Goal: Information Seeking & Learning: Learn about a topic

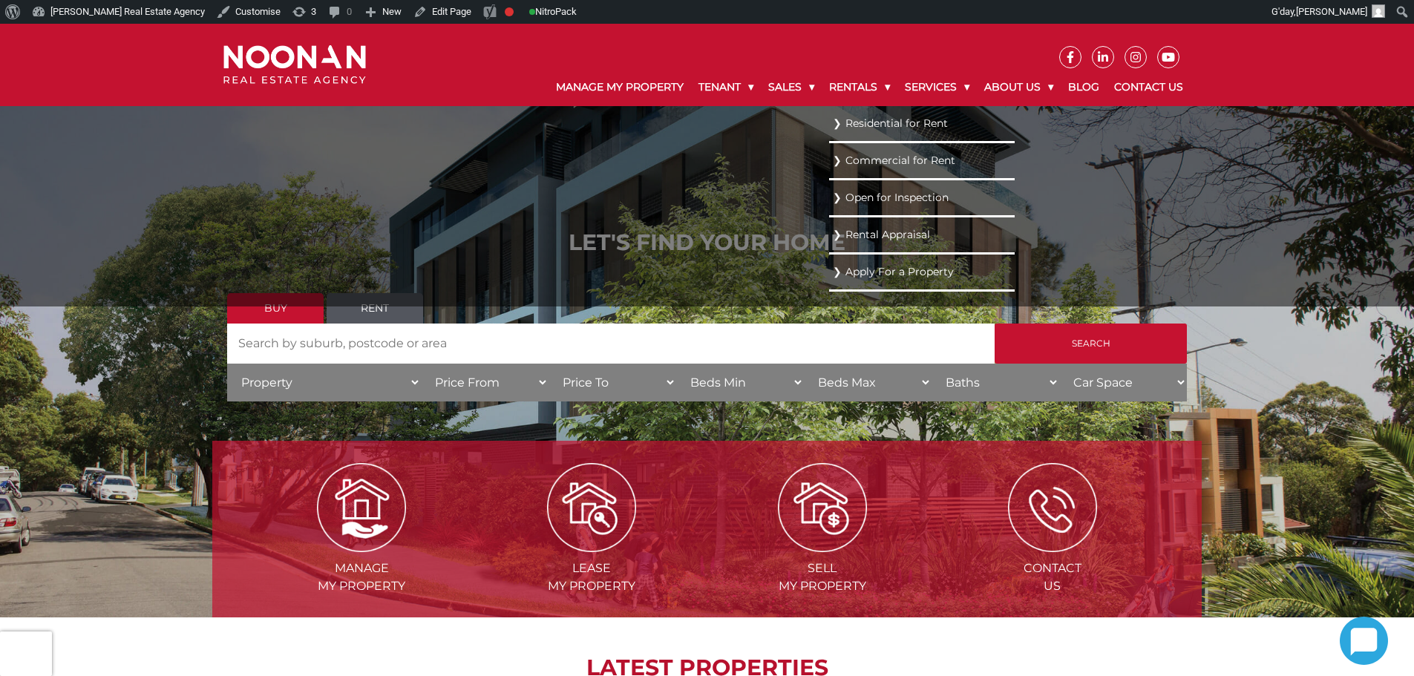
click at [886, 125] on link "Residential for Rent" at bounding box center [922, 124] width 178 height 20
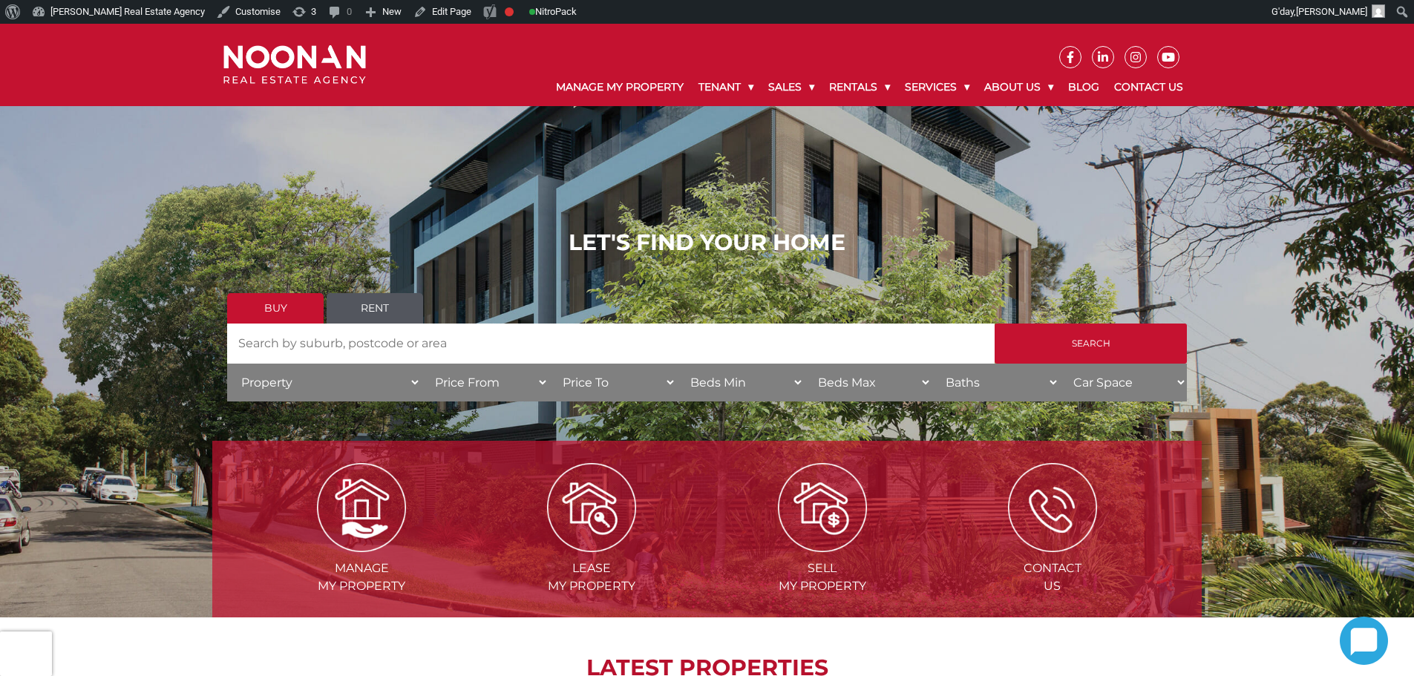
click at [575, 232] on h1 "LET'S FIND YOUR HOME" at bounding box center [707, 242] width 960 height 27
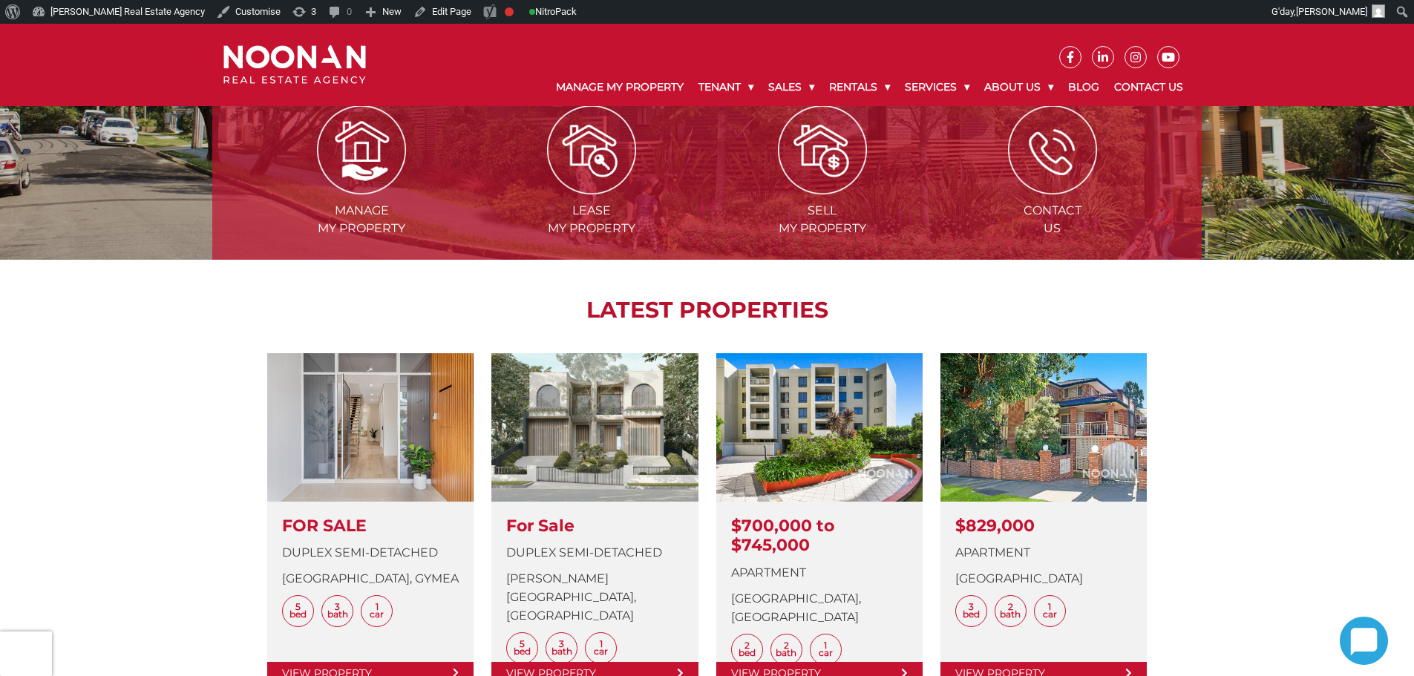
scroll to position [148, 0]
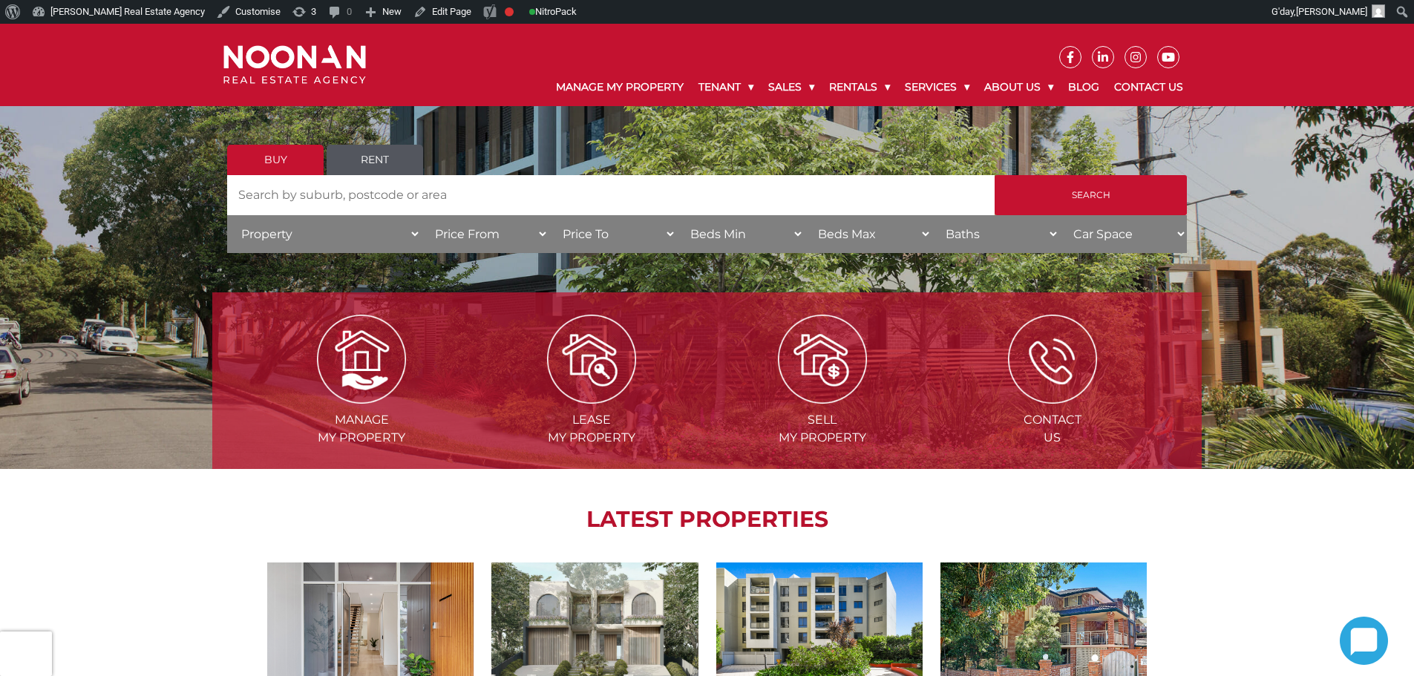
click at [851, 136] on div "LET'S FIND YOUR HOME Buy Rent Search Search by Address House Category Property …" at bounding box center [707, 172] width 960 height 183
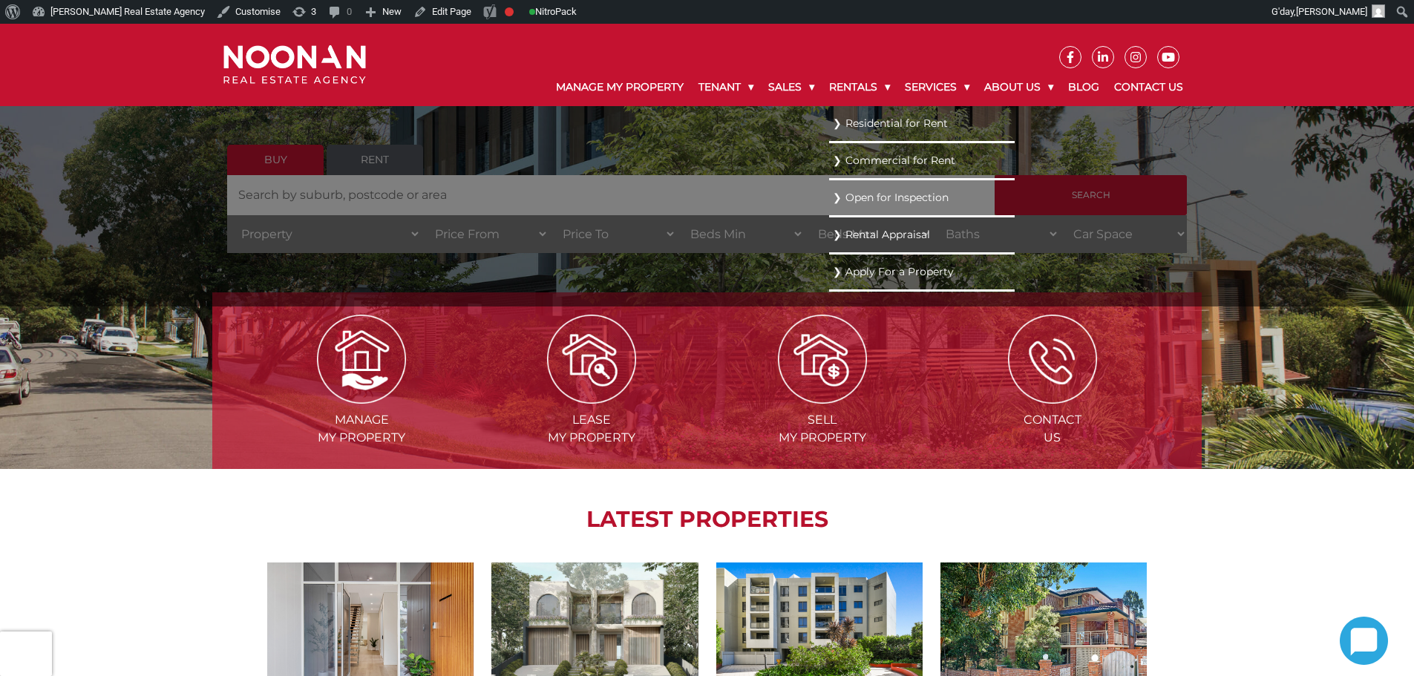
click at [842, 135] on li "Residential for Rent" at bounding box center [922, 124] width 186 height 37
click at [846, 123] on link "Residential for Rent" at bounding box center [922, 124] width 178 height 20
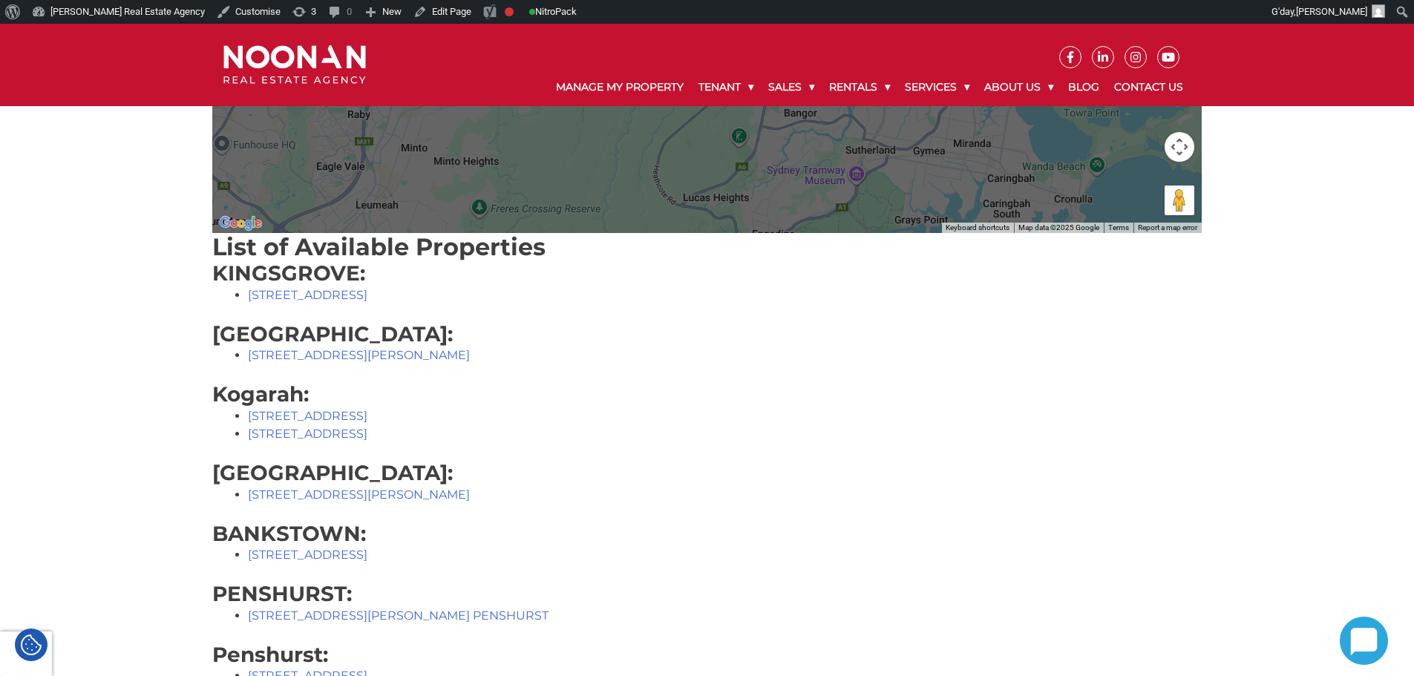
scroll to position [742, 0]
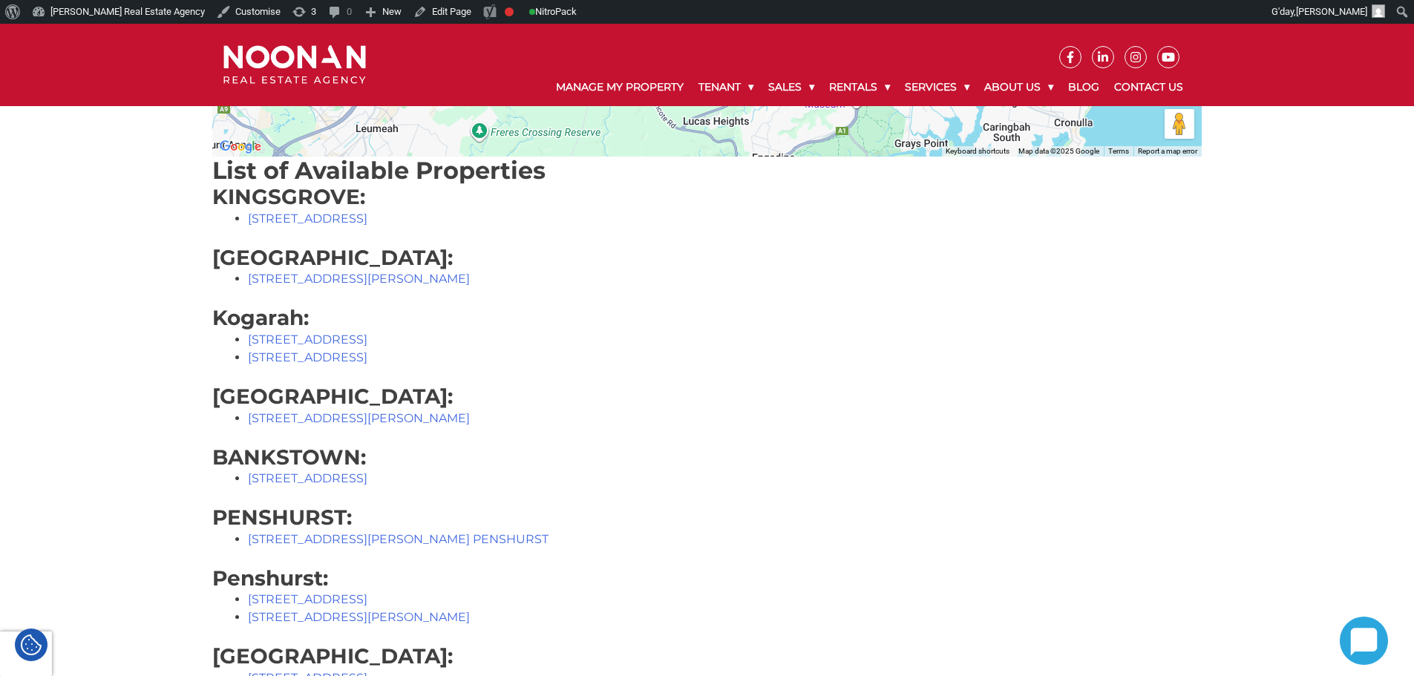
click at [1301, 432] on div "← Move left → Move right ↑ Move up ↓ Move down + Zoom in - Zoom out Home Jump l…" at bounding box center [707, 655] width 1414 height 2154
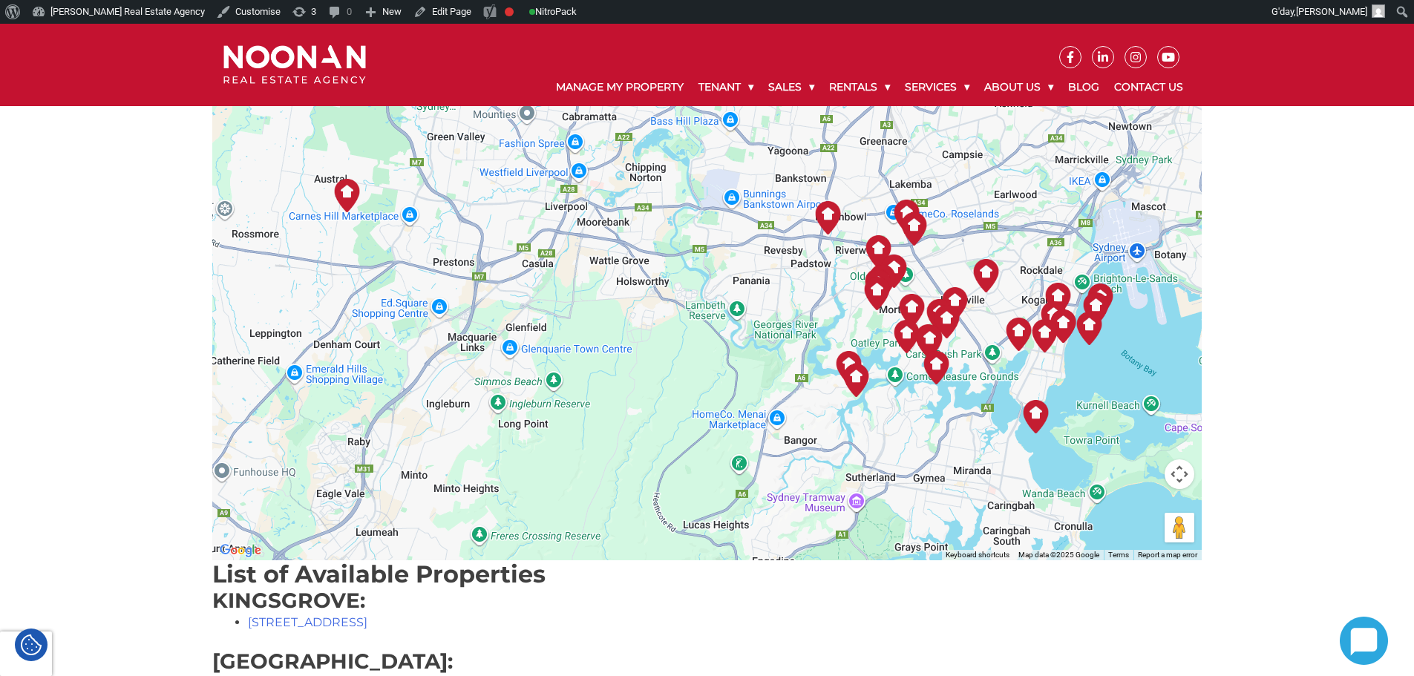
scroll to position [223, 0]
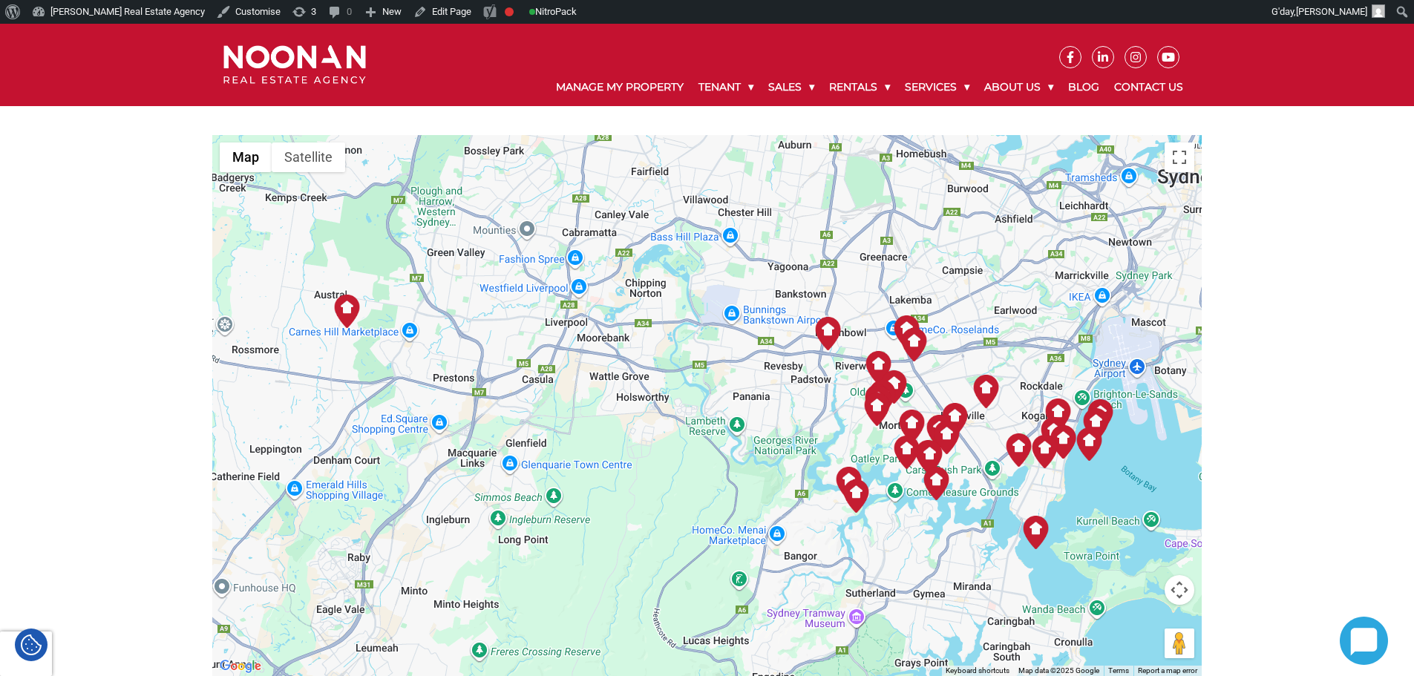
click at [1088, 437] on img at bounding box center [1089, 444] width 33 height 33
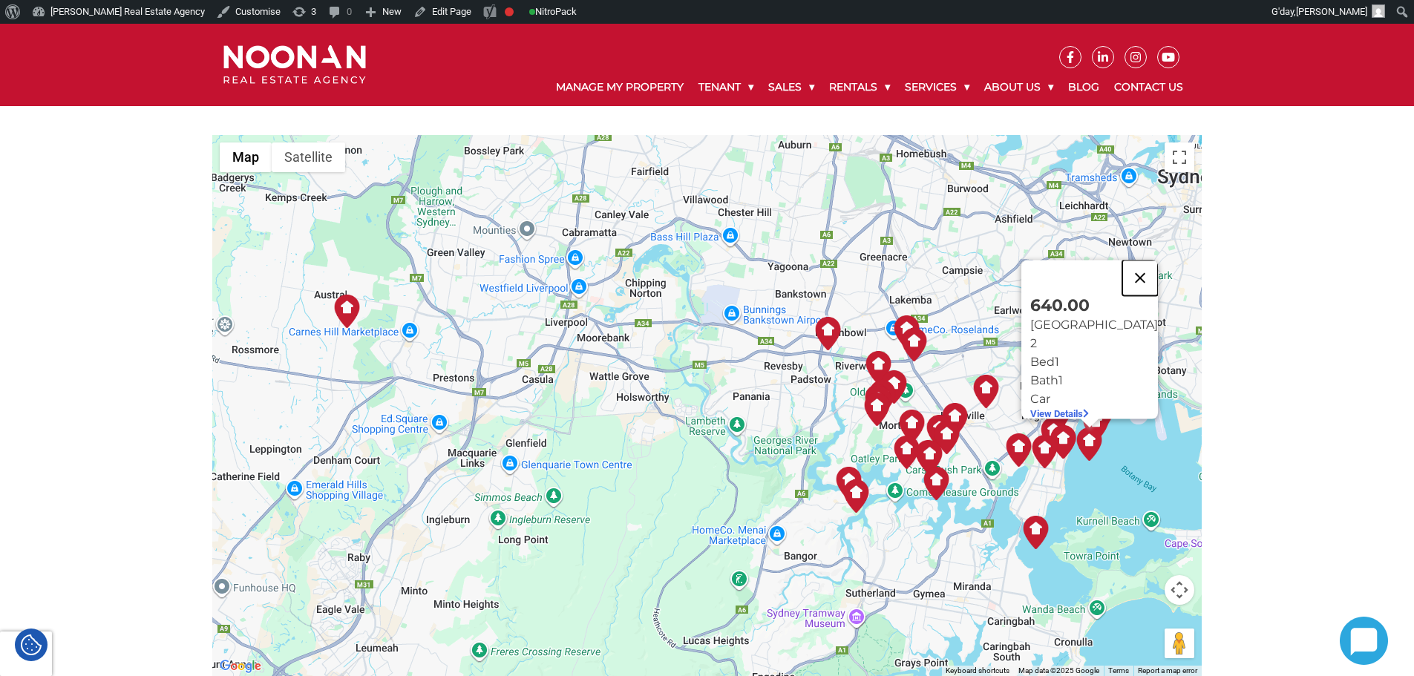
click at [1122, 272] on button "Close" at bounding box center [1140, 279] width 36 height 36
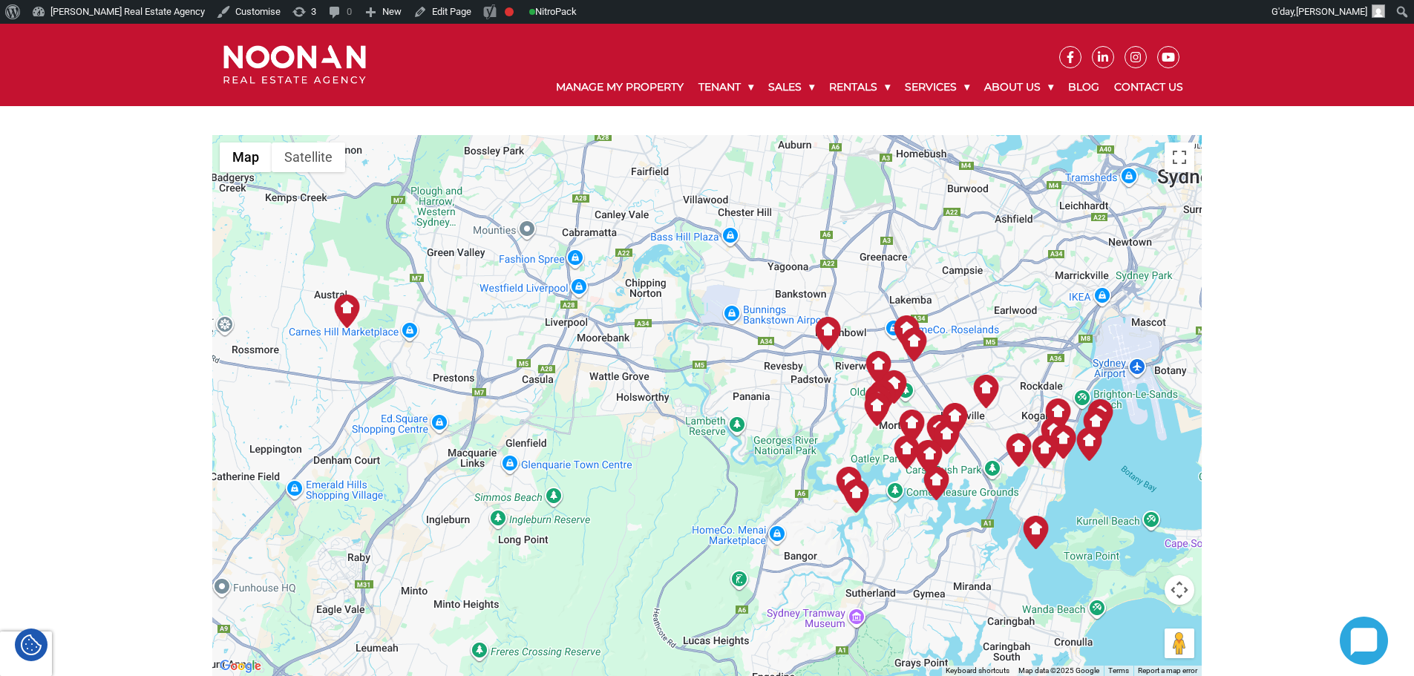
drag, startPoint x: 1315, startPoint y: 415, endPoint x: 1202, endPoint y: 424, distance: 113.9
click at [1104, 418] on img at bounding box center [1095, 424] width 33 height 33
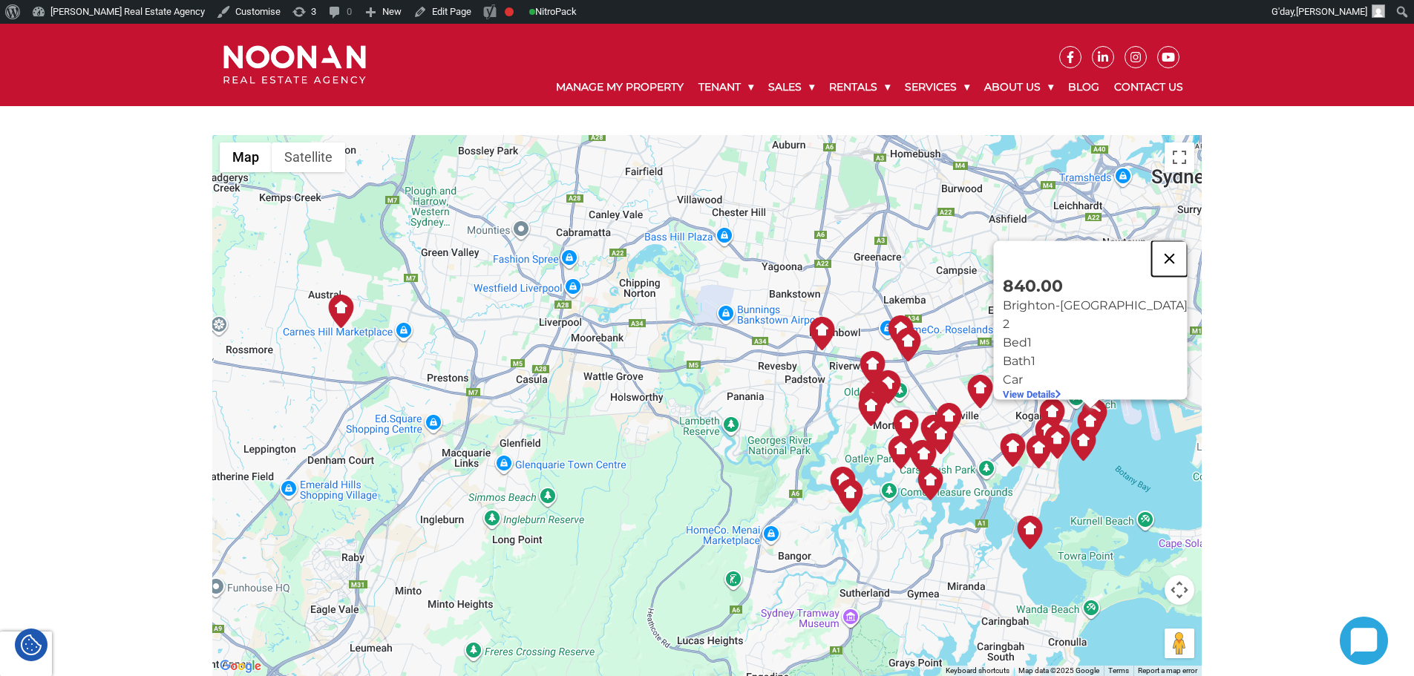
click at [1151, 252] on button "Close" at bounding box center [1169, 259] width 36 height 36
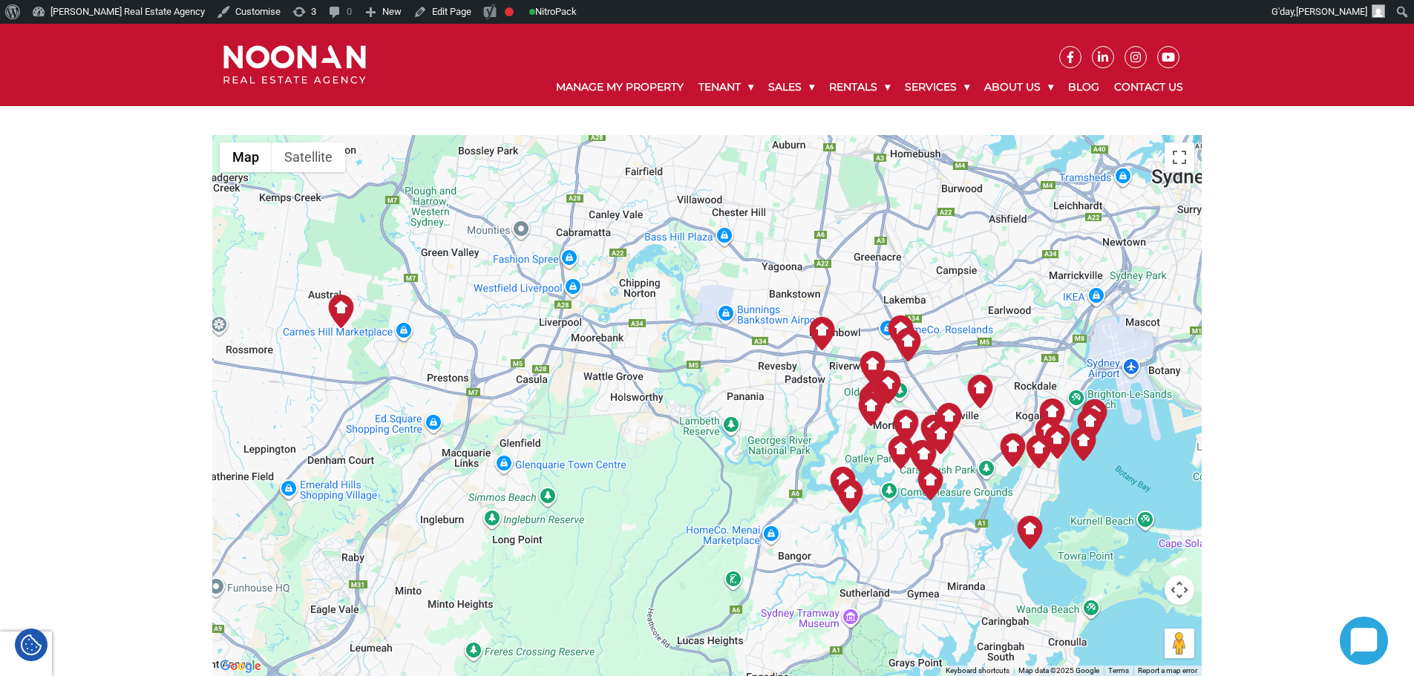
click at [1099, 401] on img at bounding box center [1094, 415] width 33 height 33
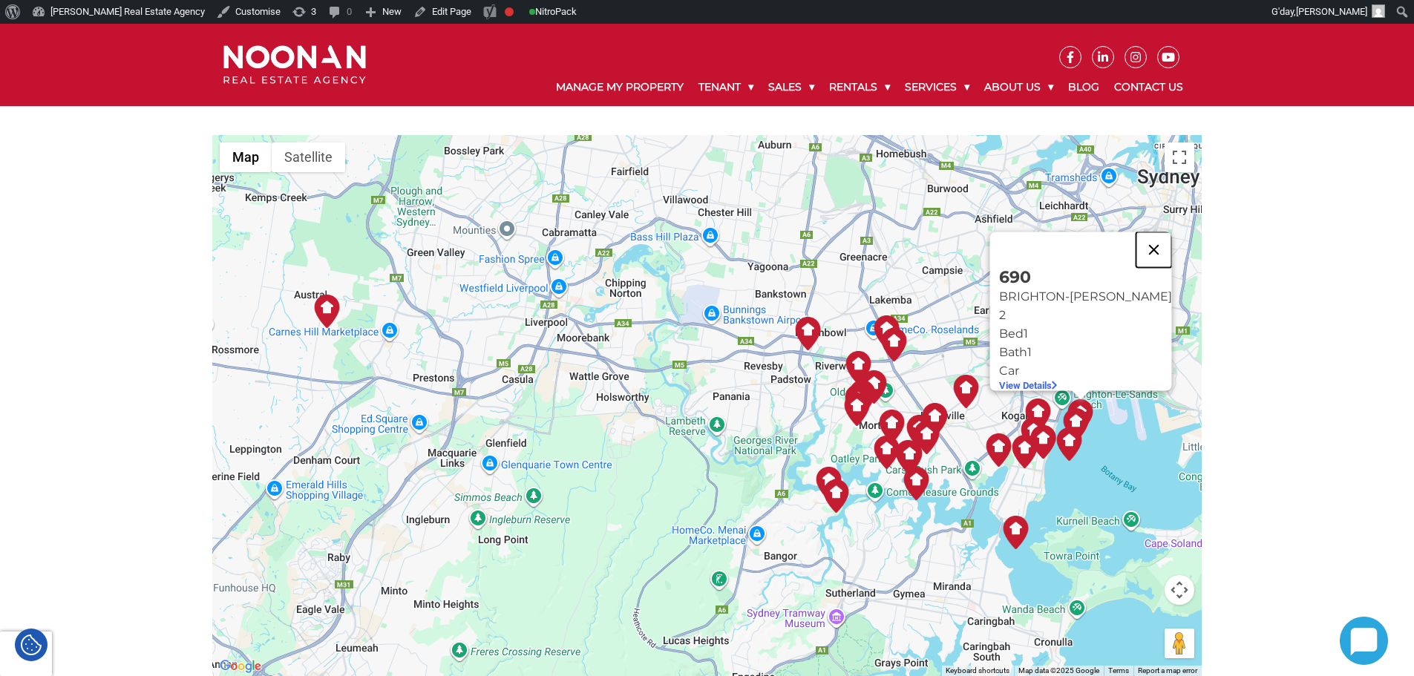
click at [1145, 237] on button "Close" at bounding box center [1154, 250] width 36 height 36
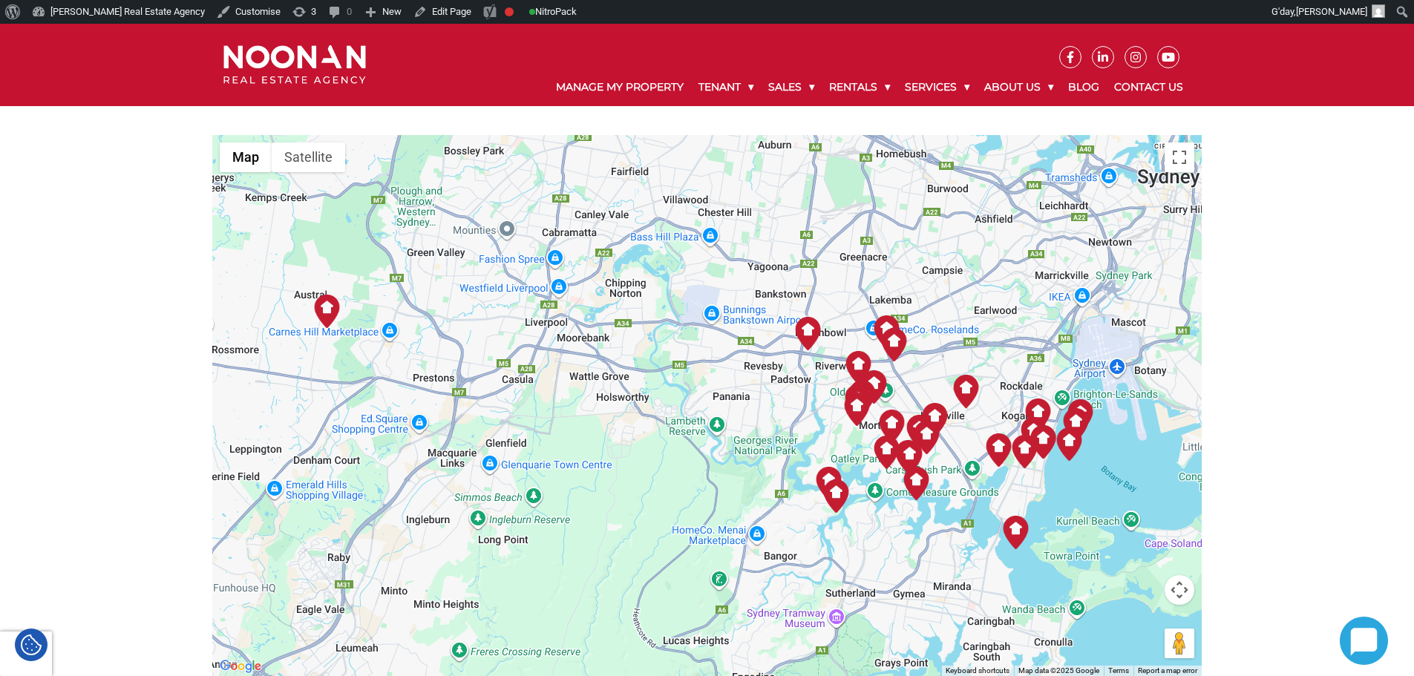
click at [1082, 413] on img at bounding box center [1075, 424] width 33 height 33
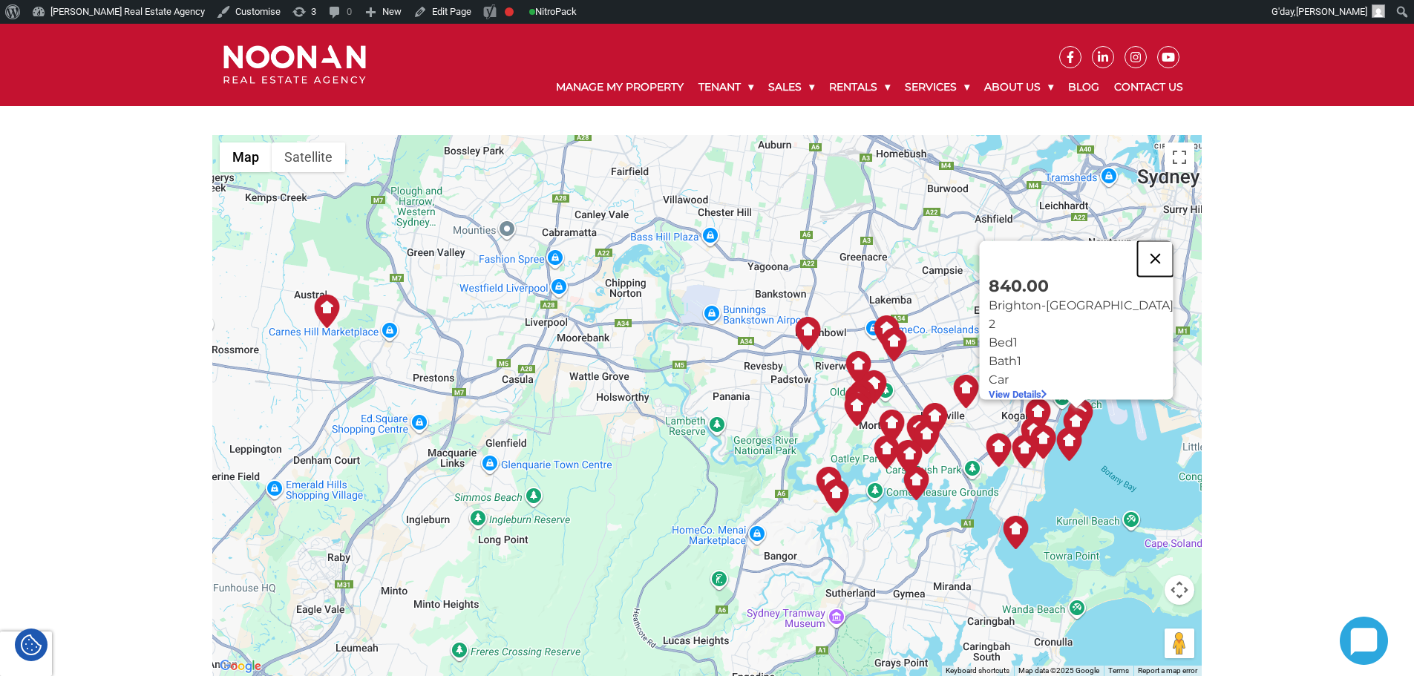
click at [1137, 249] on button "Close" at bounding box center [1155, 259] width 36 height 36
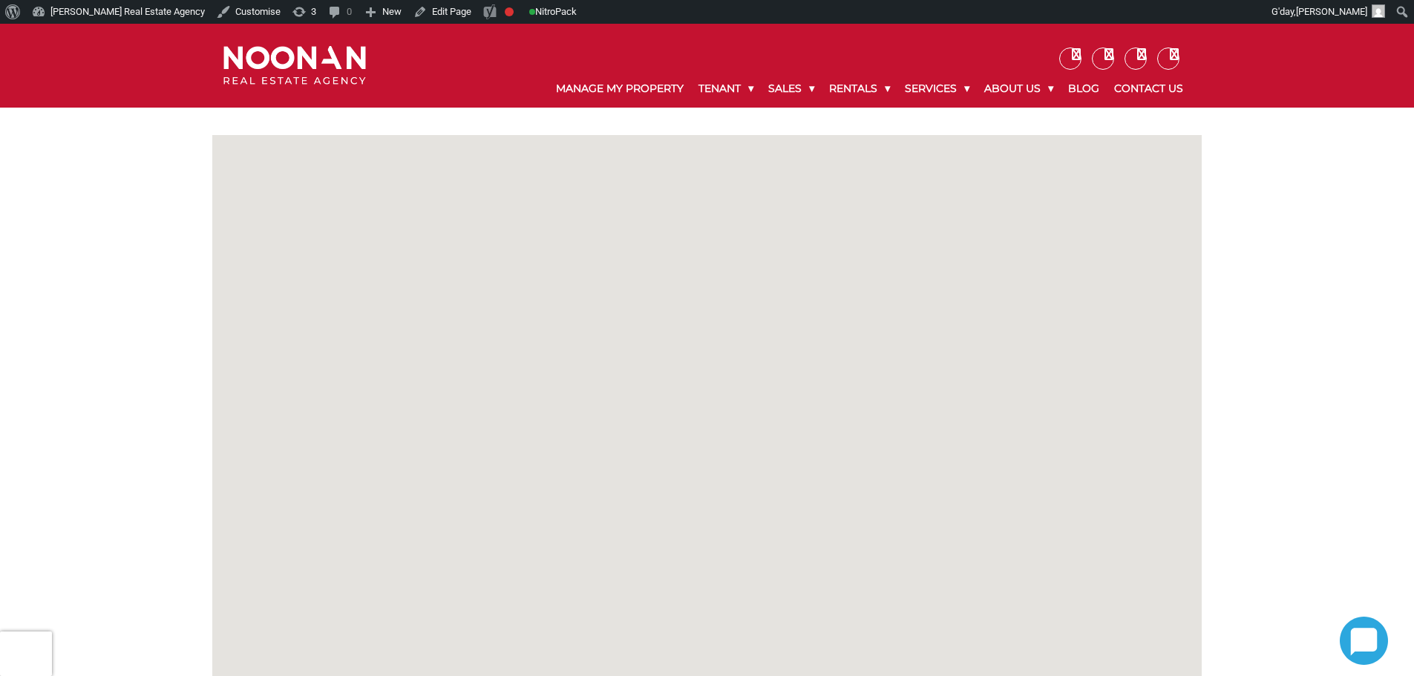
scroll to position [223, 0]
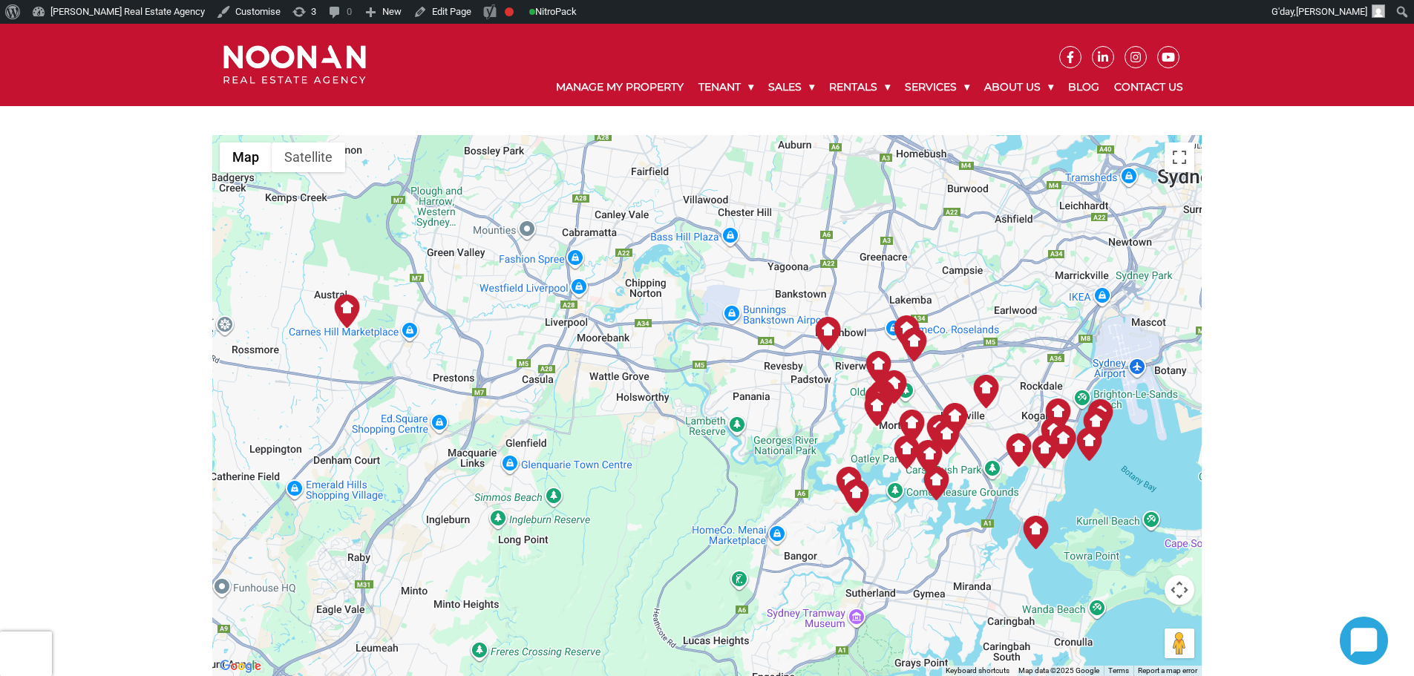
click at [1033, 533] on img at bounding box center [1035, 532] width 33 height 33
click at [1042, 520] on img at bounding box center [1035, 532] width 33 height 33
click at [1076, 410] on button "Close" at bounding box center [1071, 423] width 36 height 36
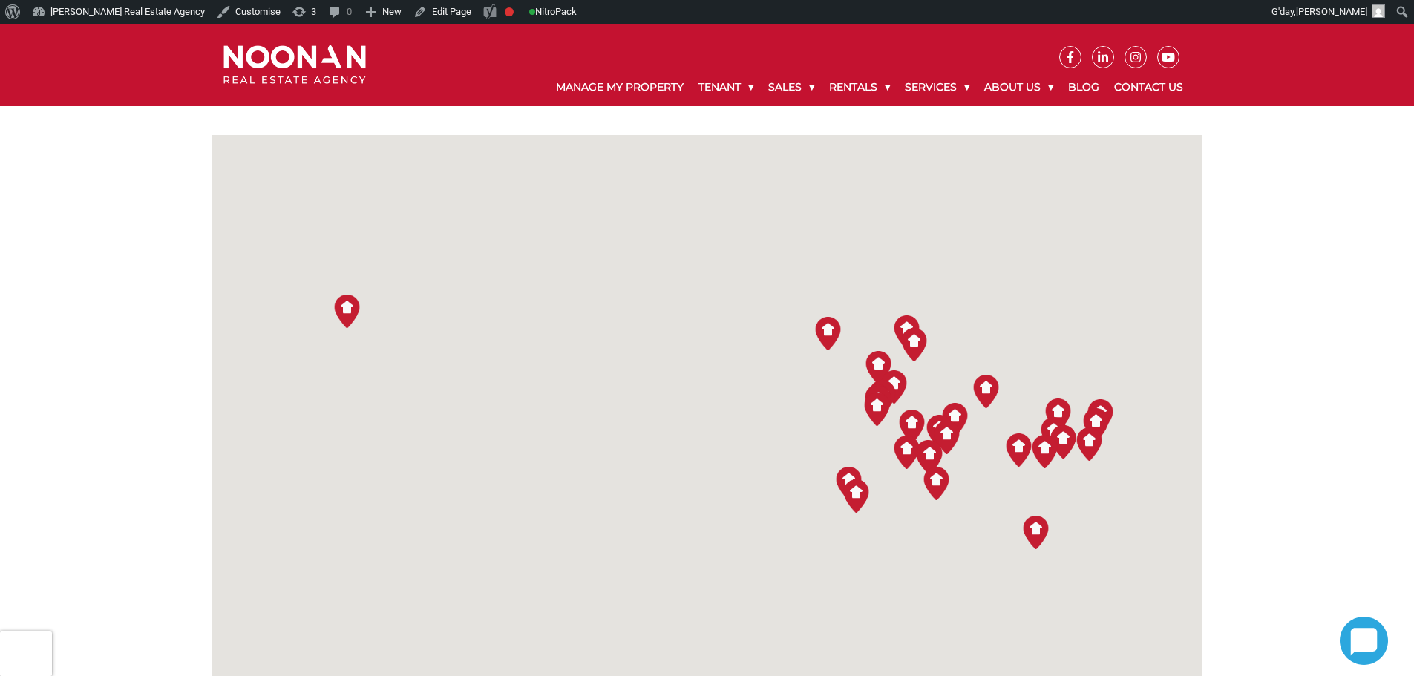
scroll to position [223, 0]
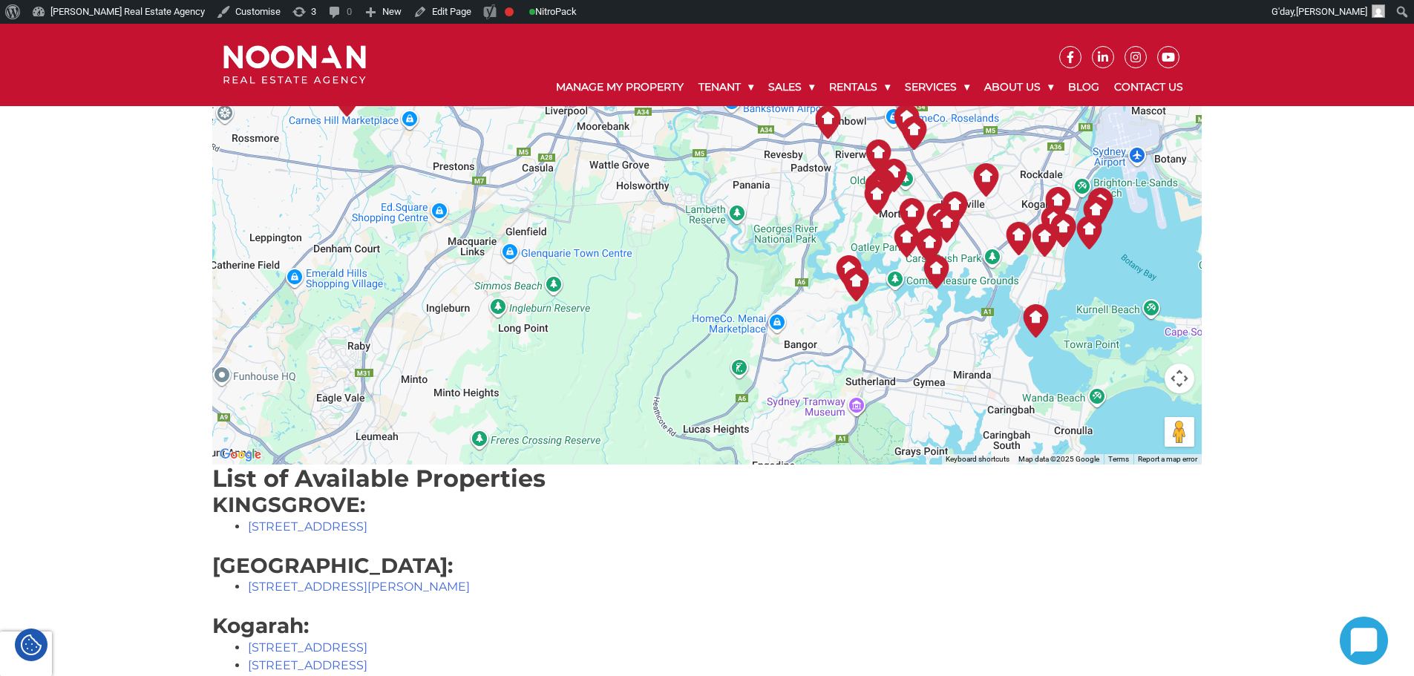
scroll to position [297, 0]
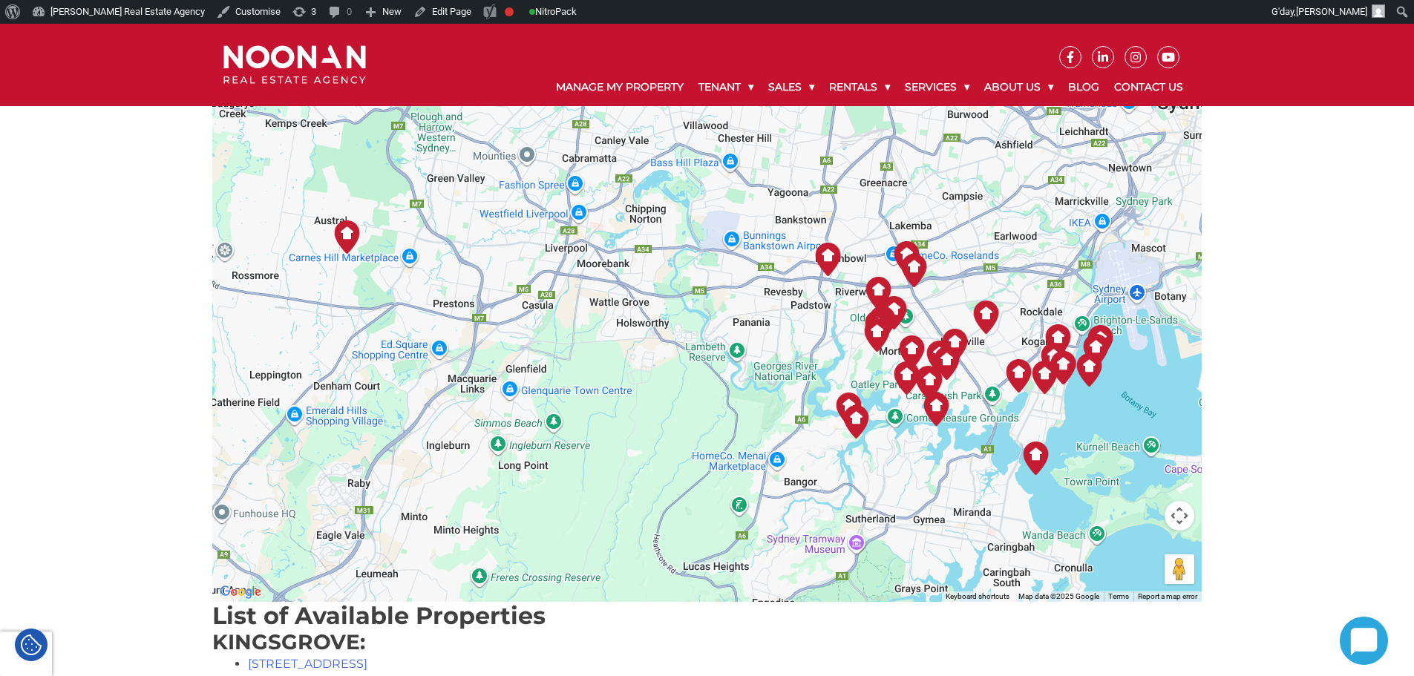
click at [1027, 459] on img at bounding box center [1035, 458] width 33 height 33
drag, startPoint x: 1037, startPoint y: 349, endPoint x: 1036, endPoint y: 356, distance: 7.6
click at [1037, 350] on p "SANS SOUCI" at bounding box center [1040, 357] width 75 height 19
click at [1037, 356] on p "SANS SOUCI" at bounding box center [1040, 357] width 75 height 19
click at [1055, 353] on p "SANS SOUCI" at bounding box center [1040, 357] width 75 height 19
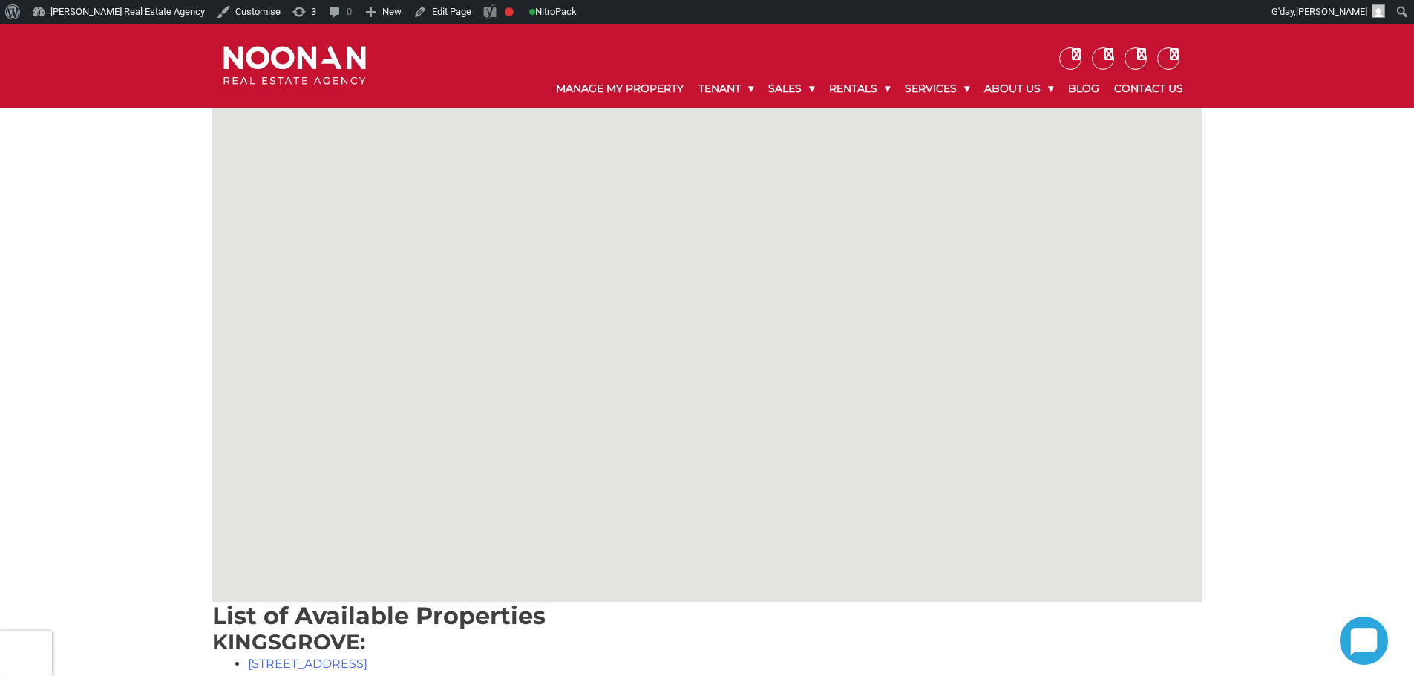
scroll to position [297, 0]
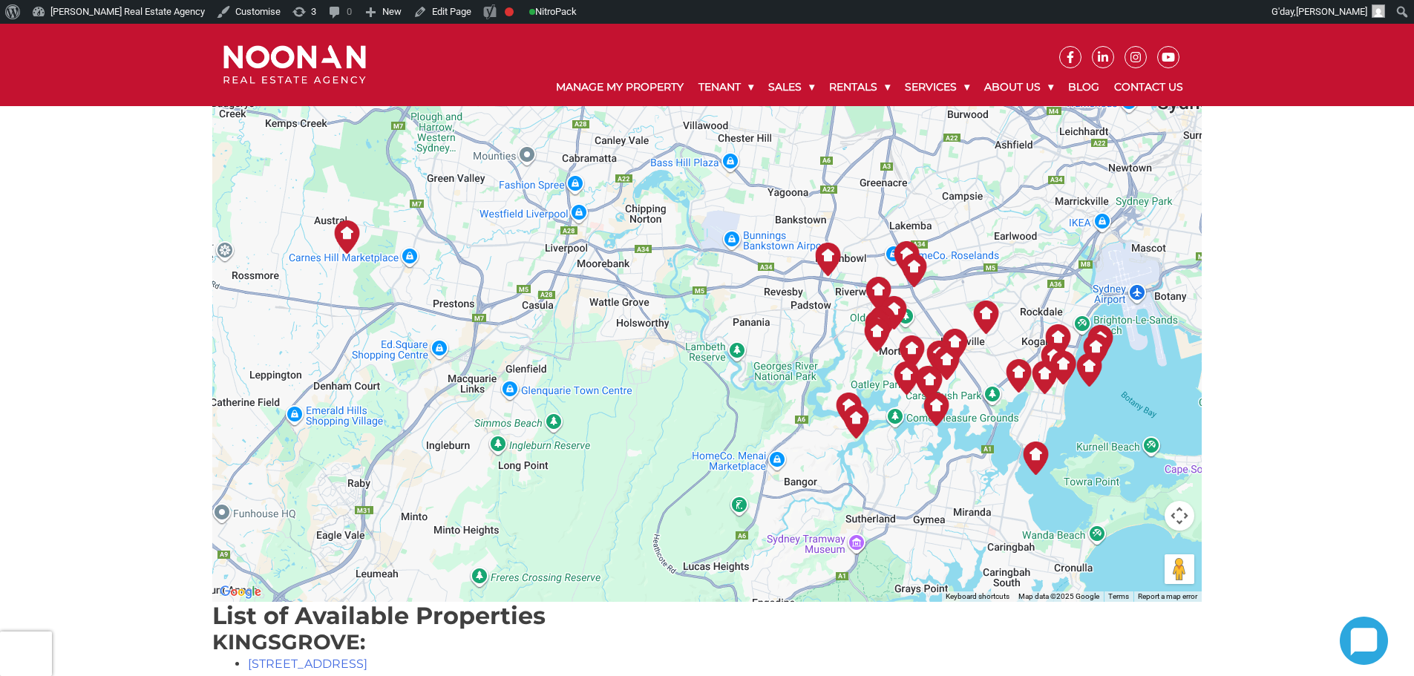
click at [849, 419] on img at bounding box center [856, 421] width 33 height 33
click at [853, 295] on h2 "1500.00" at bounding box center [860, 301] width 65 height 19
drag, startPoint x: 832, startPoint y: 307, endPoint x: 843, endPoint y: 326, distance: 21.3
click at [842, 325] on div "1500.00 Lugarno 5 Bed 3 Bath Car" at bounding box center [860, 339] width 65 height 94
click at [843, 333] on span "5 Bed" at bounding box center [845, 340] width 34 height 14
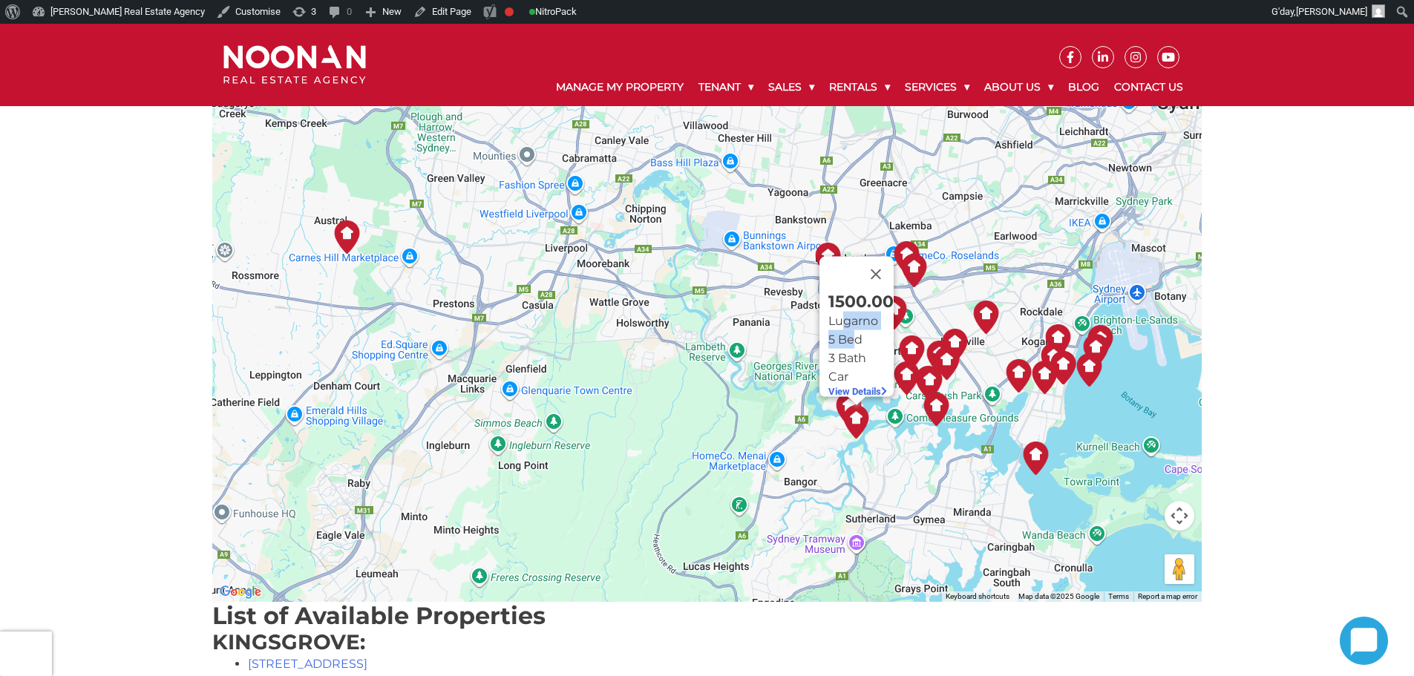
drag, startPoint x: 834, startPoint y: 309, endPoint x: 847, endPoint y: 333, distance: 27.3
click at [847, 333] on div "1500.00 Lugarno 5 Bed 3 Bath Car" at bounding box center [860, 339] width 65 height 94
click at [849, 337] on span "5 Bed" at bounding box center [845, 340] width 34 height 14
drag, startPoint x: 857, startPoint y: 343, endPoint x: 858, endPoint y: 353, distance: 10.4
click at [858, 353] on p "5 Bed 3 Bath Car" at bounding box center [860, 358] width 65 height 56
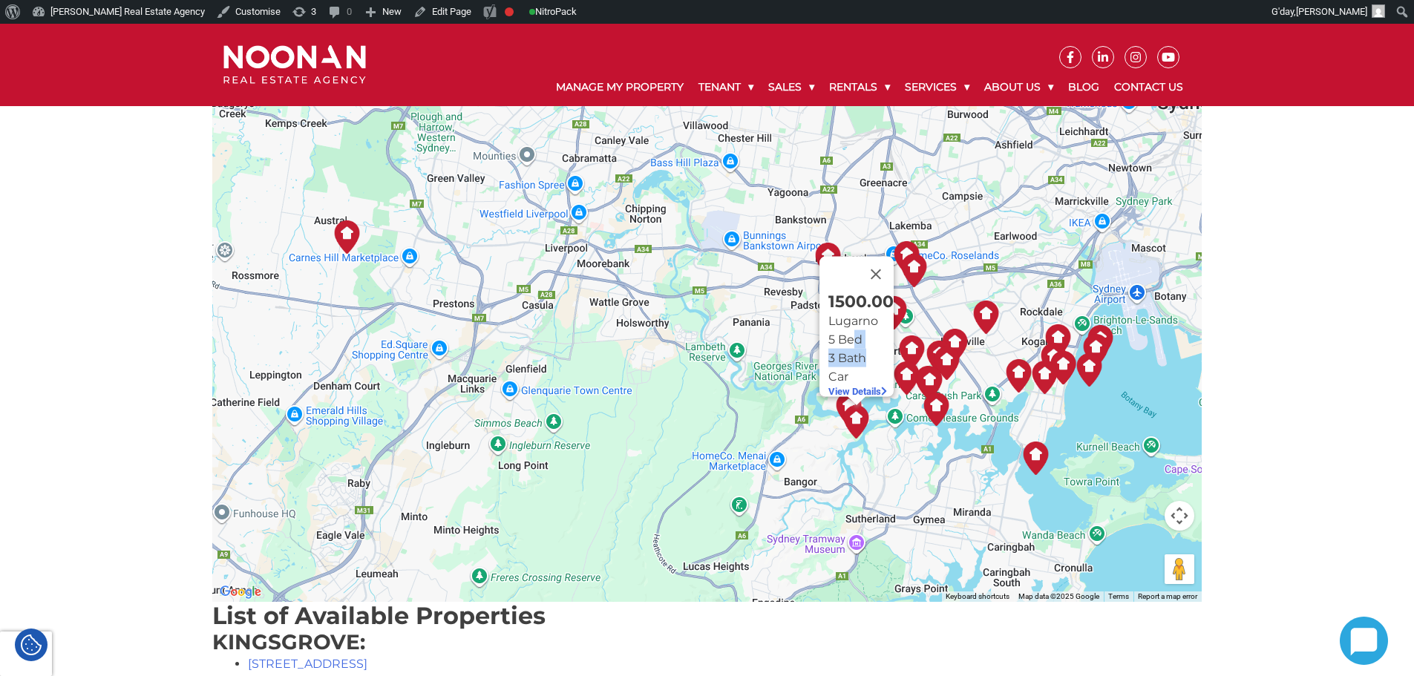
click at [860, 354] on span "3 Bath" at bounding box center [847, 358] width 38 height 14
drag, startPoint x: 854, startPoint y: 363, endPoint x: 812, endPoint y: 290, distance: 84.4
click at [812, 290] on div "1500.00 Lugarno 5 Bed 3 Bath Car View Details" at bounding box center [707, 331] width 990 height 541
click at [828, 312] on p "Lugarno" at bounding box center [860, 321] width 65 height 19
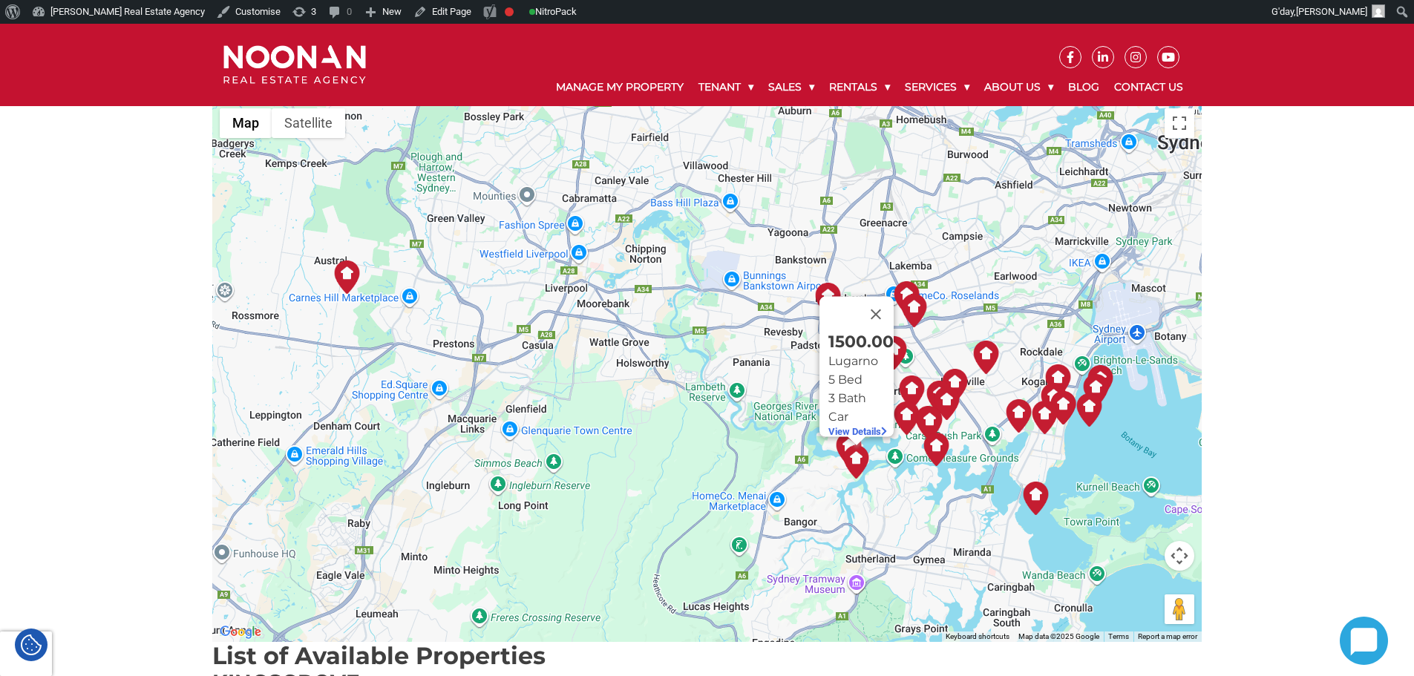
scroll to position [223, 0]
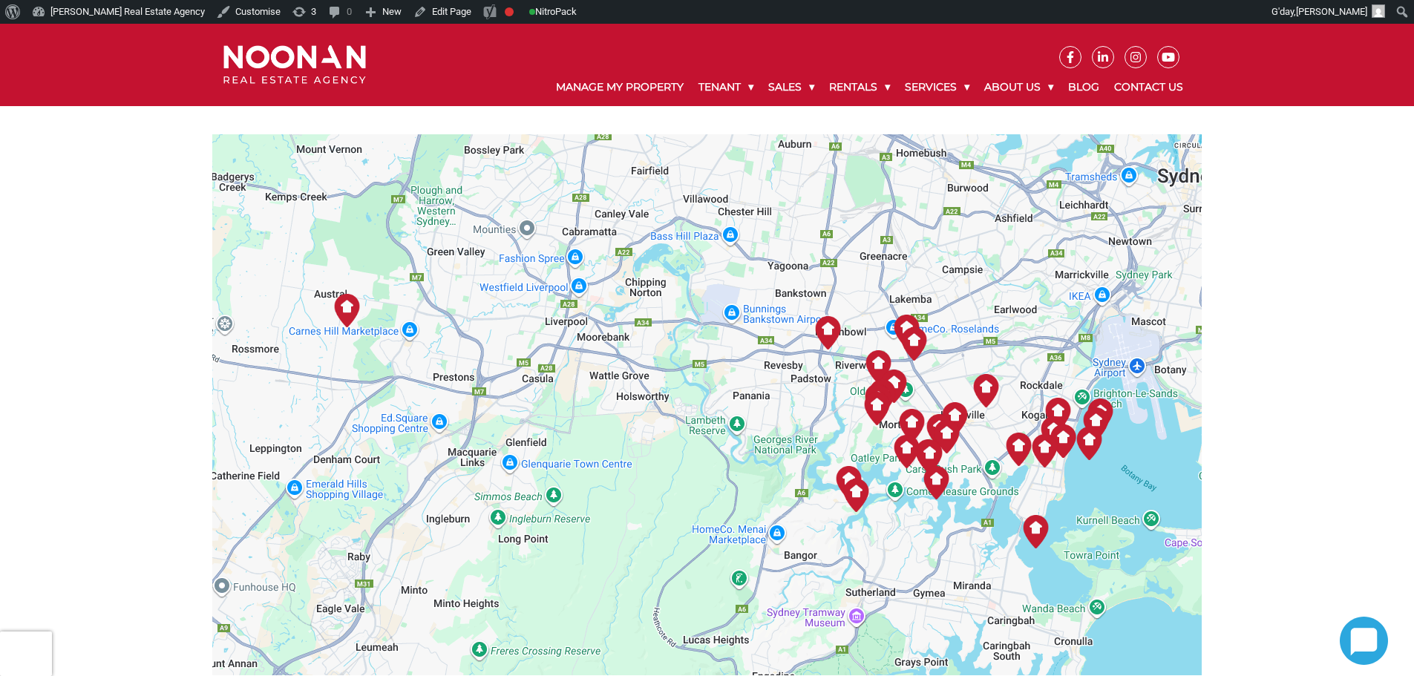
scroll to position [223, 0]
click at [1030, 531] on img at bounding box center [1035, 532] width 33 height 33
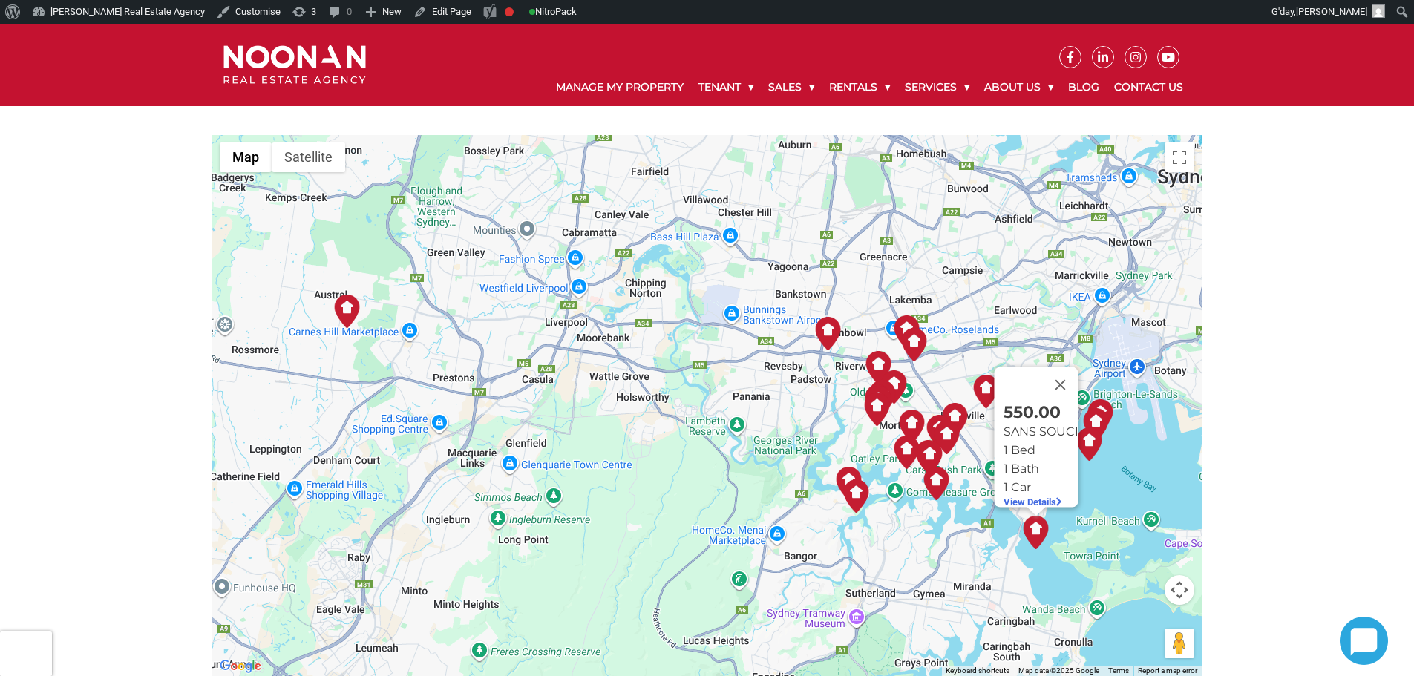
click at [1042, 530] on img at bounding box center [1035, 532] width 33 height 33
click at [1029, 388] on div at bounding box center [1022, 385] width 39 height 36
click at [1042, 533] on img at bounding box center [1035, 532] width 33 height 33
click at [1038, 531] on img at bounding box center [1035, 532] width 33 height 33
click at [1062, 372] on button "Close" at bounding box center [1060, 385] width 36 height 36
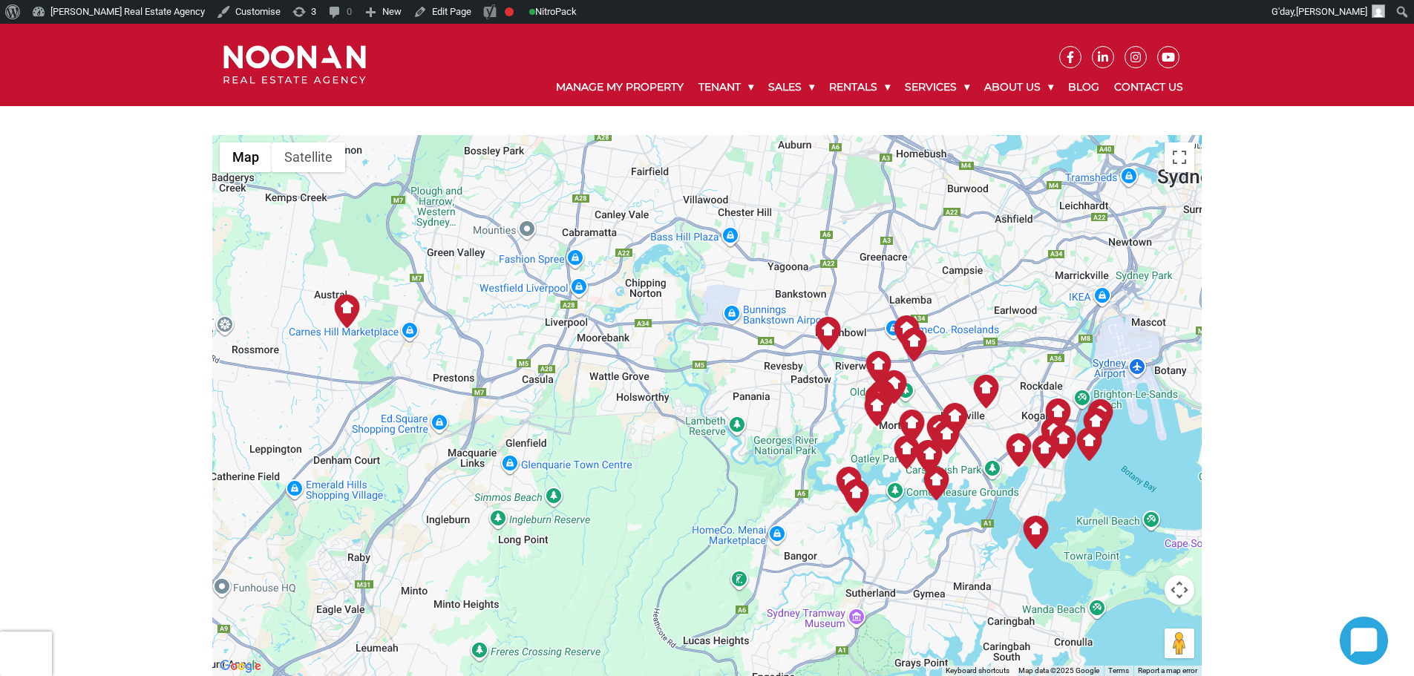
click at [946, 488] on img at bounding box center [936, 483] width 33 height 33
click at [942, 486] on img at bounding box center [936, 483] width 33 height 33
click at [967, 327] on button "Close" at bounding box center [953, 336] width 36 height 36
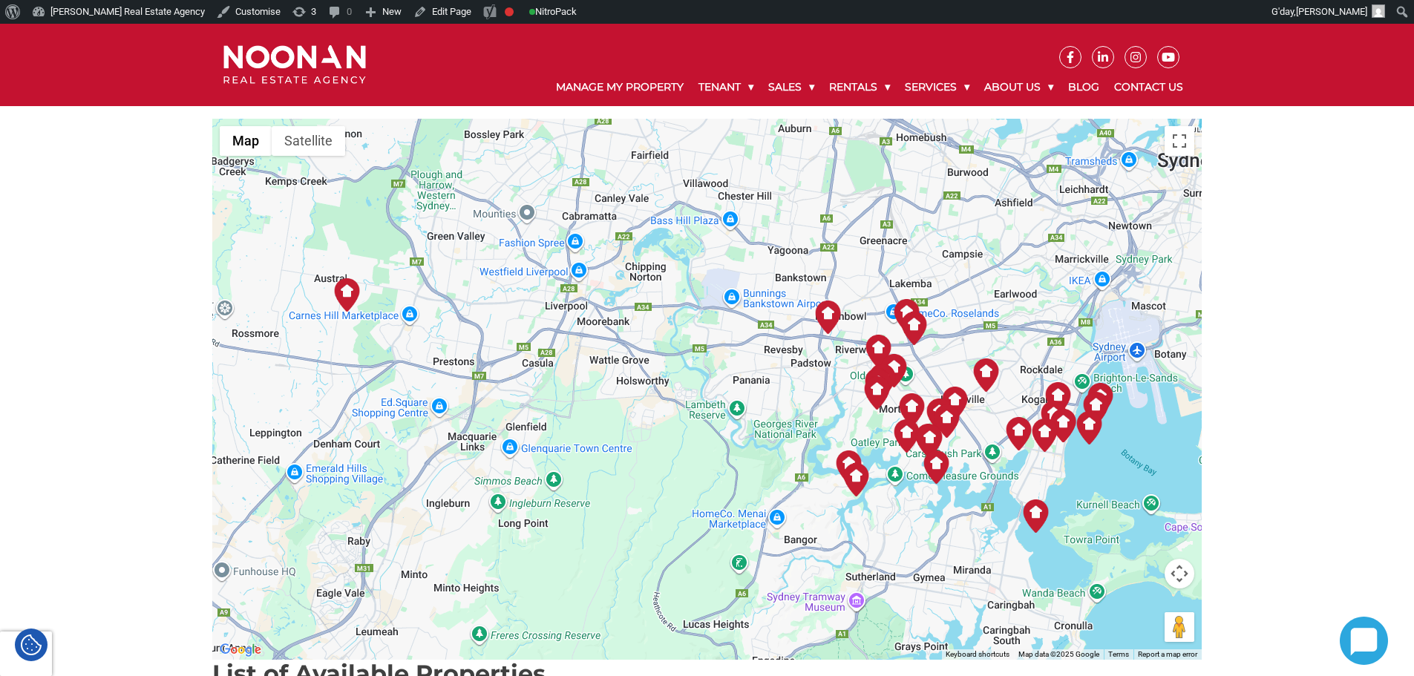
scroll to position [232, 0]
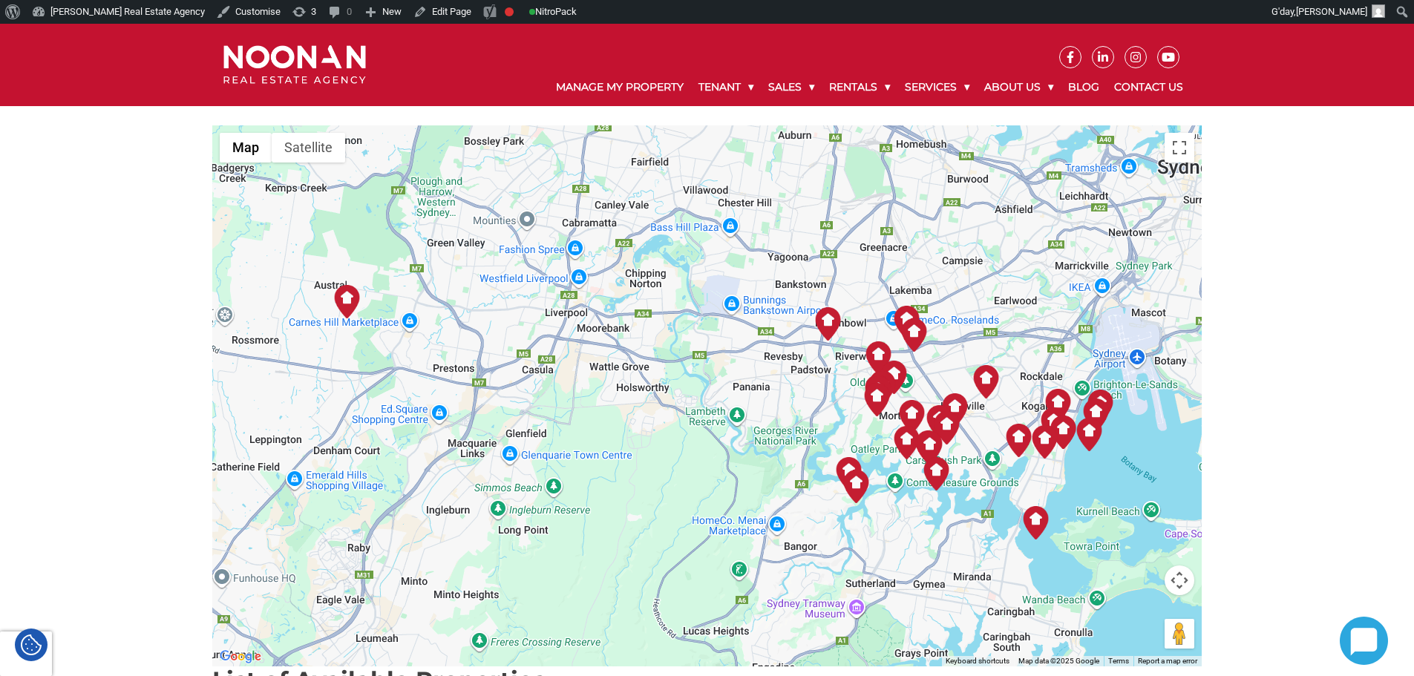
click at [849, 465] on img at bounding box center [848, 473] width 33 height 33
click at [875, 318] on button "Close" at bounding box center [865, 327] width 36 height 36
click at [338, 302] on img at bounding box center [346, 301] width 33 height 33
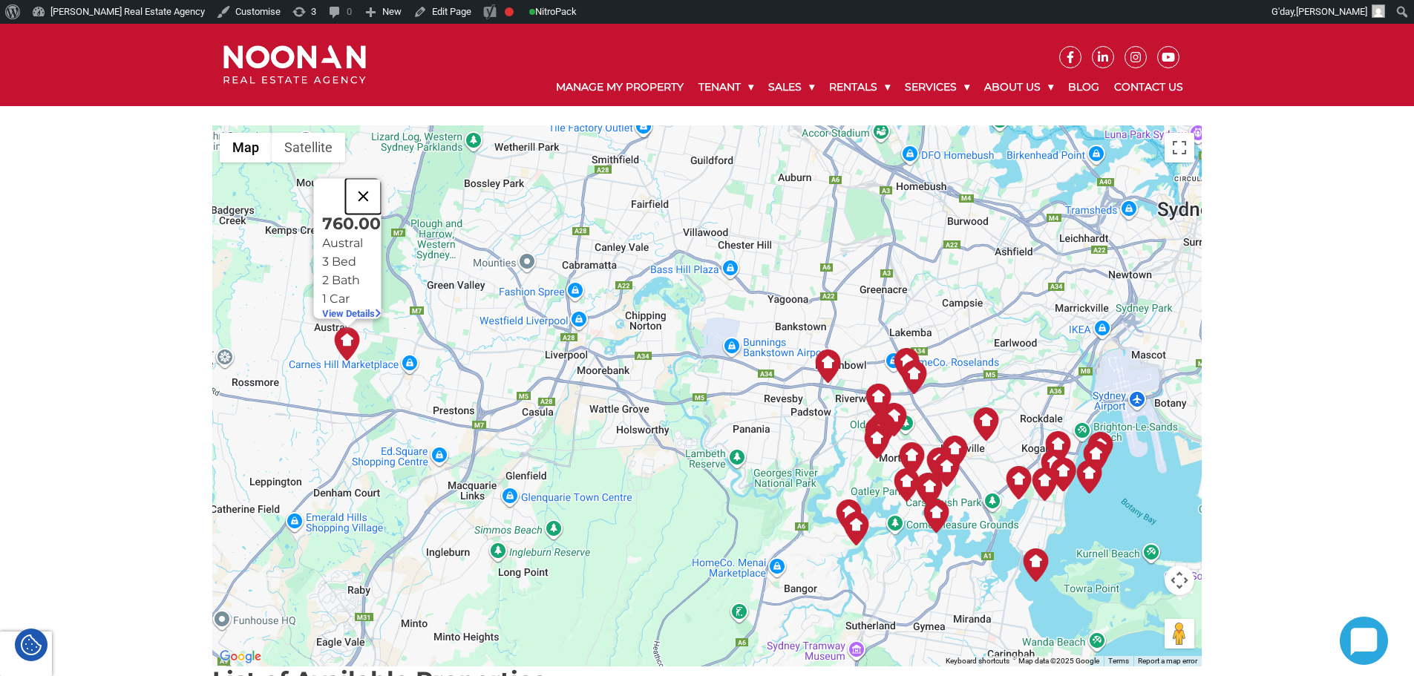
click at [364, 186] on button "Close" at bounding box center [363, 197] width 36 height 36
click at [341, 347] on img at bounding box center [346, 343] width 33 height 33
click at [376, 191] on button "Close" at bounding box center [363, 197] width 36 height 36
click at [988, 419] on img at bounding box center [986, 424] width 33 height 33
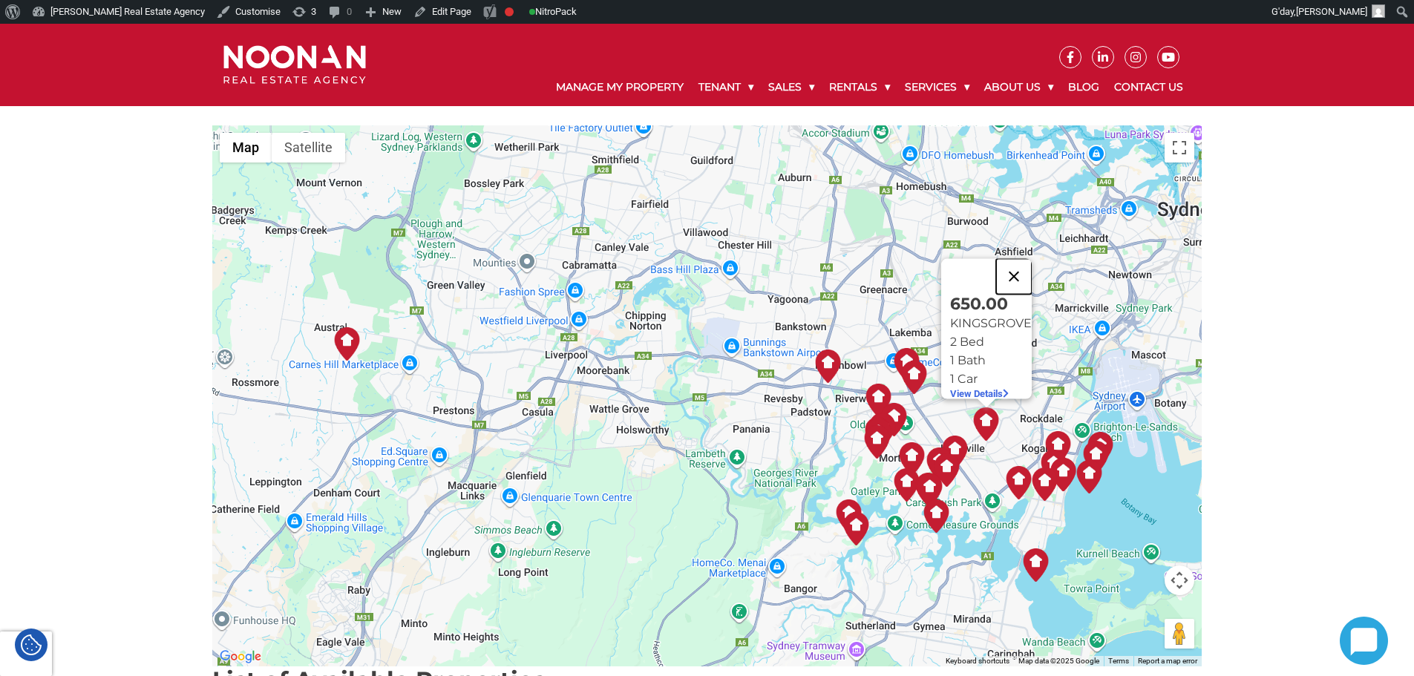
click at [1025, 265] on button "Close" at bounding box center [1014, 277] width 36 height 36
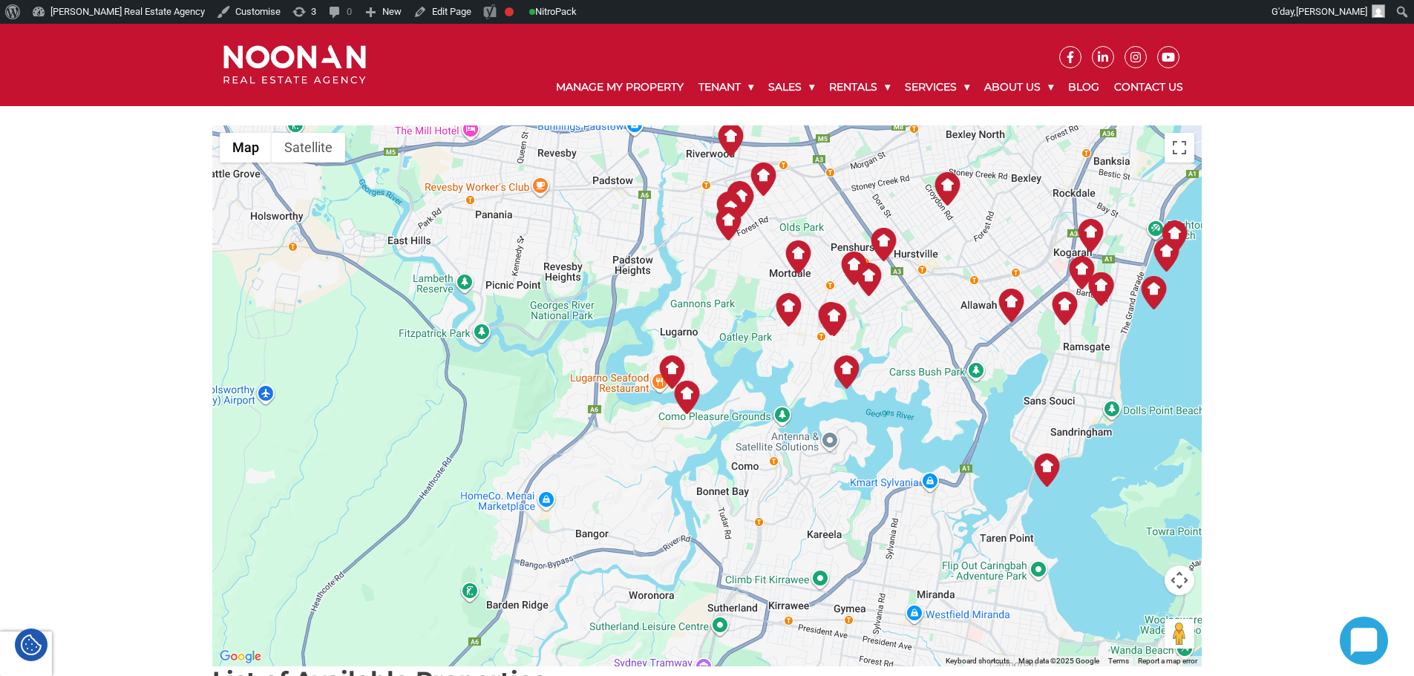
drag, startPoint x: 892, startPoint y: 441, endPoint x: 906, endPoint y: 382, distance: 60.3
click at [906, 382] on div at bounding box center [707, 395] width 990 height 541
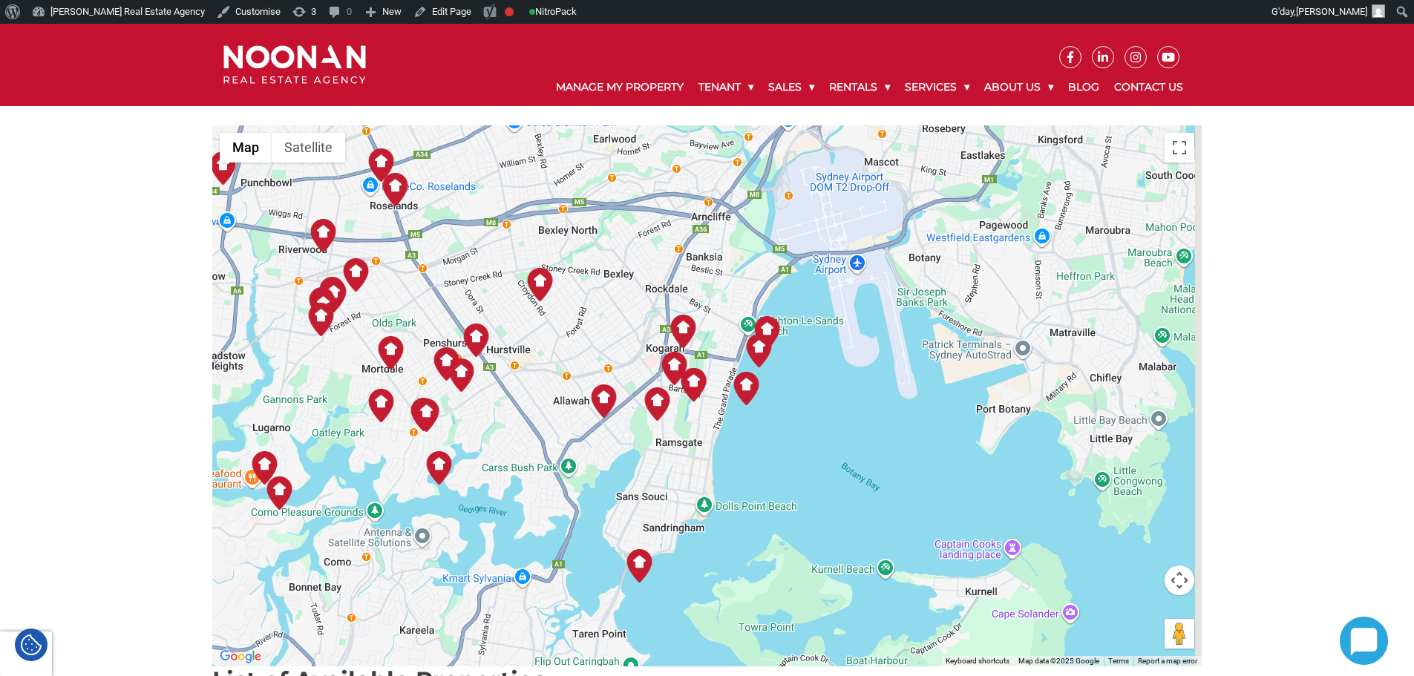
drag, startPoint x: 944, startPoint y: 274, endPoint x: 578, endPoint y: 356, distance: 374.4
click at [578, 356] on div at bounding box center [707, 395] width 990 height 541
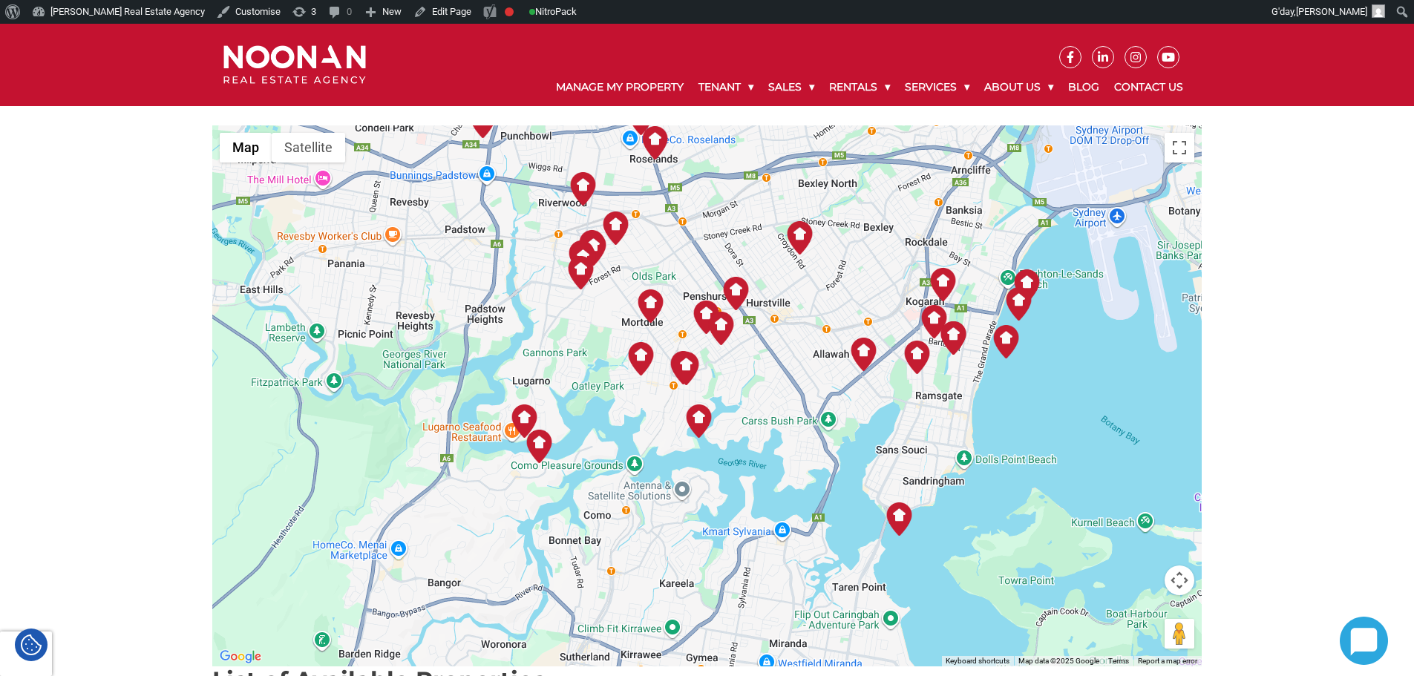
drag, startPoint x: 552, startPoint y: 281, endPoint x: 846, endPoint y: 218, distance: 299.9
click at [817, 221] on img at bounding box center [799, 237] width 33 height 33
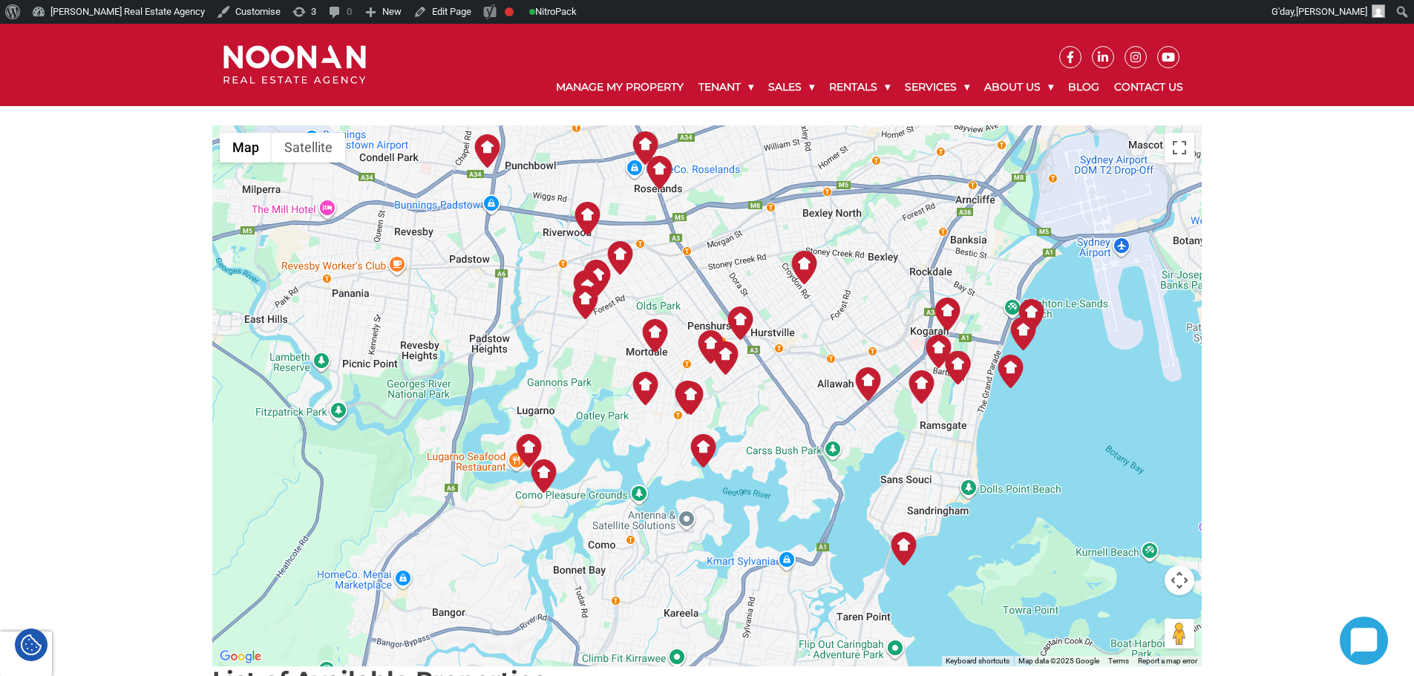
drag, startPoint x: 615, startPoint y: 290, endPoint x: 586, endPoint y: 338, distance: 56.3
click at [586, 338] on div at bounding box center [707, 395] width 990 height 541
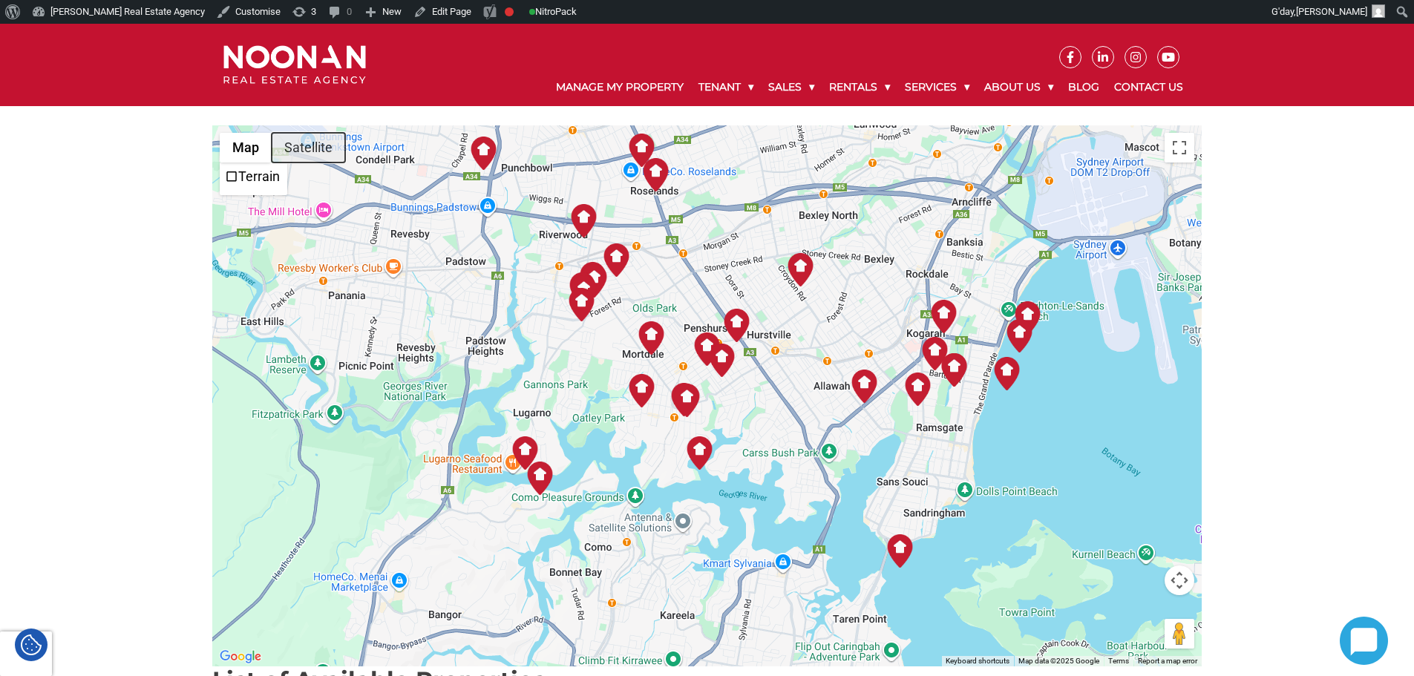
click at [309, 146] on button "Satellite" at bounding box center [308, 148] width 73 height 30
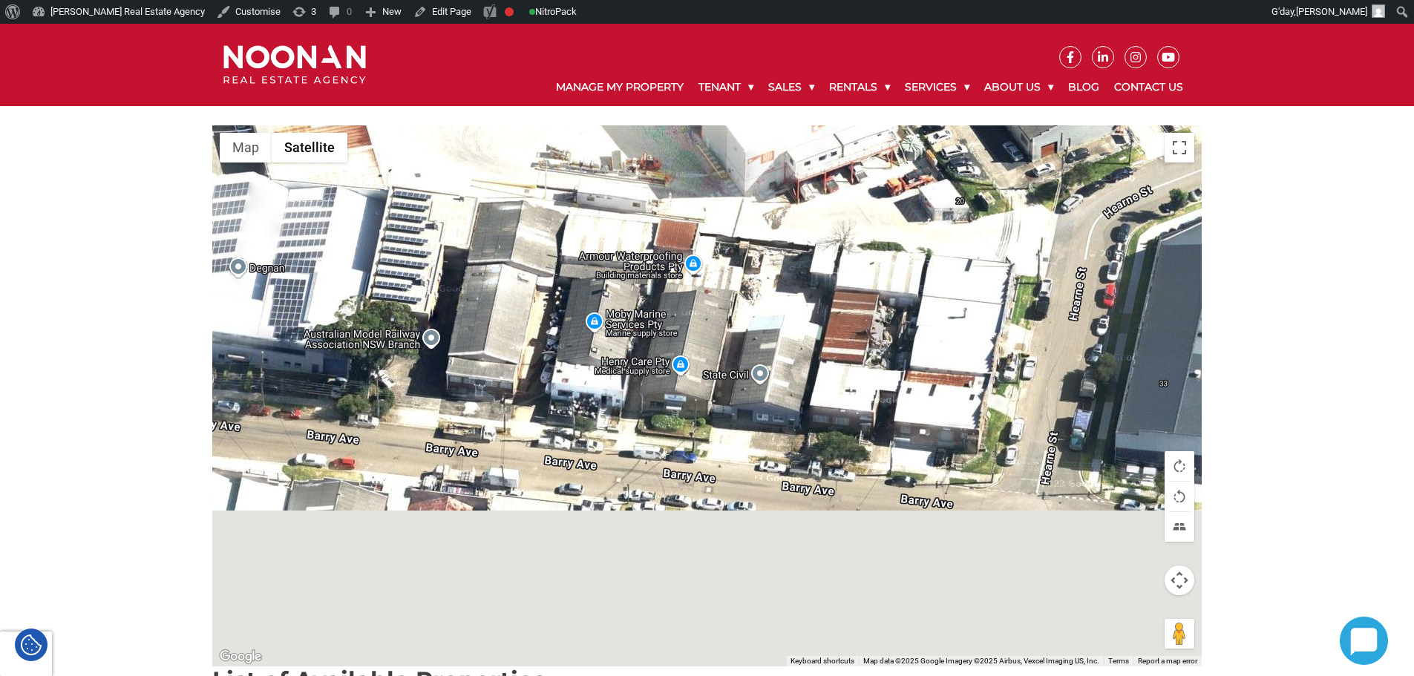
drag, startPoint x: 638, startPoint y: 324, endPoint x: 694, endPoint y: 178, distance: 156.8
click at [694, 178] on div at bounding box center [707, 395] width 990 height 541
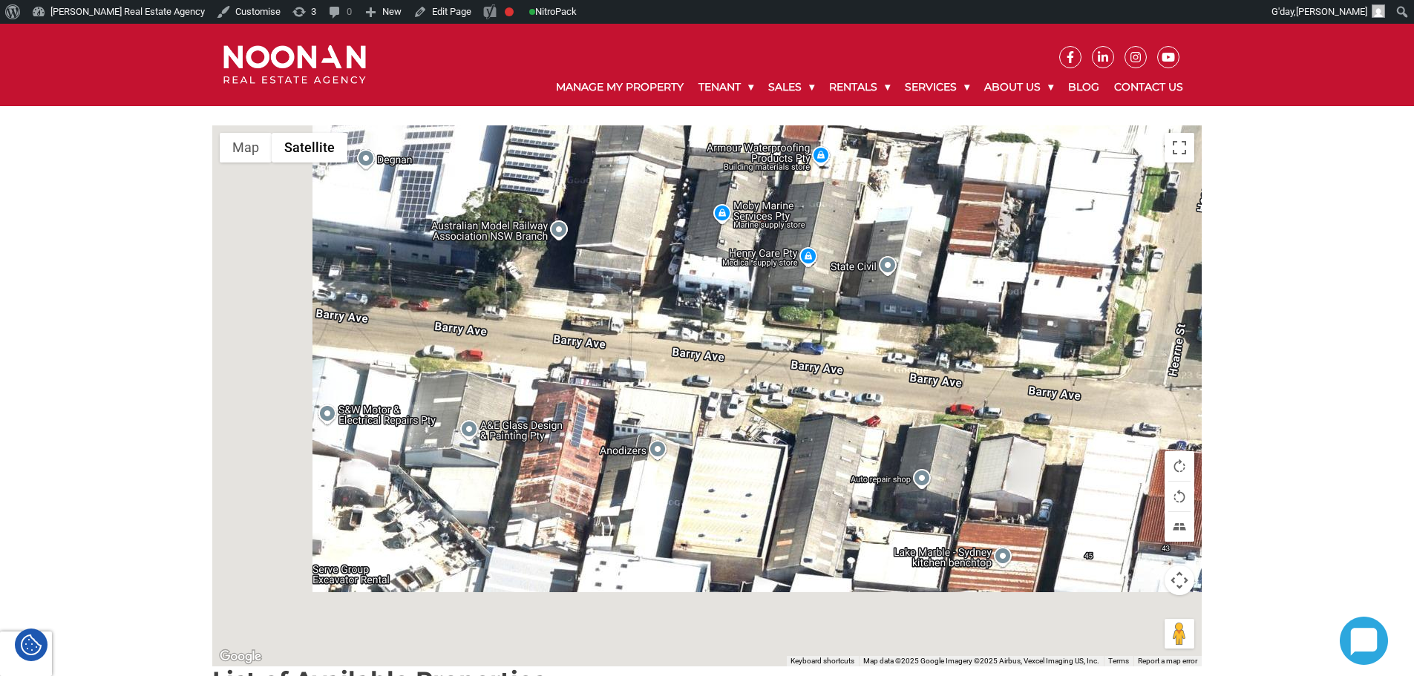
drag, startPoint x: 590, startPoint y: 407, endPoint x: 856, endPoint y: 274, distance: 297.1
click at [856, 274] on div at bounding box center [707, 395] width 990 height 541
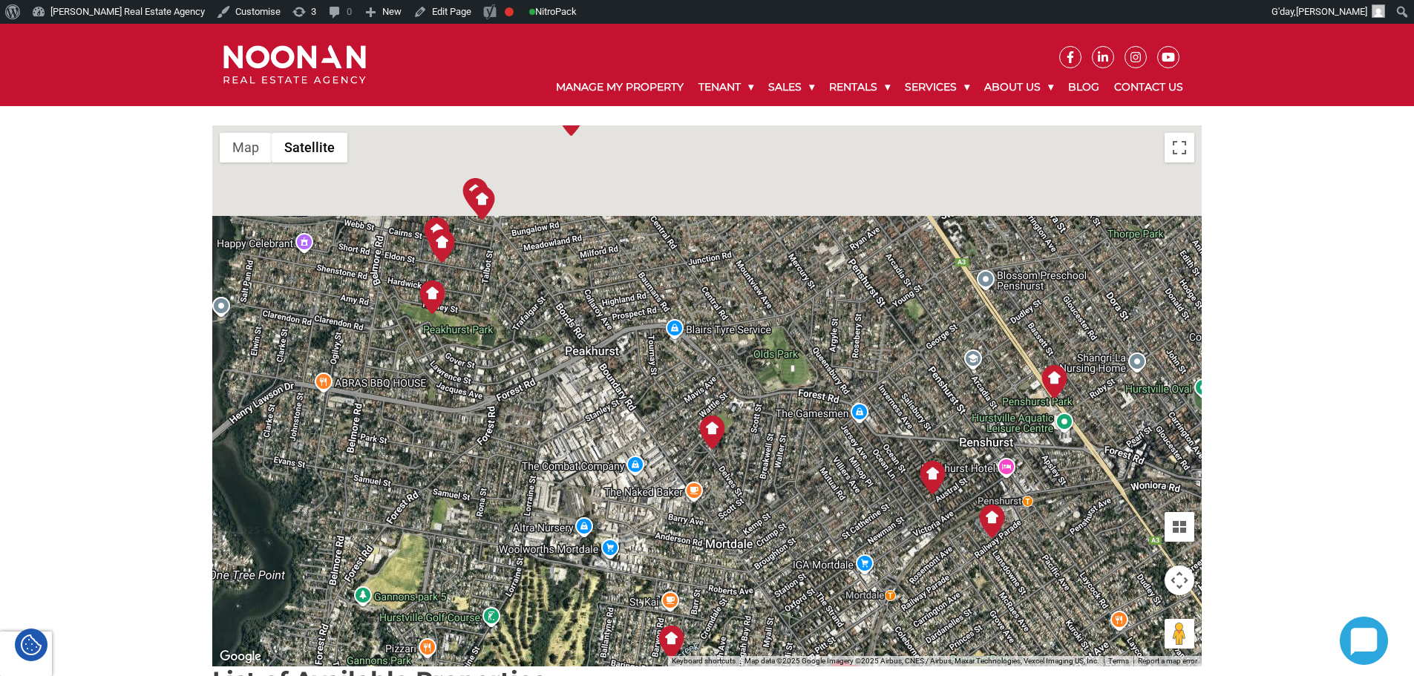
drag, startPoint x: 788, startPoint y: 260, endPoint x: 704, endPoint y: 445, distance: 203.4
click at [704, 445] on img at bounding box center [712, 432] width 33 height 33
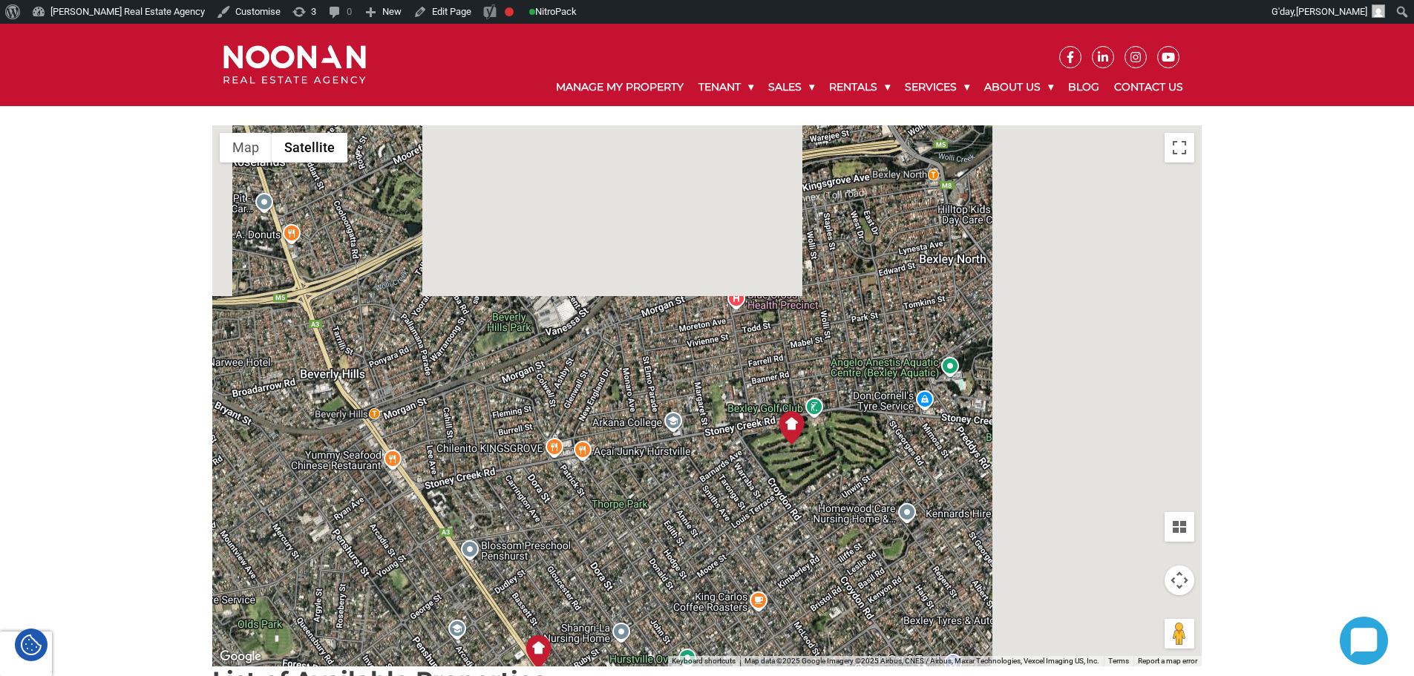
drag, startPoint x: 799, startPoint y: 287, endPoint x: 285, endPoint y: 550, distance: 577.0
click at [282, 557] on div at bounding box center [707, 395] width 990 height 541
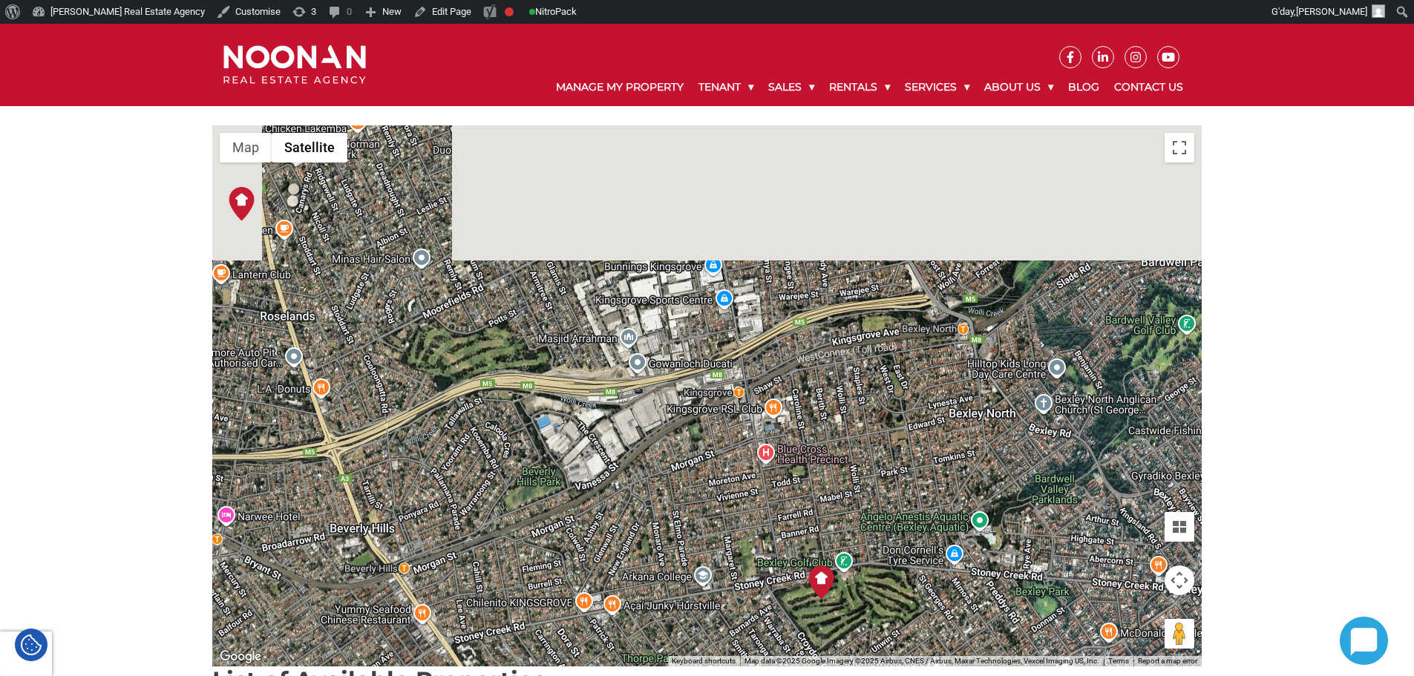
drag, startPoint x: 712, startPoint y: 323, endPoint x: 592, endPoint y: 350, distance: 122.5
click at [791, 486] on div at bounding box center [707, 395] width 990 height 541
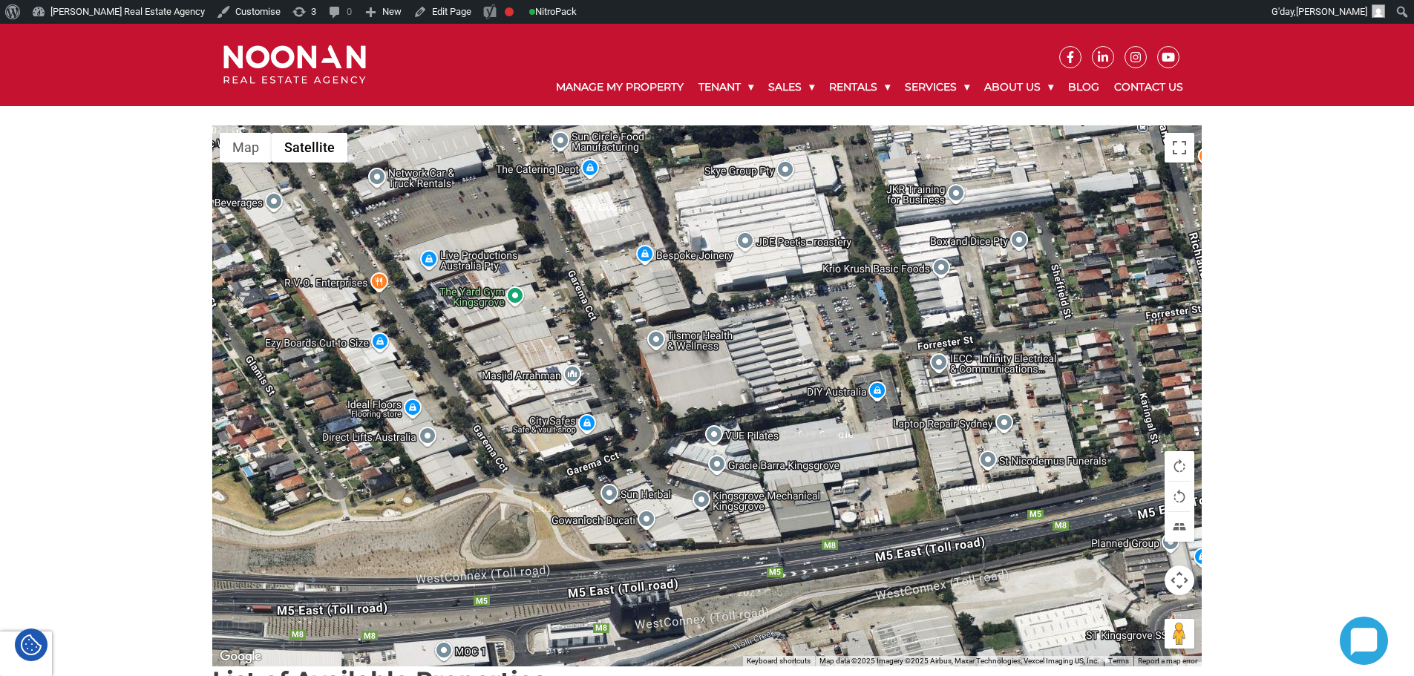
drag, startPoint x: 690, startPoint y: 395, endPoint x: 721, endPoint y: 234, distance: 164.1
click at [721, 234] on div at bounding box center [707, 395] width 990 height 541
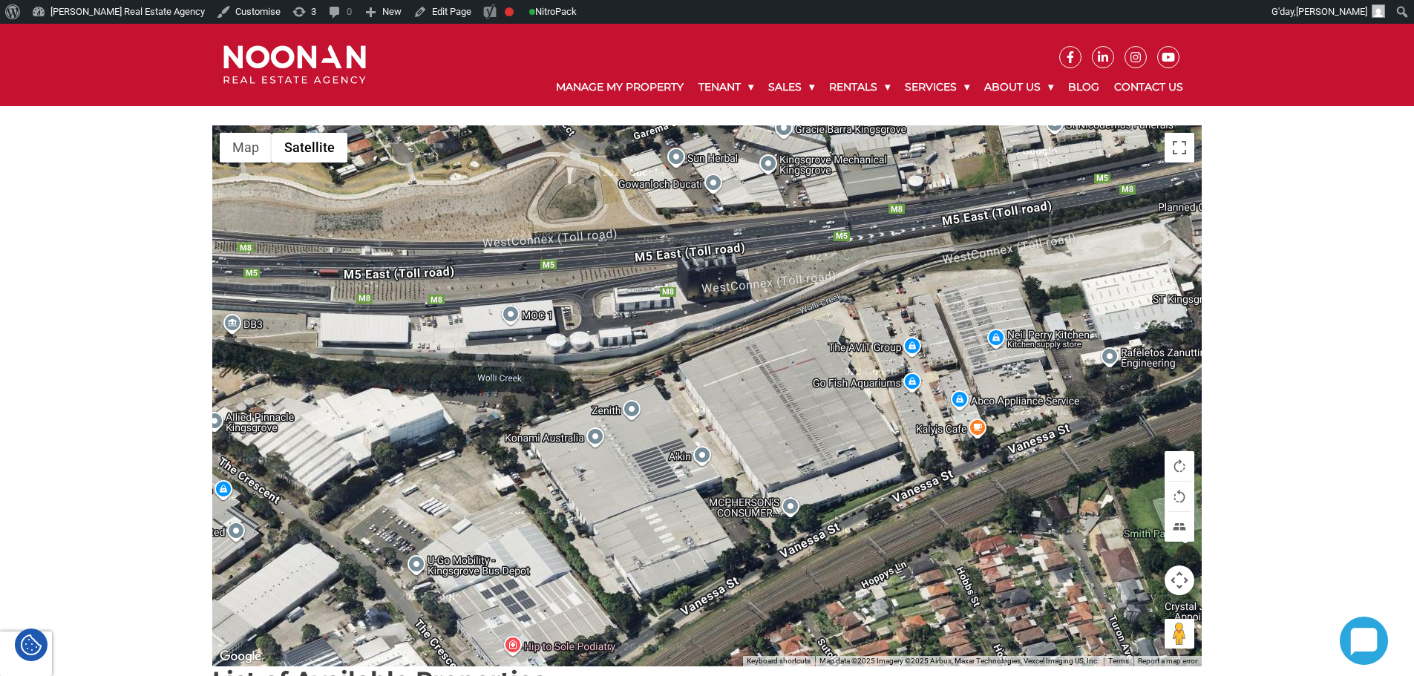
drag, startPoint x: 699, startPoint y: 447, endPoint x: 737, endPoint y: 278, distance: 172.9
click at [737, 278] on div at bounding box center [707, 395] width 990 height 541
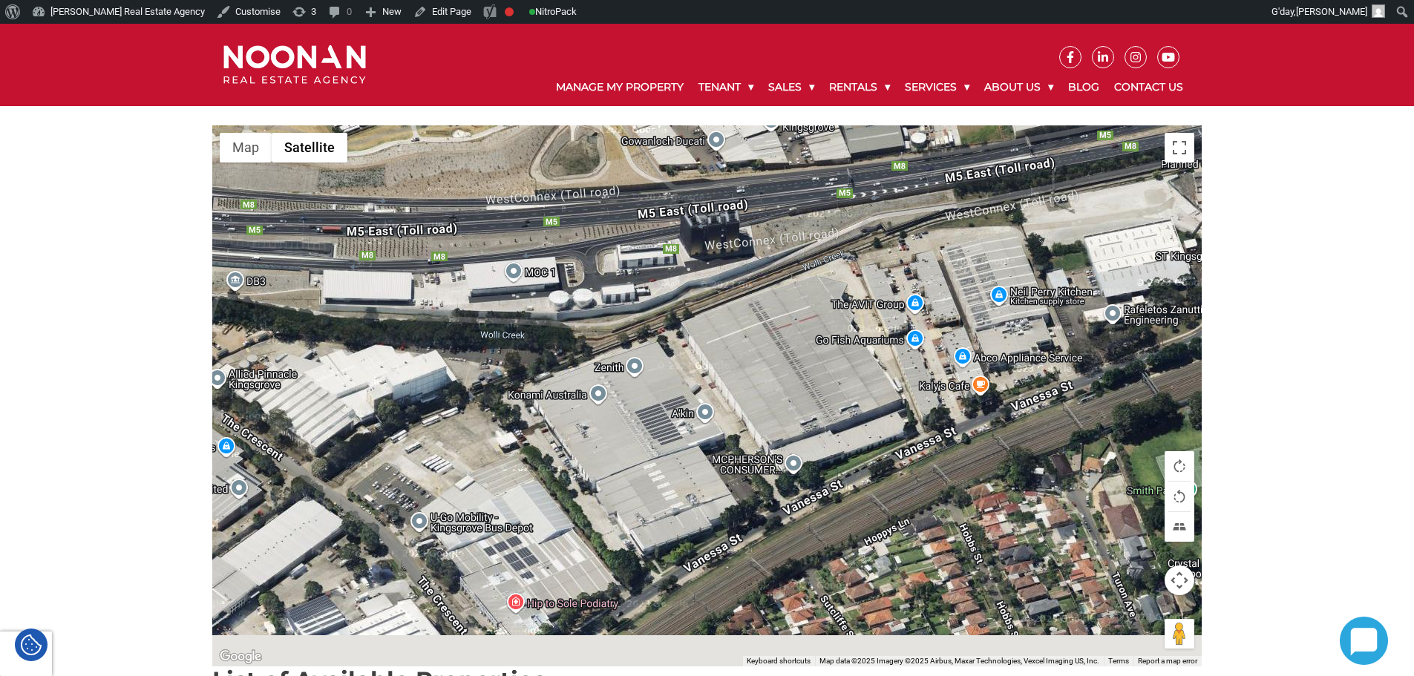
drag, startPoint x: 733, startPoint y: 497, endPoint x: 750, endPoint y: 330, distance: 167.2
click at [750, 330] on div at bounding box center [707, 395] width 990 height 541
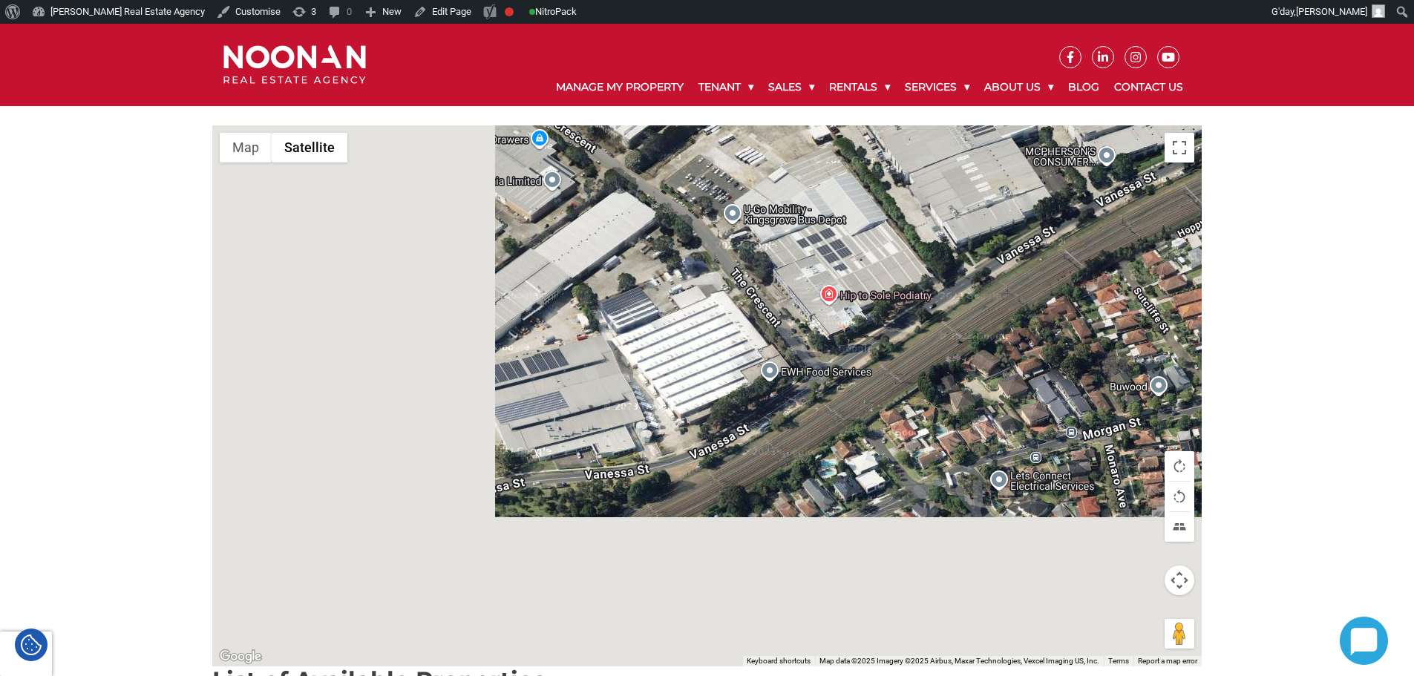
drag, startPoint x: 687, startPoint y: 468, endPoint x: 991, endPoint y: 304, distance: 345.1
click at [995, 304] on div at bounding box center [707, 395] width 990 height 541
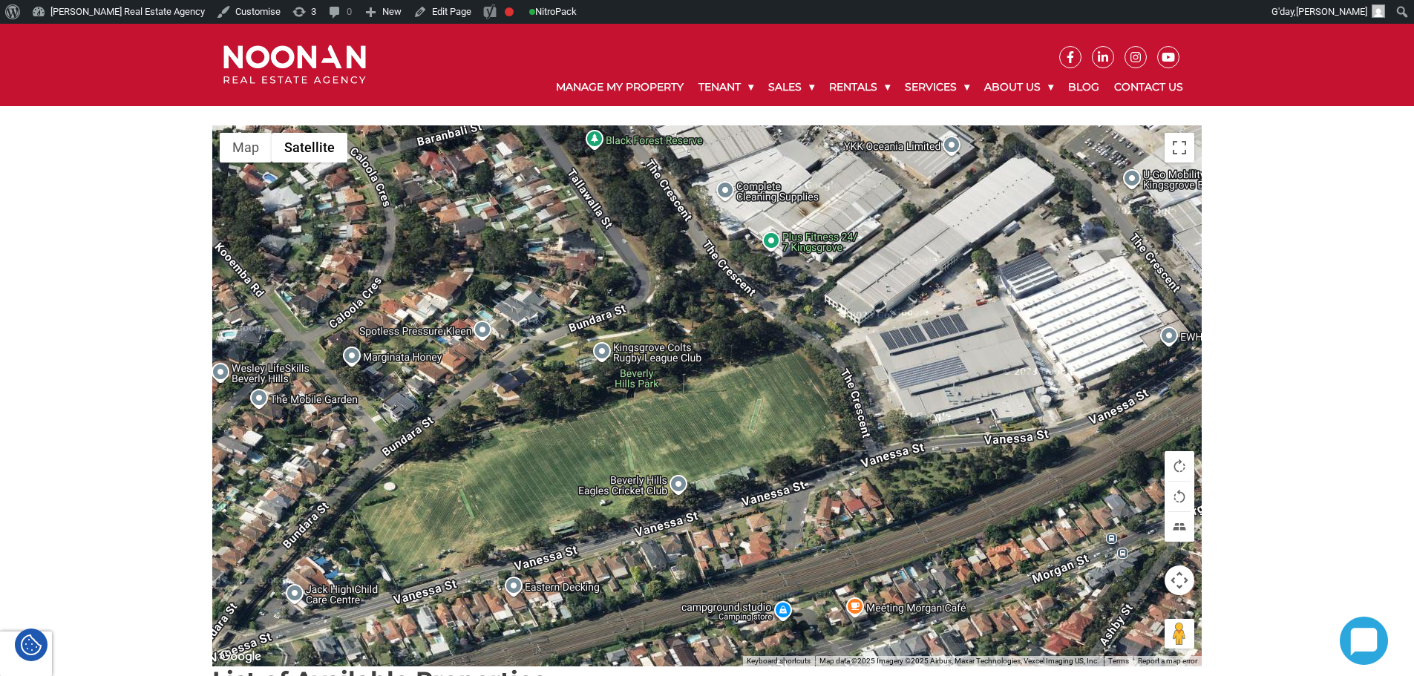
drag, startPoint x: 749, startPoint y: 387, endPoint x: 972, endPoint y: 411, distance: 224.1
click at [972, 411] on div at bounding box center [707, 395] width 990 height 541
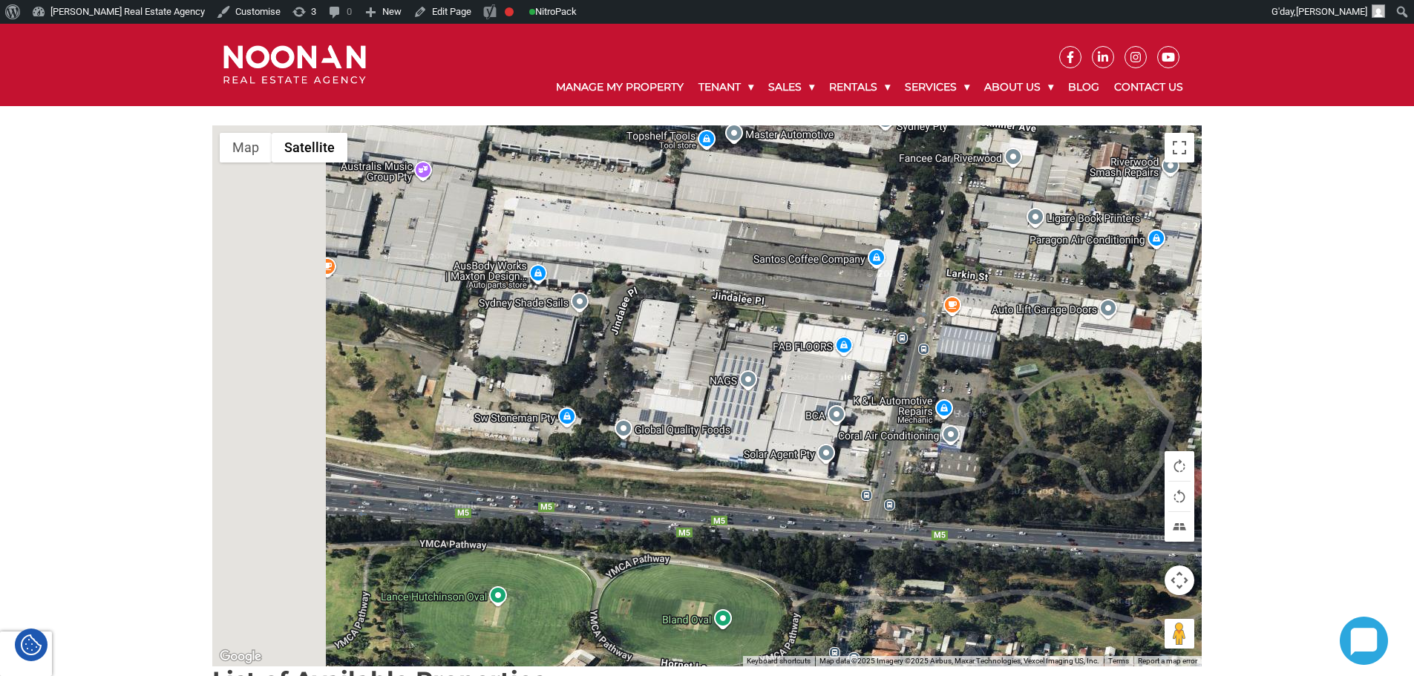
drag, startPoint x: 503, startPoint y: 276, endPoint x: 802, endPoint y: 180, distance: 314.4
click at [802, 180] on div at bounding box center [707, 395] width 990 height 541
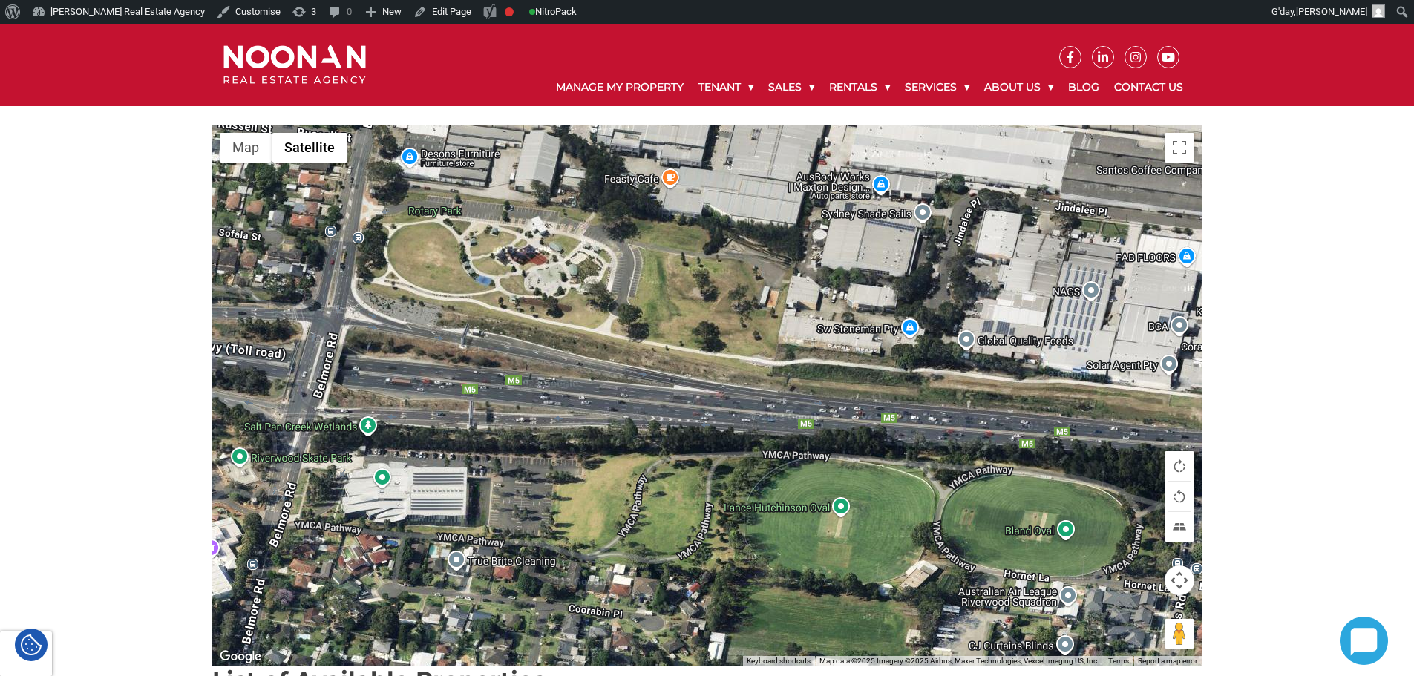
drag, startPoint x: 604, startPoint y: 241, endPoint x: 848, endPoint y: 122, distance: 271.9
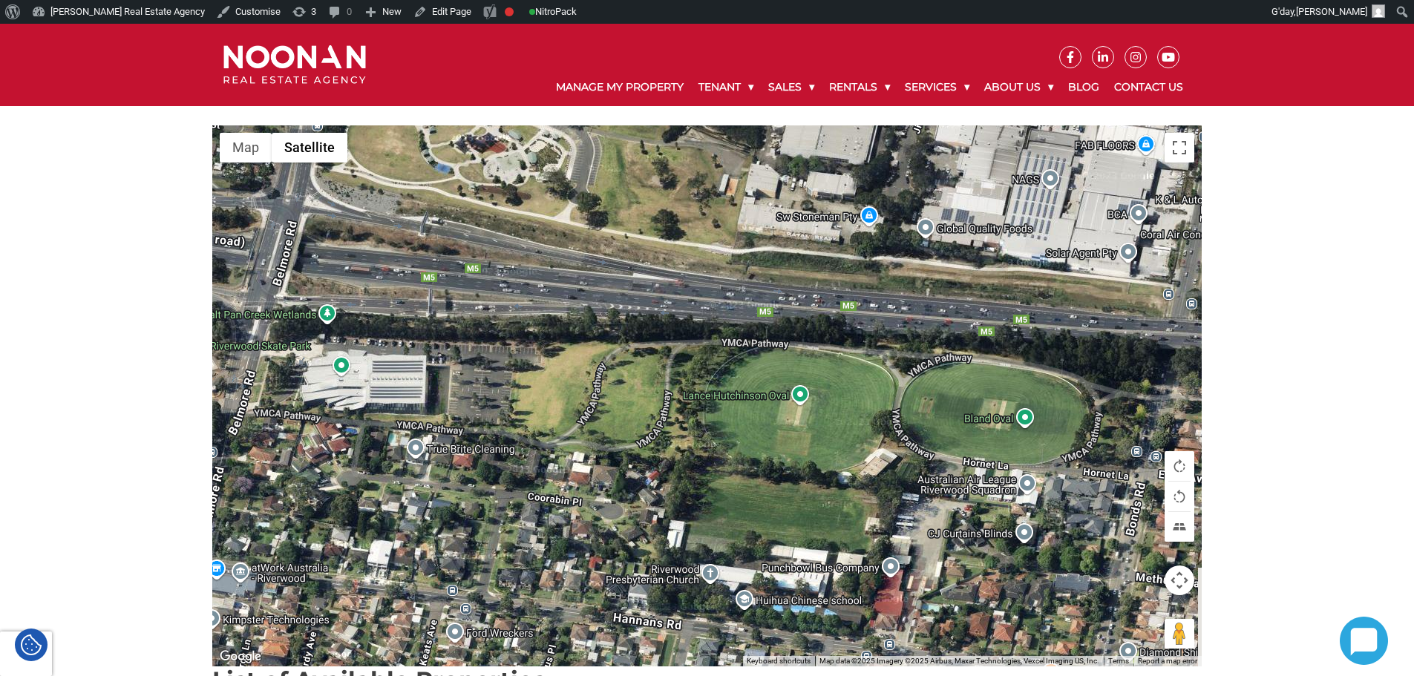
drag, startPoint x: 801, startPoint y: 350, endPoint x: 756, endPoint y: 234, distance: 124.1
click at [756, 234] on div at bounding box center [707, 395] width 990 height 541
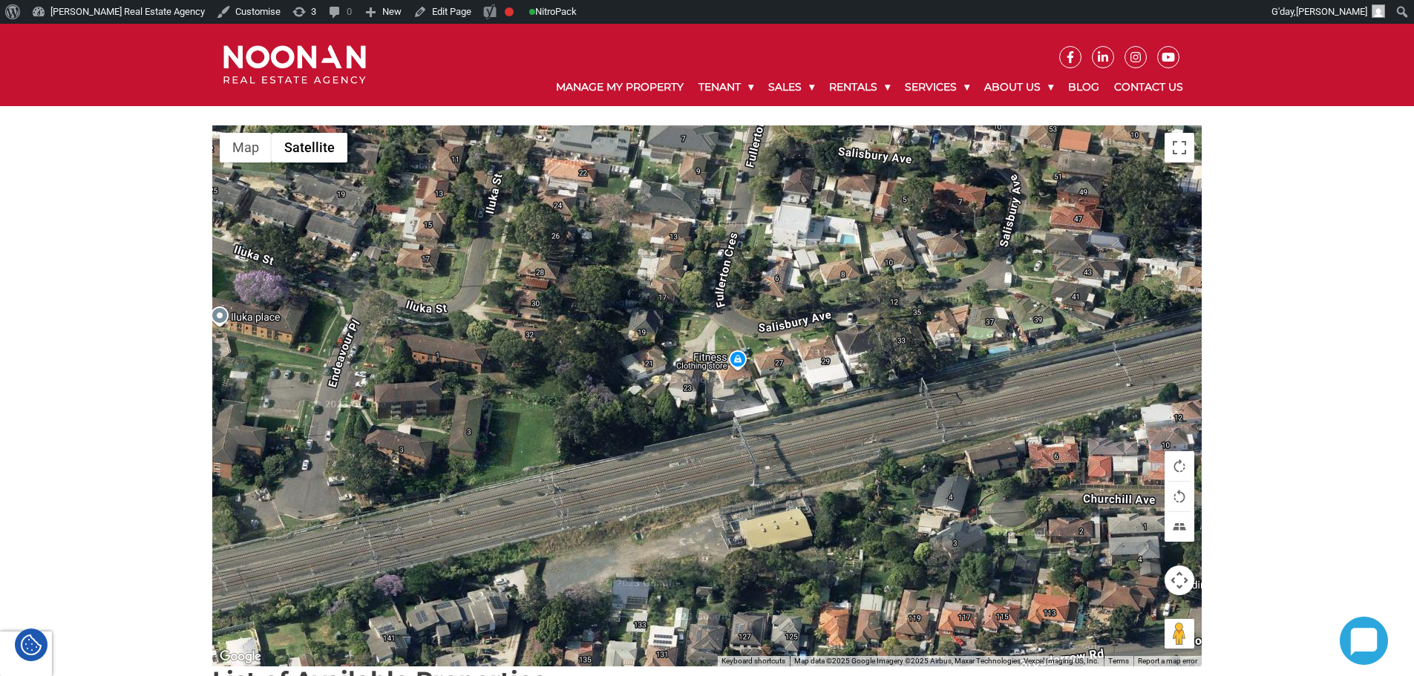
drag, startPoint x: 643, startPoint y: 257, endPoint x: 607, endPoint y: 443, distance: 189.8
click at [607, 443] on div at bounding box center [707, 395] width 990 height 541
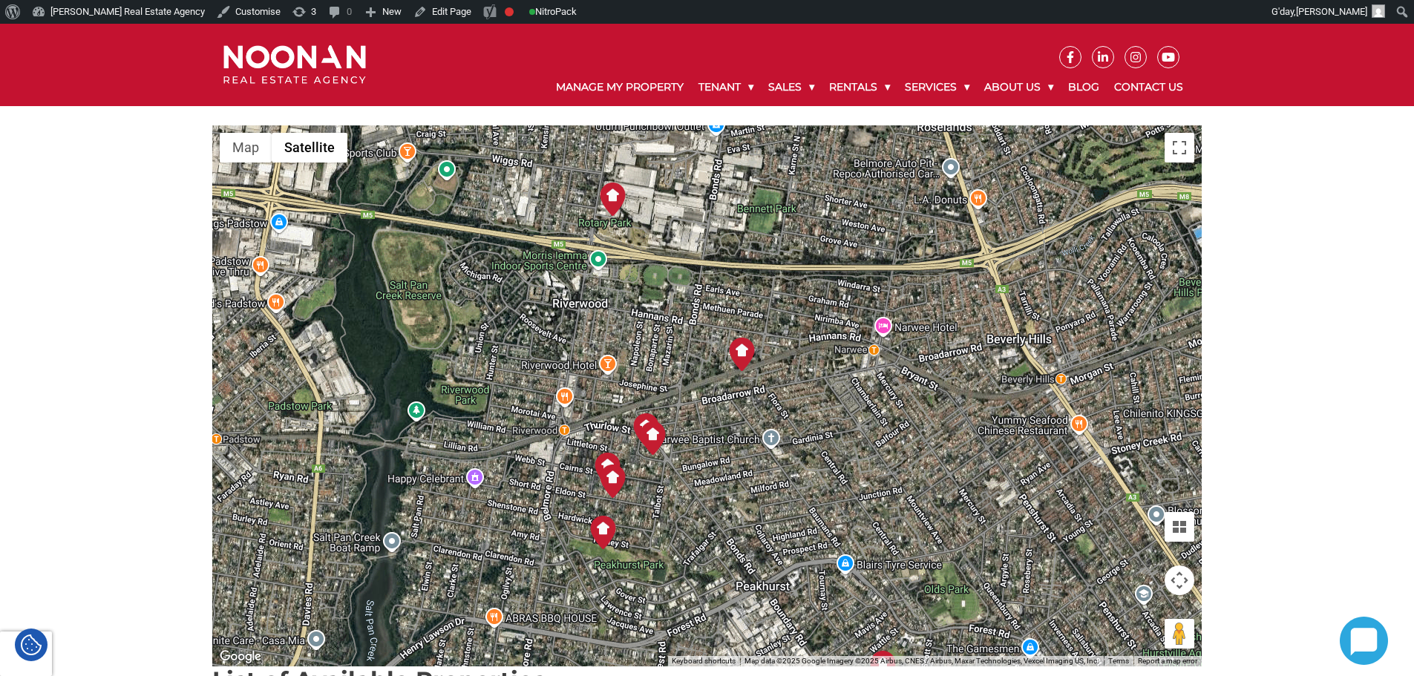
click at [646, 417] on img at bounding box center [646, 429] width 33 height 33
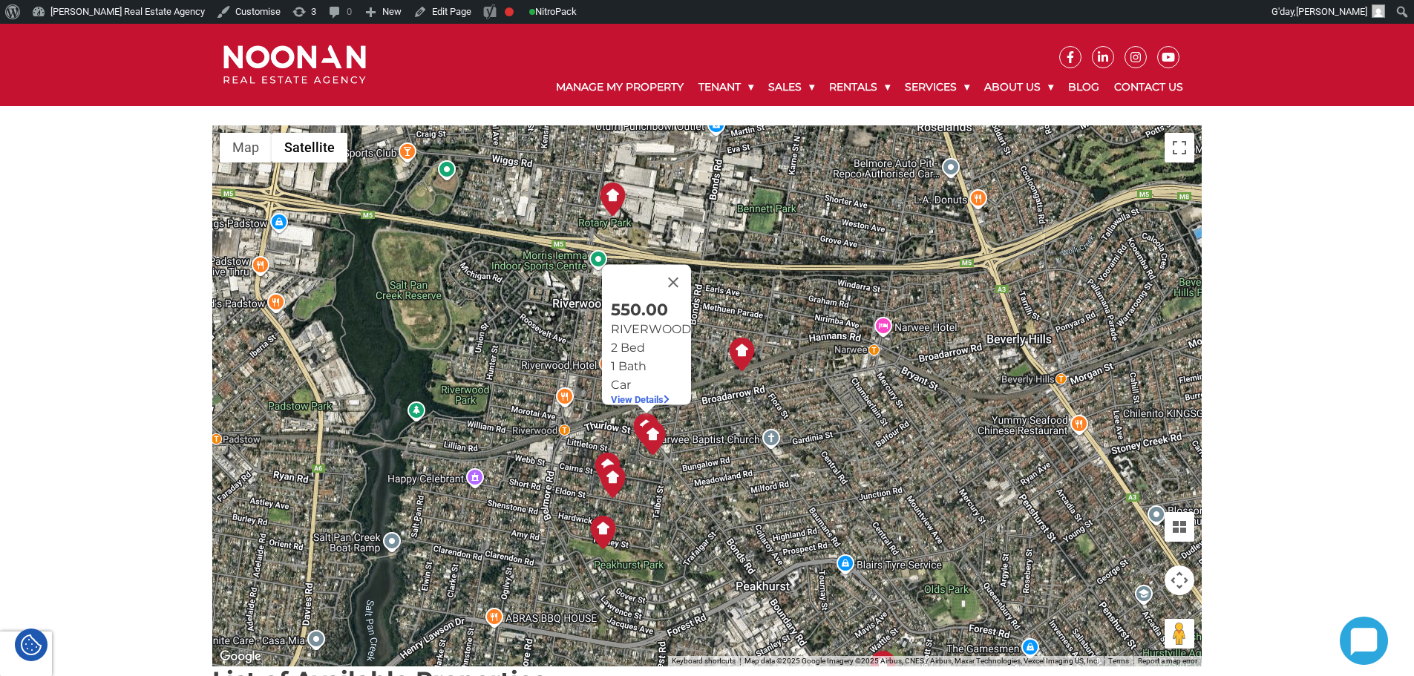
click at [646, 417] on img at bounding box center [646, 429] width 33 height 33
click at [645, 445] on img at bounding box center [652, 438] width 33 height 33
click at [676, 279] on button "Close" at bounding box center [680, 291] width 36 height 36
click at [682, 272] on button "Close" at bounding box center [674, 283] width 36 height 36
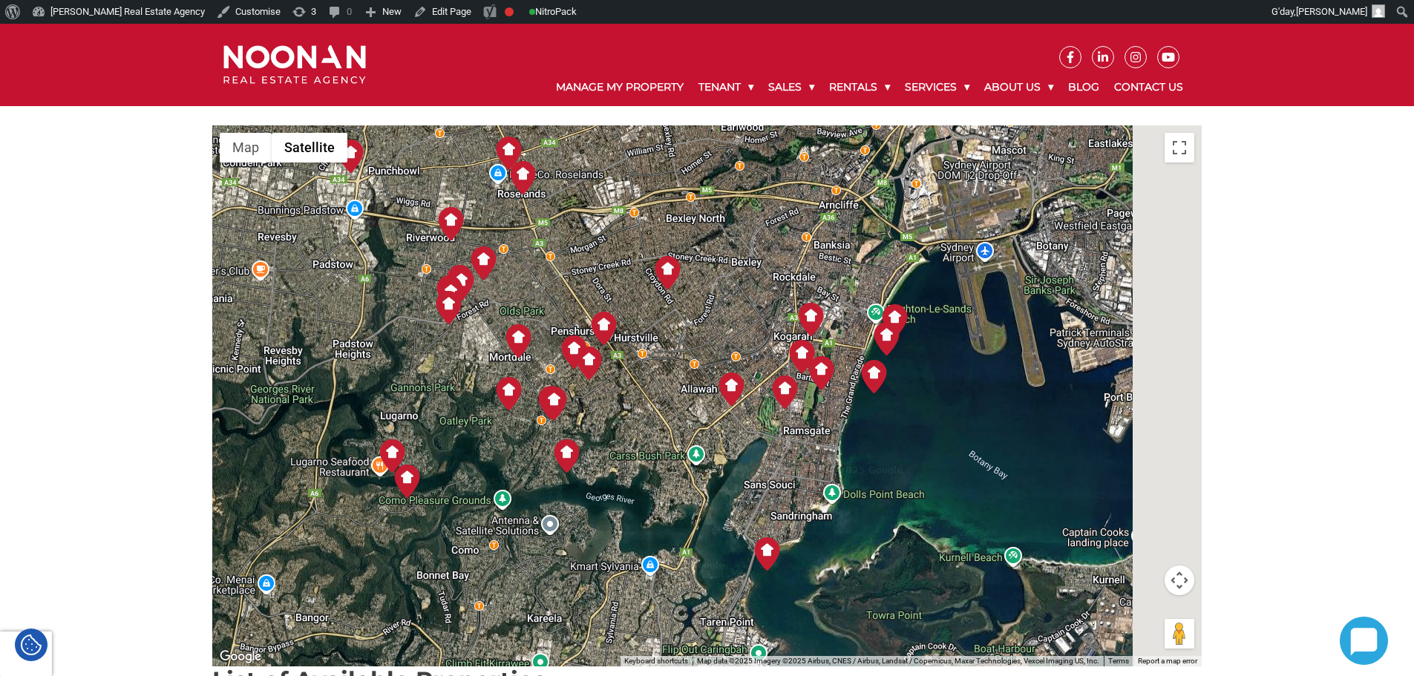
drag, startPoint x: 877, startPoint y: 424, endPoint x: 554, endPoint y: 275, distance: 355.4
click at [554, 275] on div at bounding box center [707, 395] width 990 height 541
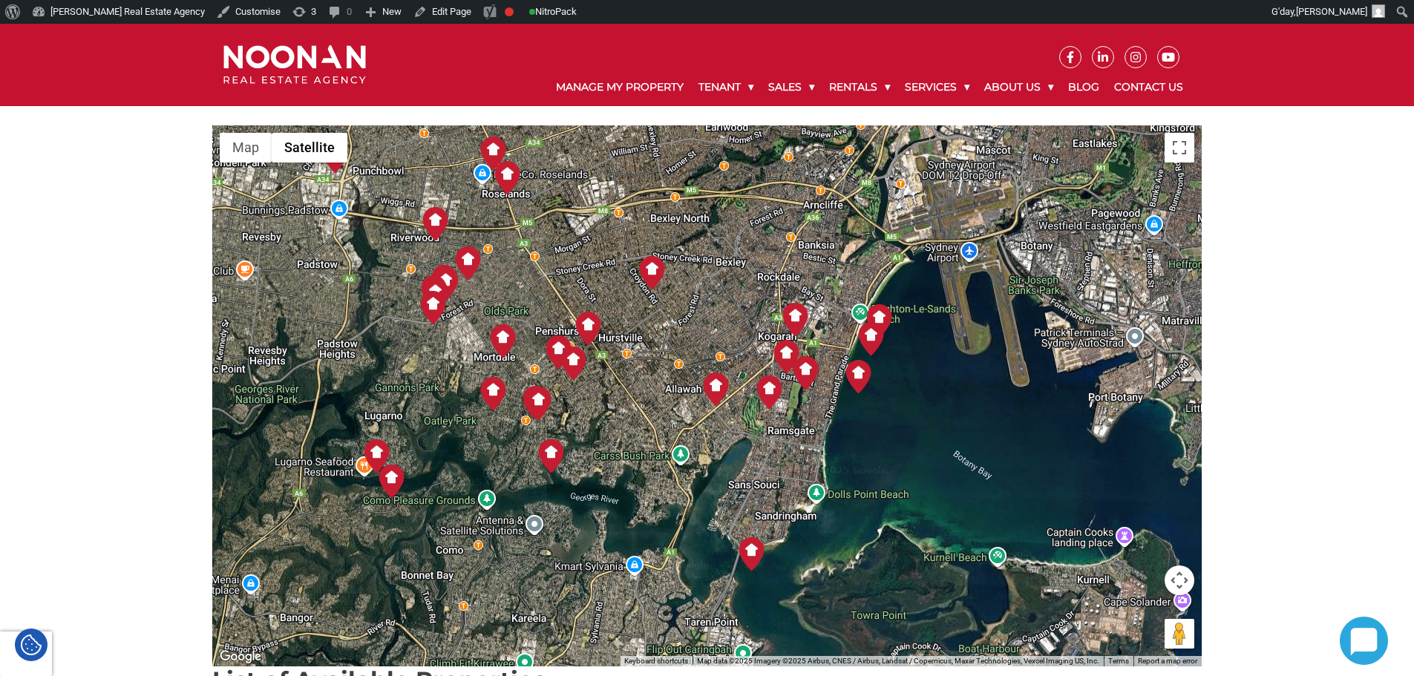
click at [712, 395] on img at bounding box center [715, 389] width 33 height 33
click at [714, 390] on img at bounding box center [715, 389] width 33 height 33
click at [739, 232] on button "Close" at bounding box center [733, 242] width 36 height 36
click at [748, 553] on img at bounding box center [751, 553] width 33 height 33
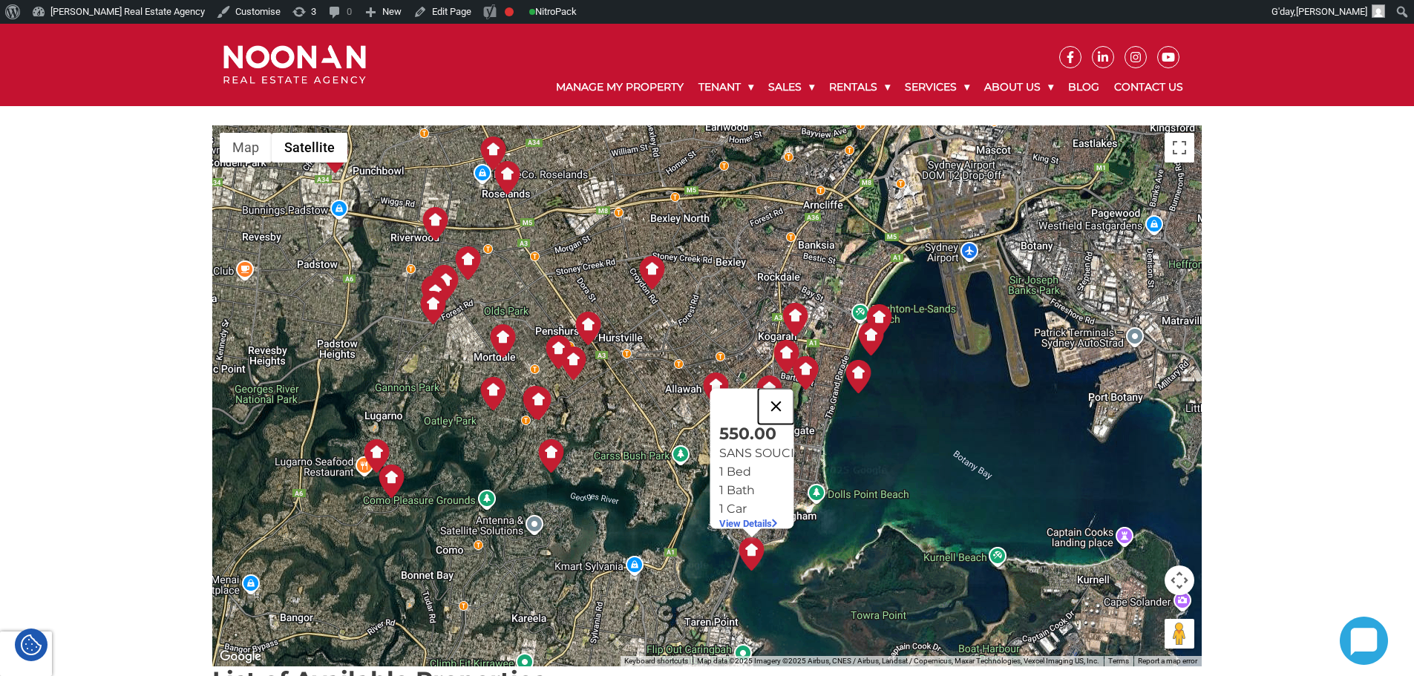
click at [779, 402] on button "Close" at bounding box center [776, 407] width 36 height 36
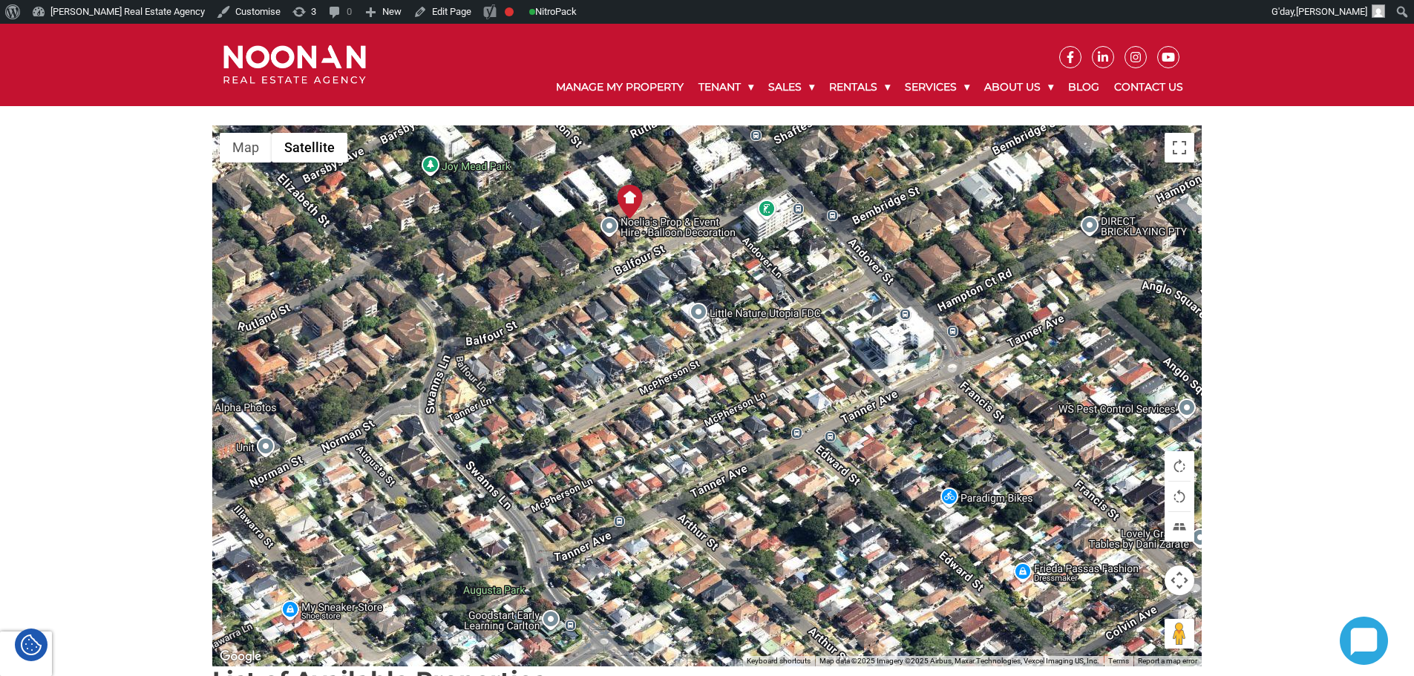
drag, startPoint x: 644, startPoint y: 183, endPoint x: 710, endPoint y: 345, distance: 175.2
click at [710, 345] on div at bounding box center [707, 395] width 990 height 541
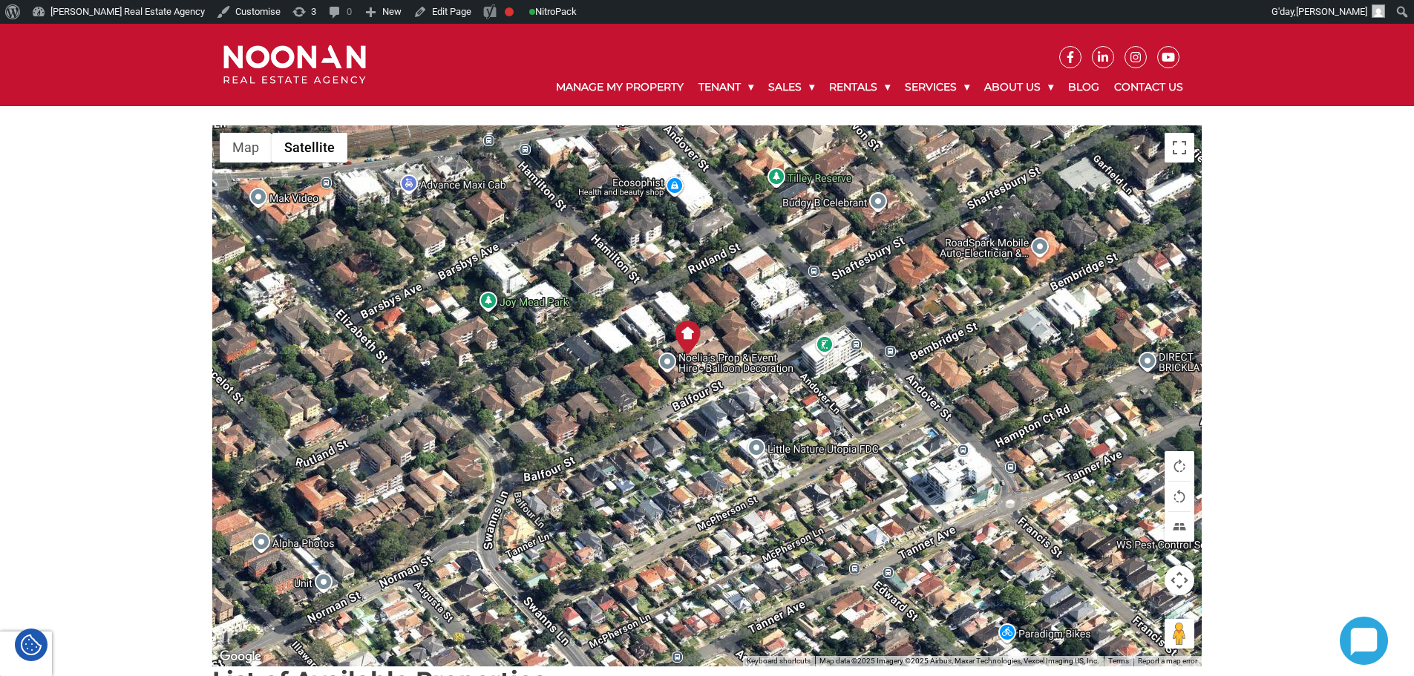
drag, startPoint x: 685, startPoint y: 291, endPoint x: 703, endPoint y: 373, distance: 83.6
click at [745, 426] on div at bounding box center [707, 395] width 990 height 541
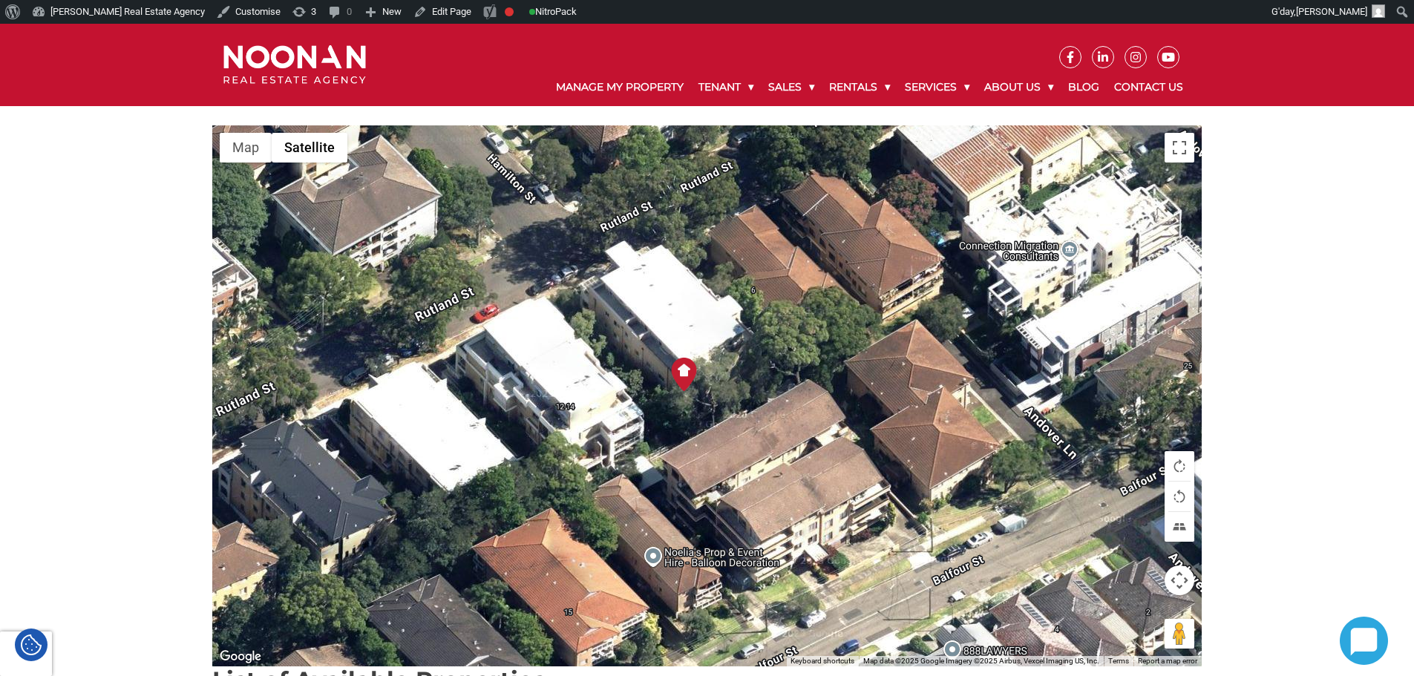
drag, startPoint x: 650, startPoint y: 237, endPoint x: 696, endPoint y: 396, distance: 166.3
click at [696, 396] on div "To navigate, press the arrow keys." at bounding box center [707, 395] width 990 height 541
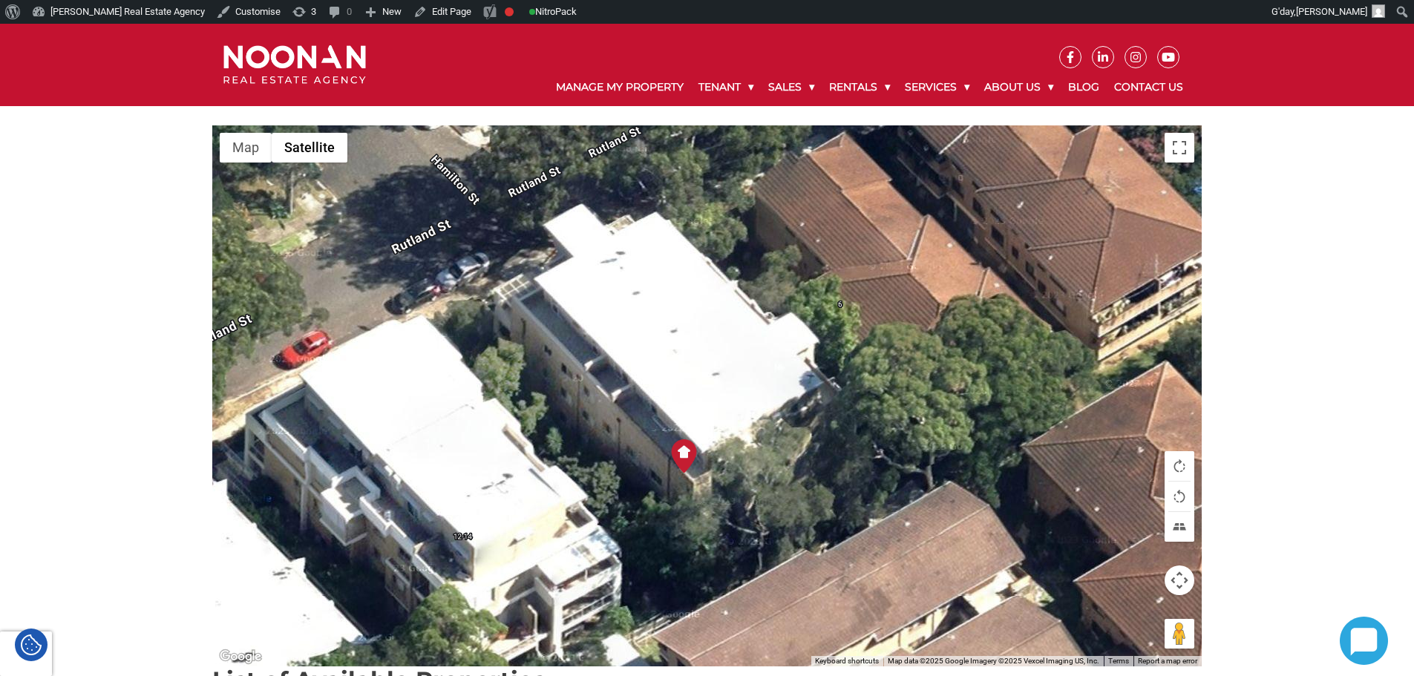
click at [679, 445] on img at bounding box center [683, 455] width 33 height 33
click at [690, 455] on img at bounding box center [683, 455] width 33 height 33
click at [713, 295] on button "Close" at bounding box center [701, 309] width 36 height 36
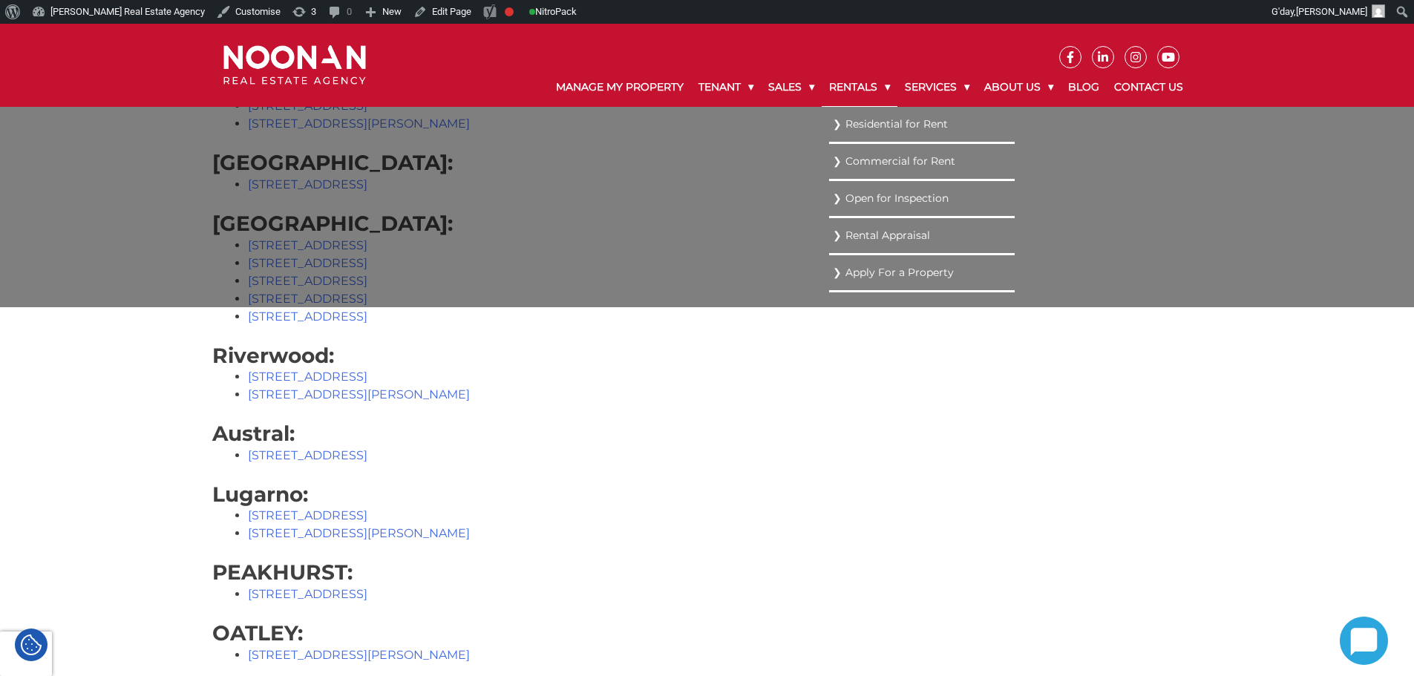
scroll to position [1346, 0]
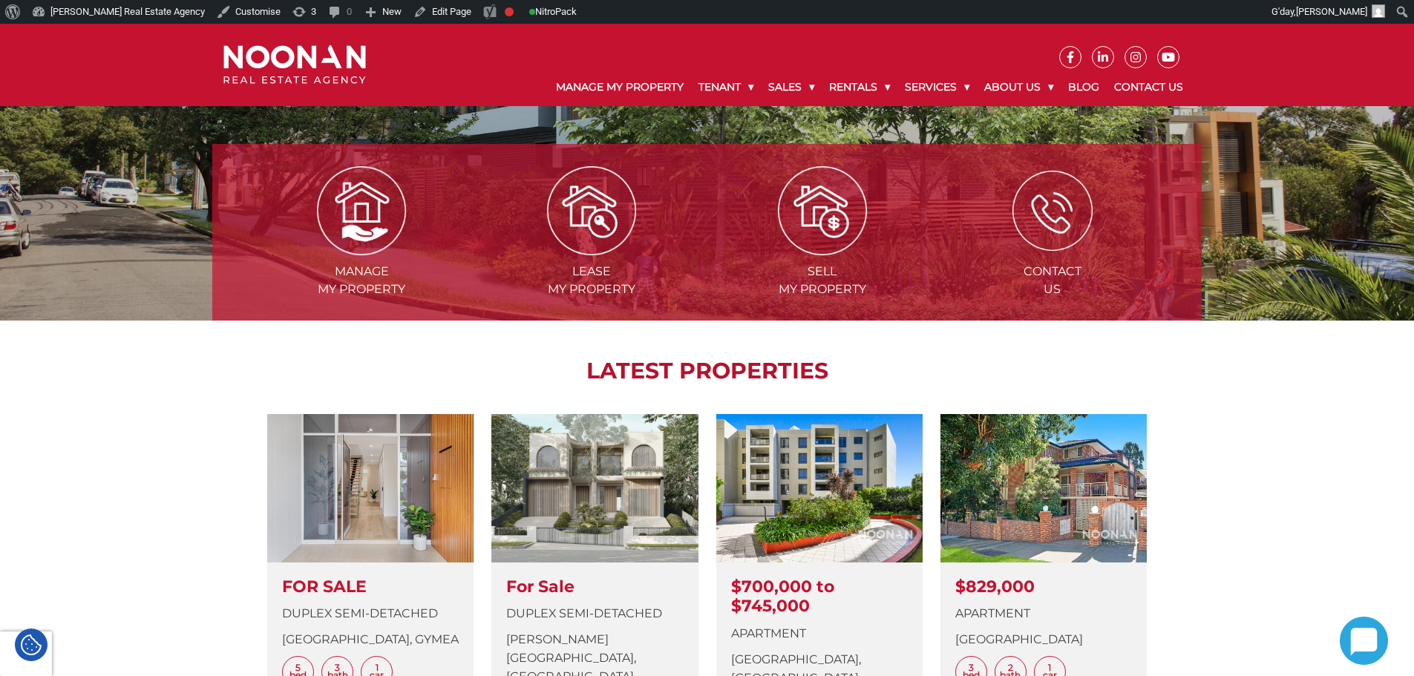
scroll to position [74, 0]
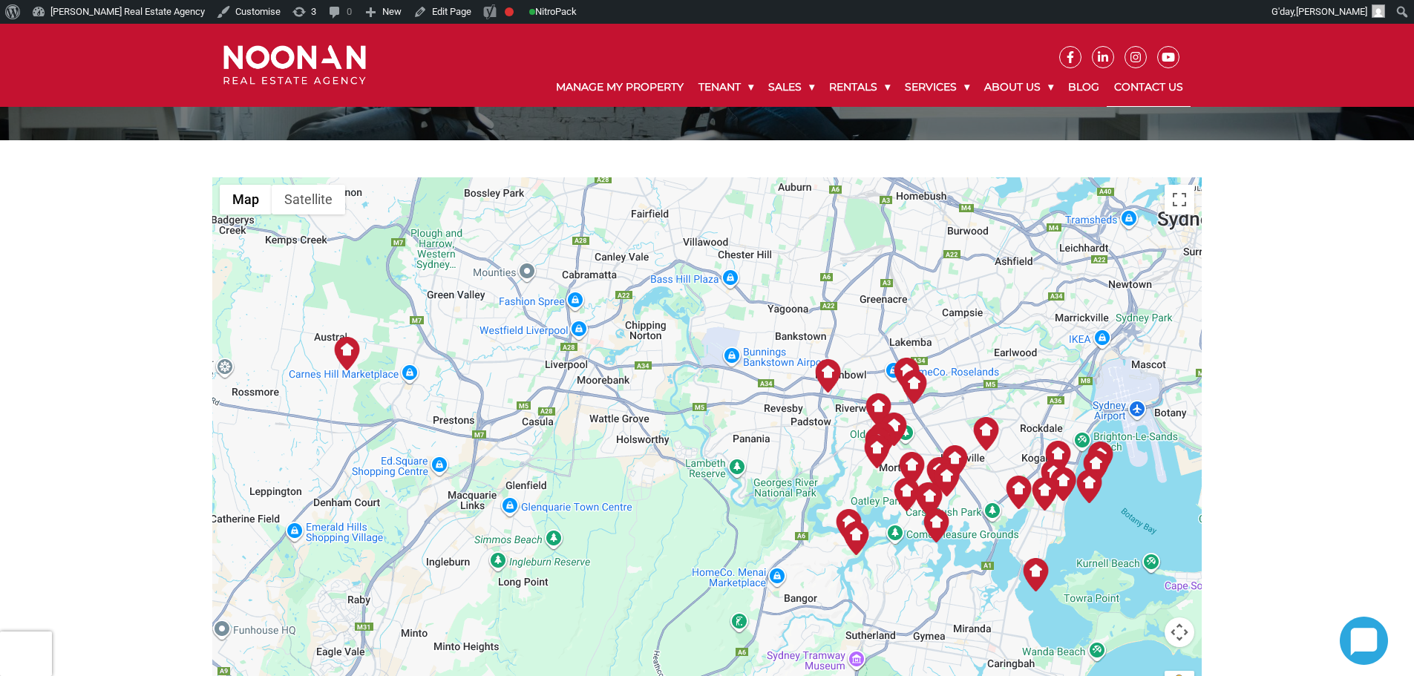
scroll to position [371, 0]
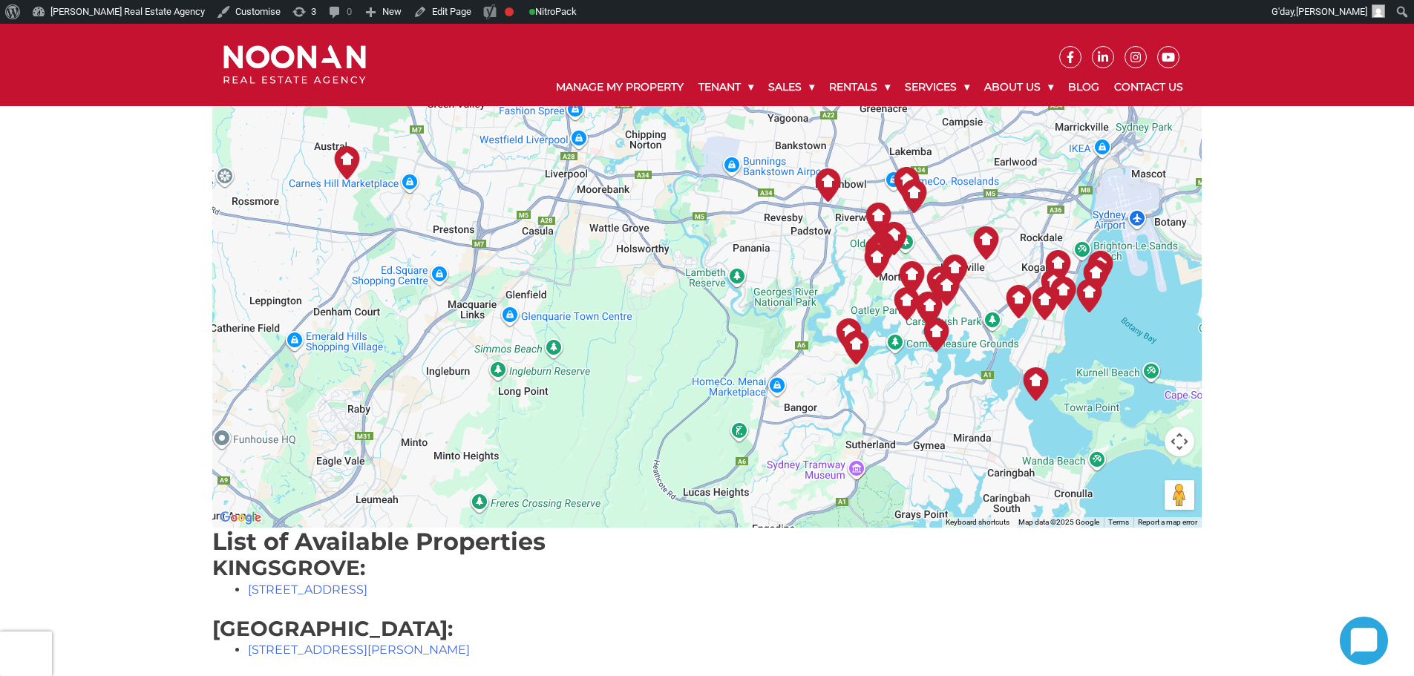
click at [1039, 379] on img at bounding box center [1035, 383] width 33 height 33
click at [1037, 378] on img at bounding box center [1036, 383] width 33 height 33
click at [1073, 225] on button "Close" at bounding box center [1061, 237] width 36 height 36
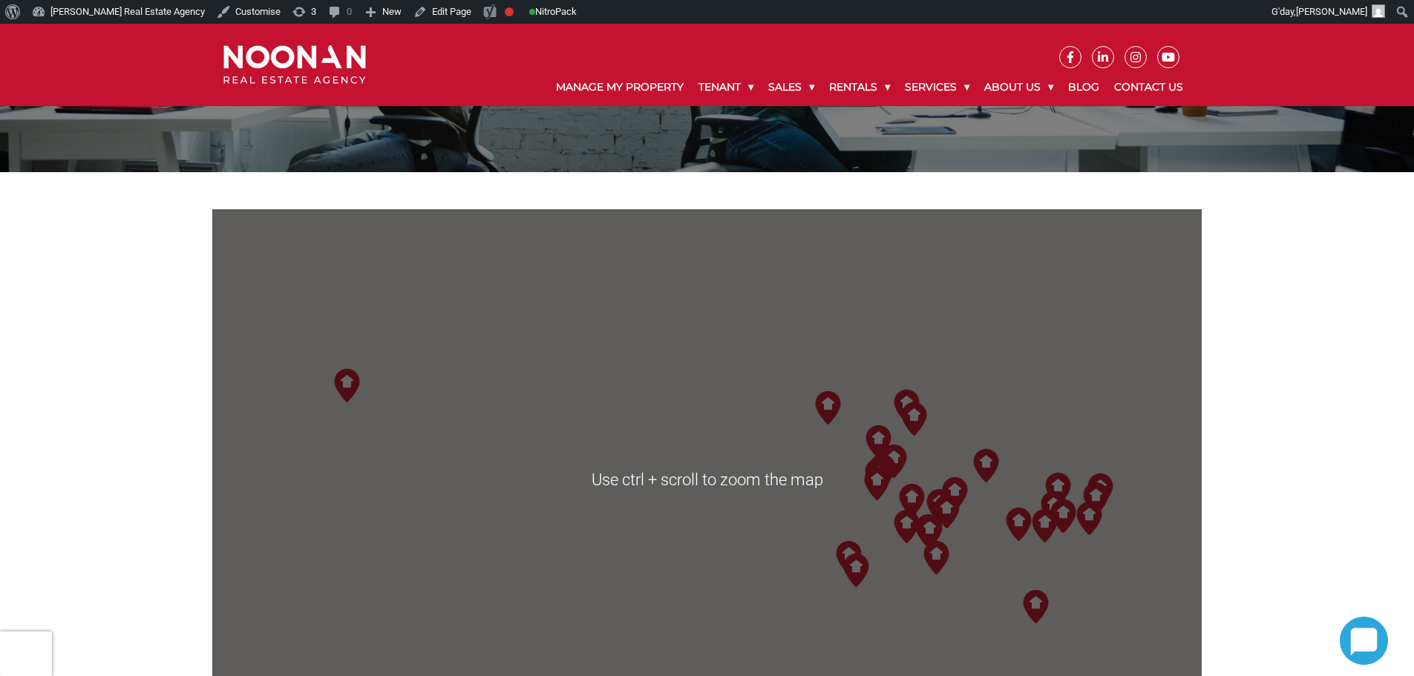
scroll to position [223, 0]
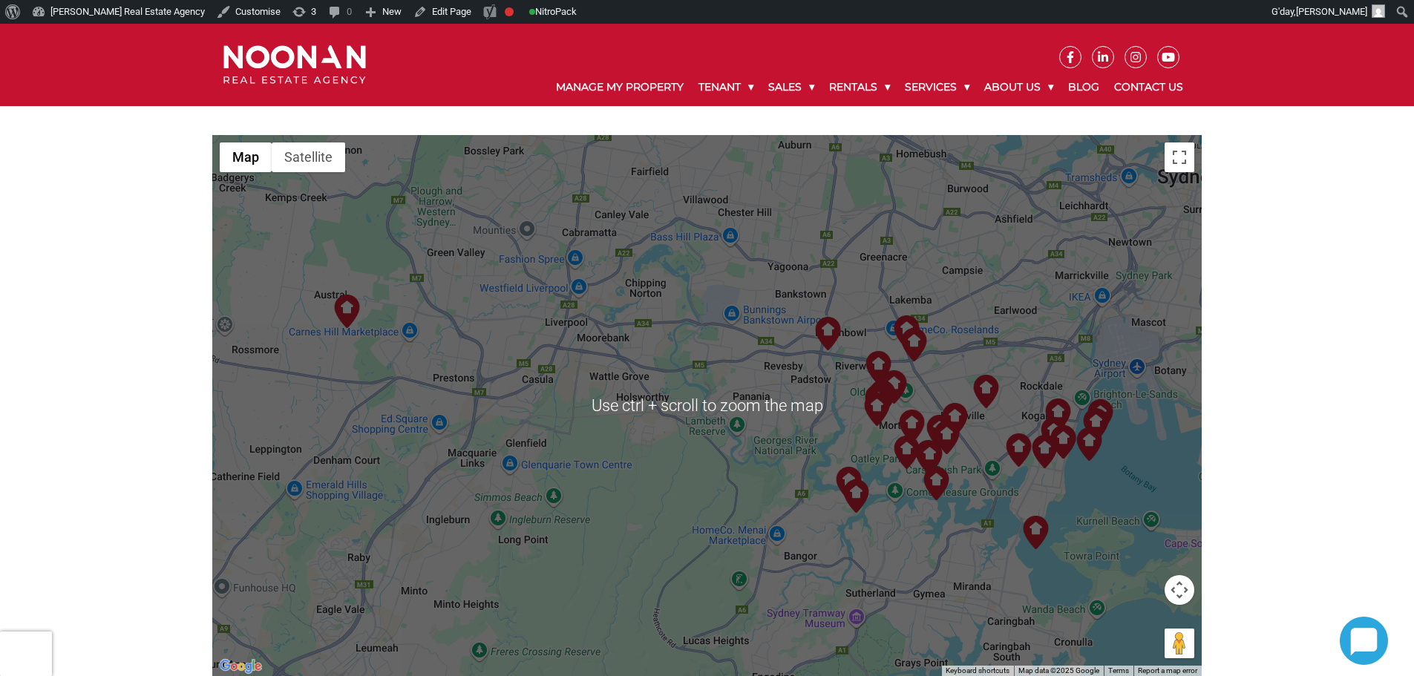
click at [849, 491] on img at bounding box center [856, 496] width 33 height 33
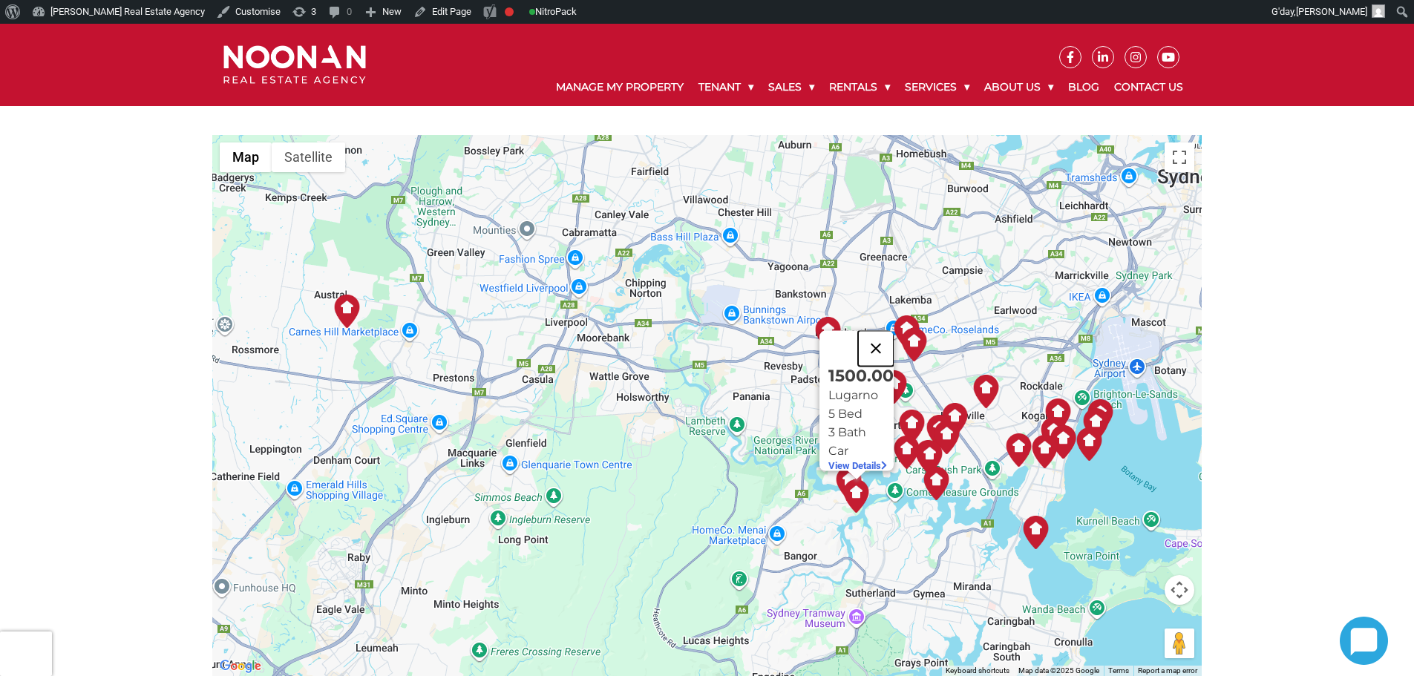
click at [888, 339] on button "Close" at bounding box center [876, 349] width 36 height 36
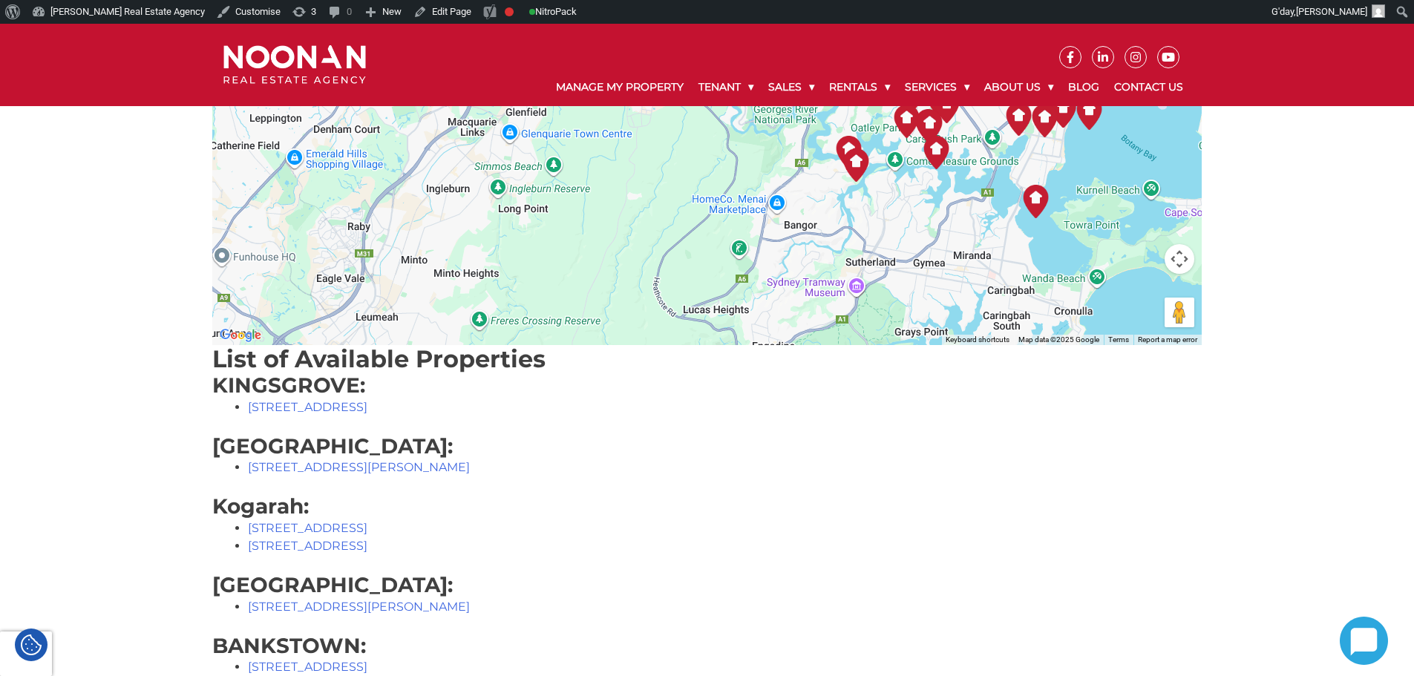
scroll to position [445, 0]
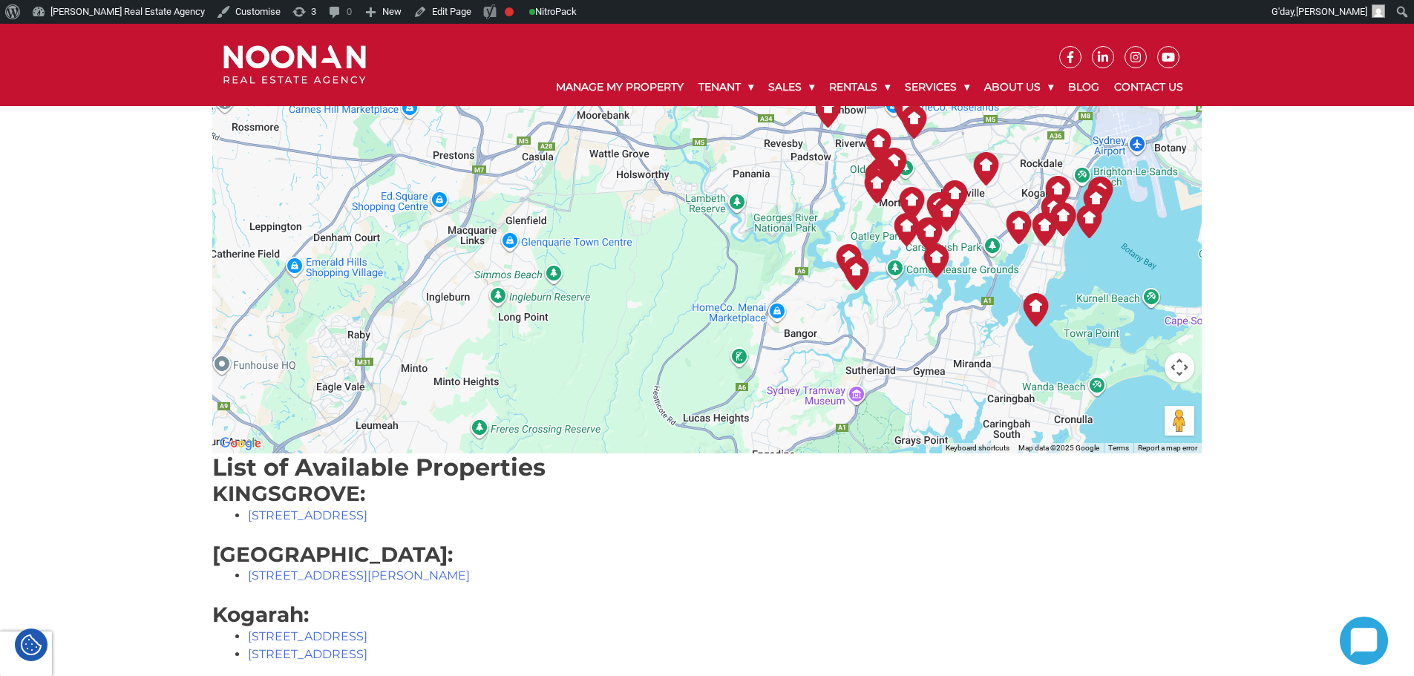
click at [873, 287] on div at bounding box center [707, 182] width 990 height 541
click at [854, 281] on img at bounding box center [856, 273] width 33 height 33
click at [877, 111] on button "Close" at bounding box center [876, 126] width 36 height 36
click at [929, 224] on img at bounding box center [929, 234] width 33 height 33
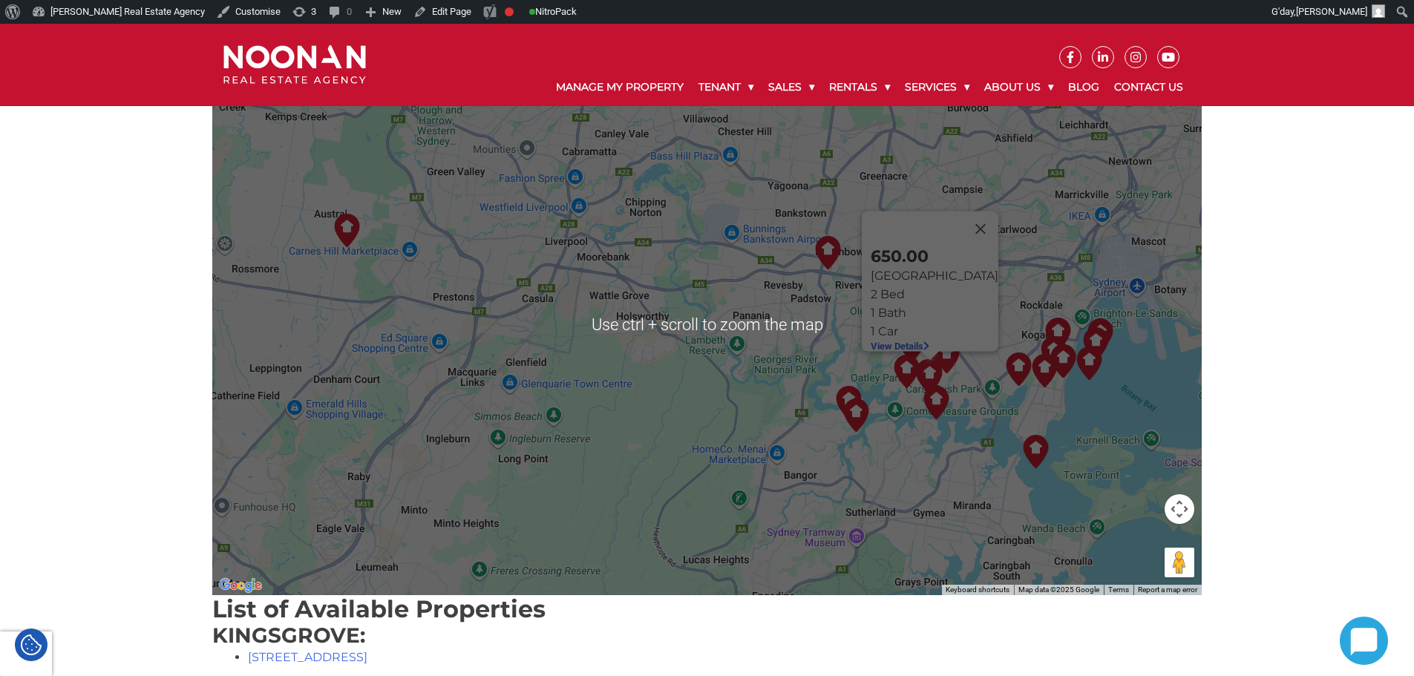
scroll to position [297, 0]
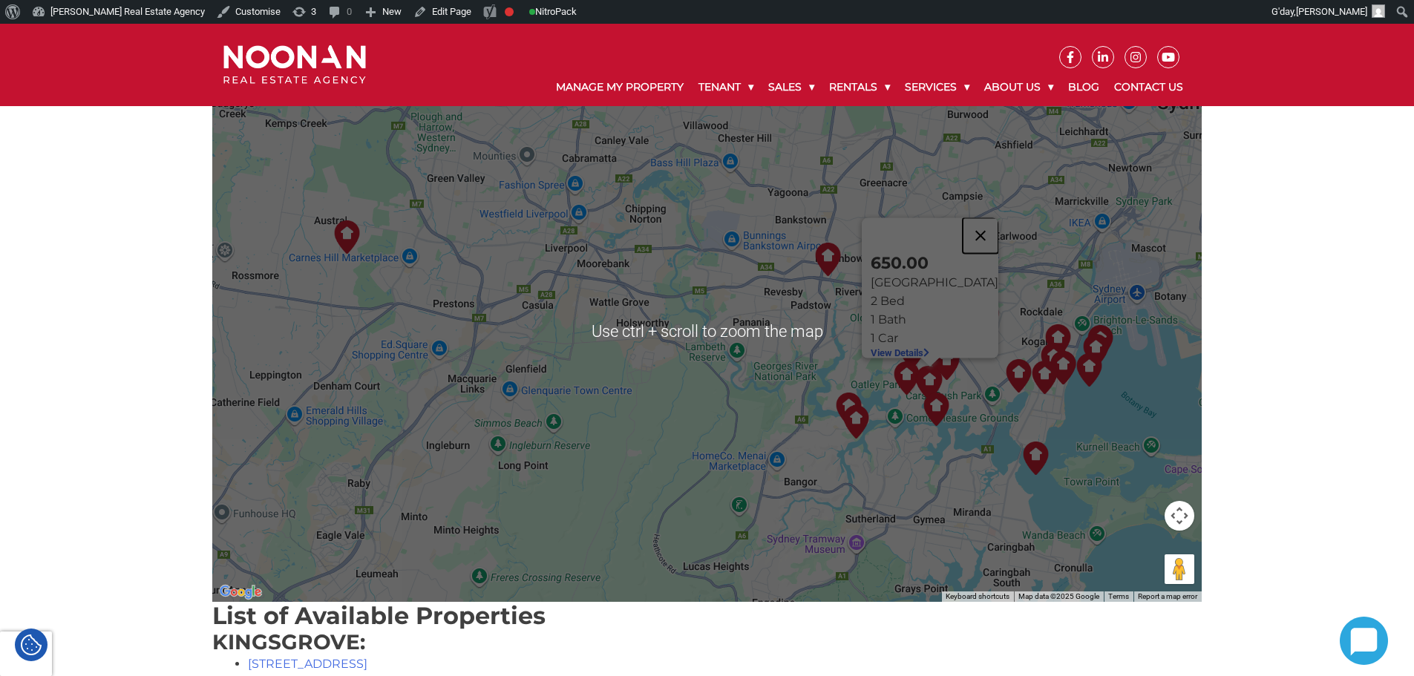
click at [963, 225] on button "Close" at bounding box center [981, 236] width 36 height 36
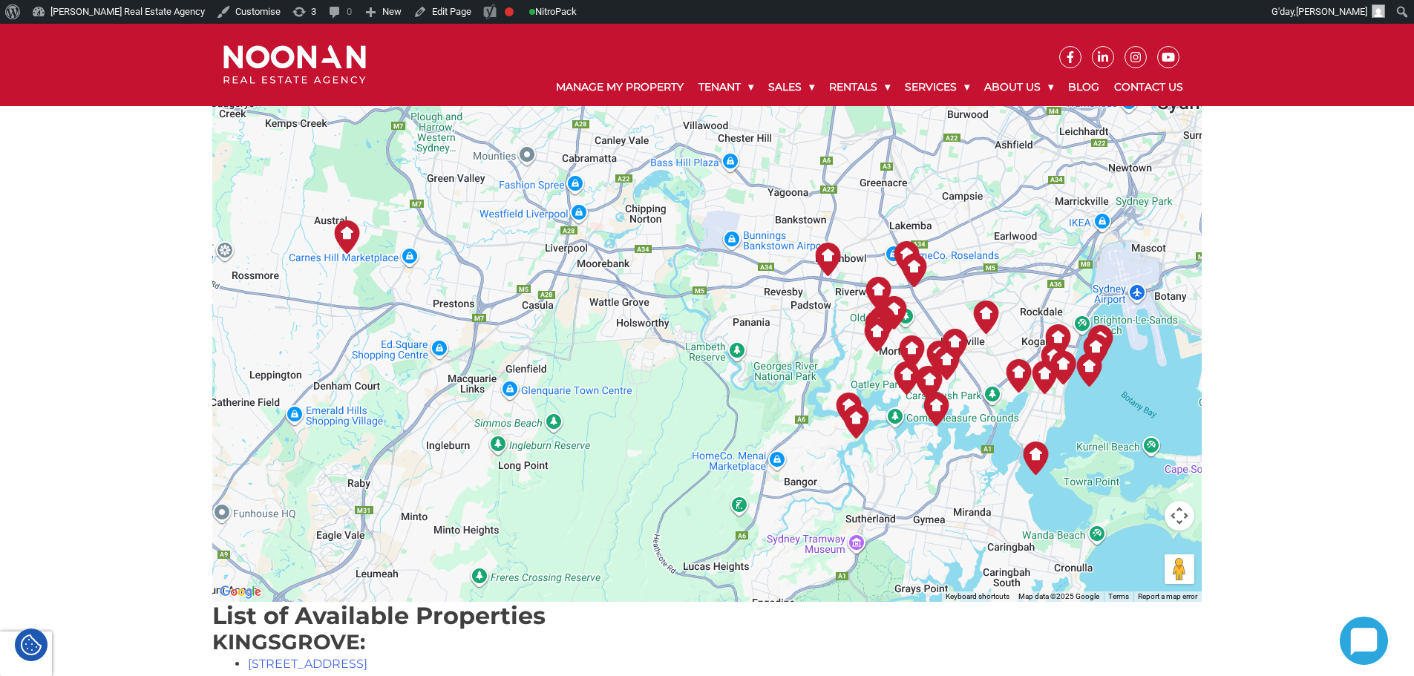
click at [853, 404] on img at bounding box center [848, 409] width 33 height 33
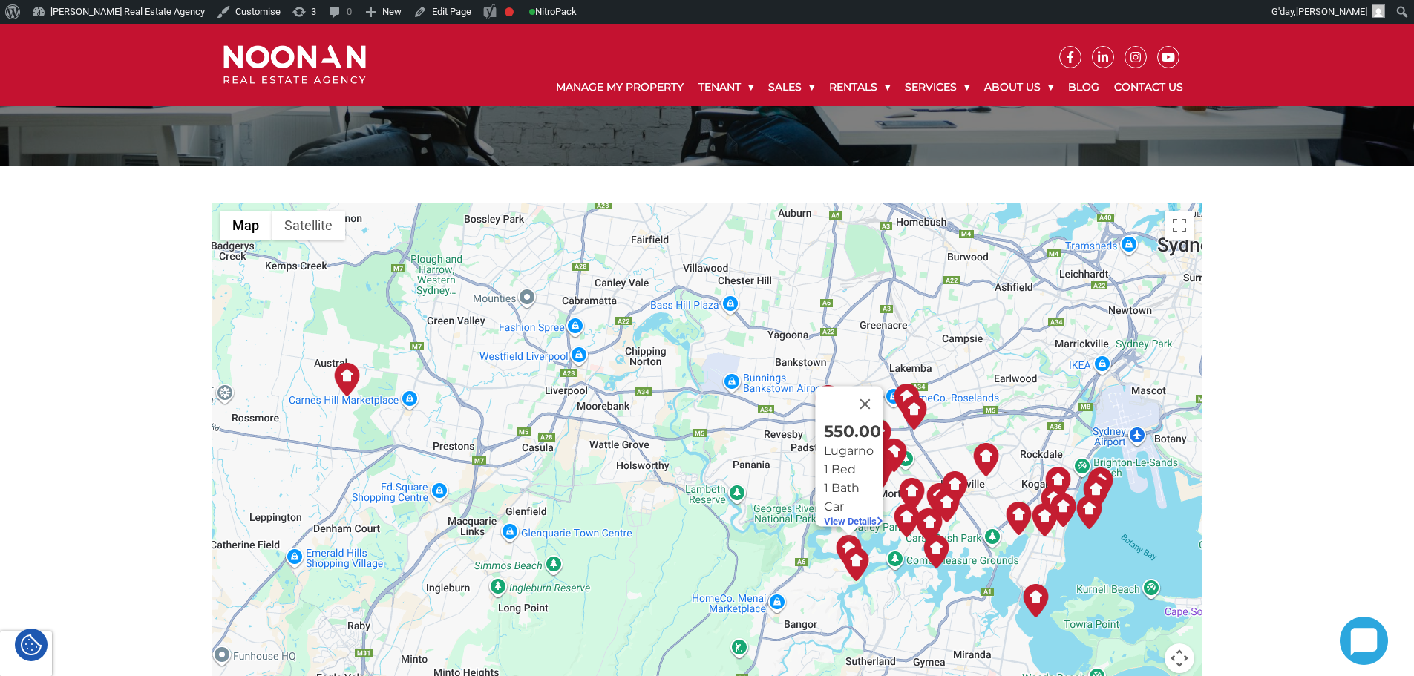
scroll to position [148, 0]
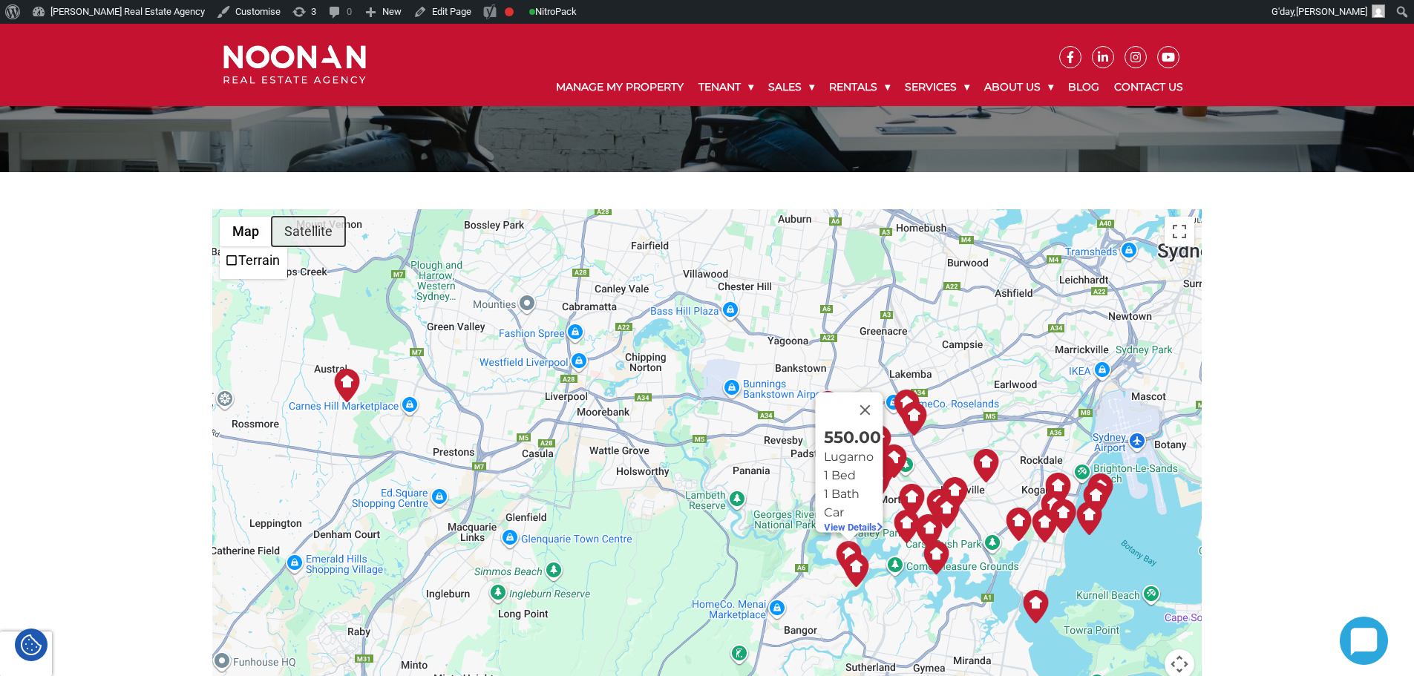
click at [299, 228] on button "Satellite" at bounding box center [308, 232] width 73 height 30
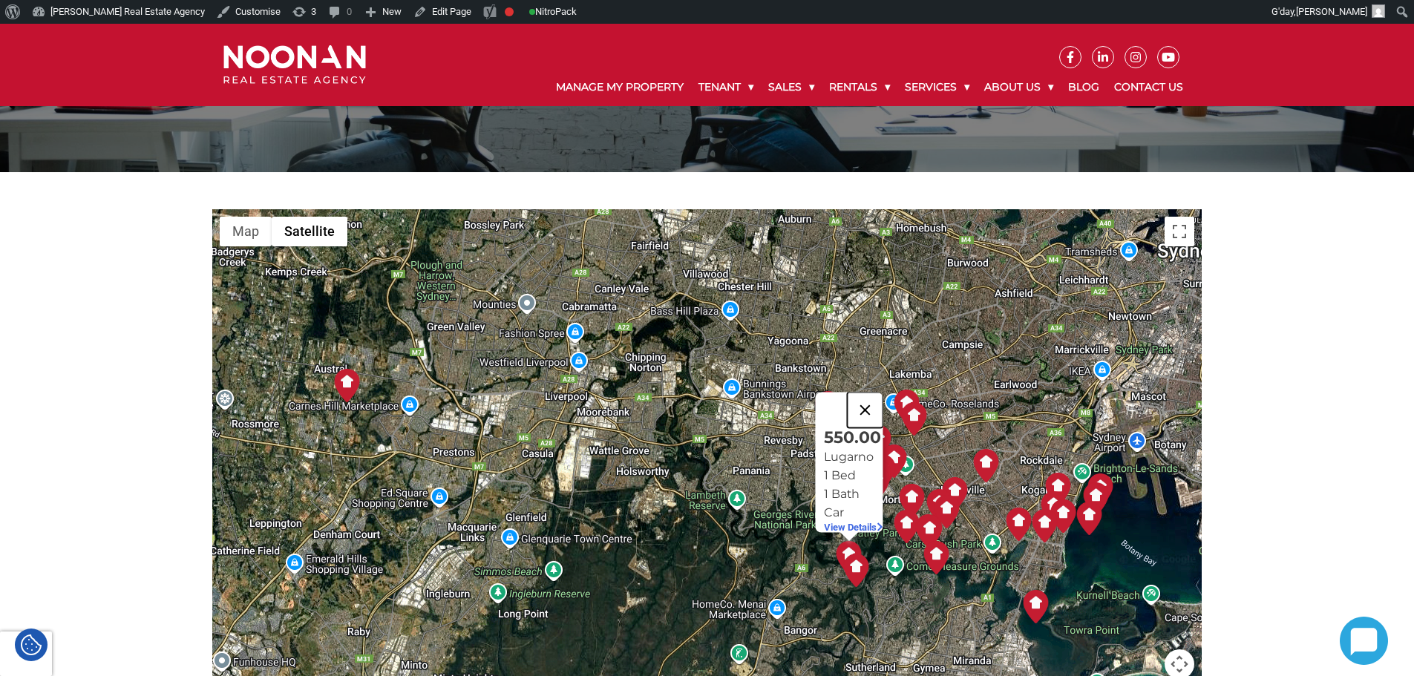
click at [877, 404] on button "Close" at bounding box center [865, 411] width 36 height 36
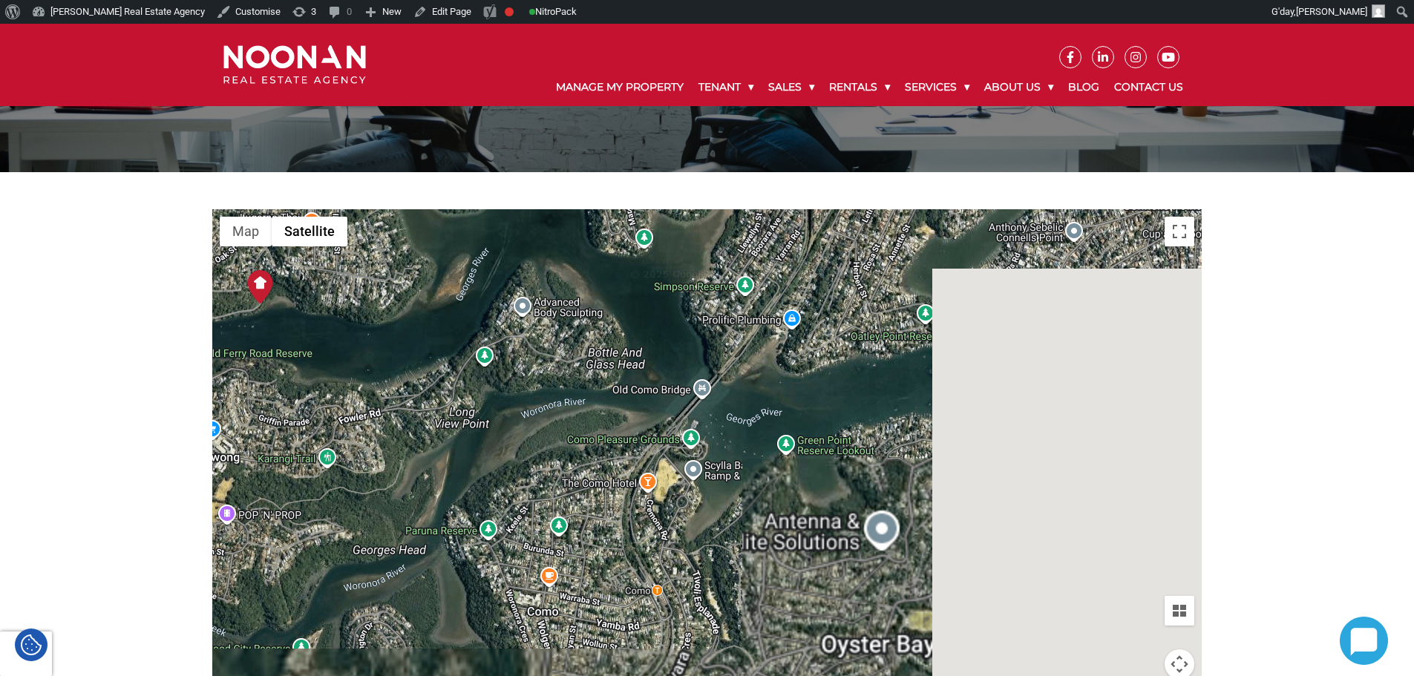
drag, startPoint x: 739, startPoint y: 438, endPoint x: 437, endPoint y: 267, distance: 346.4
click at [431, 262] on div at bounding box center [707, 479] width 990 height 541
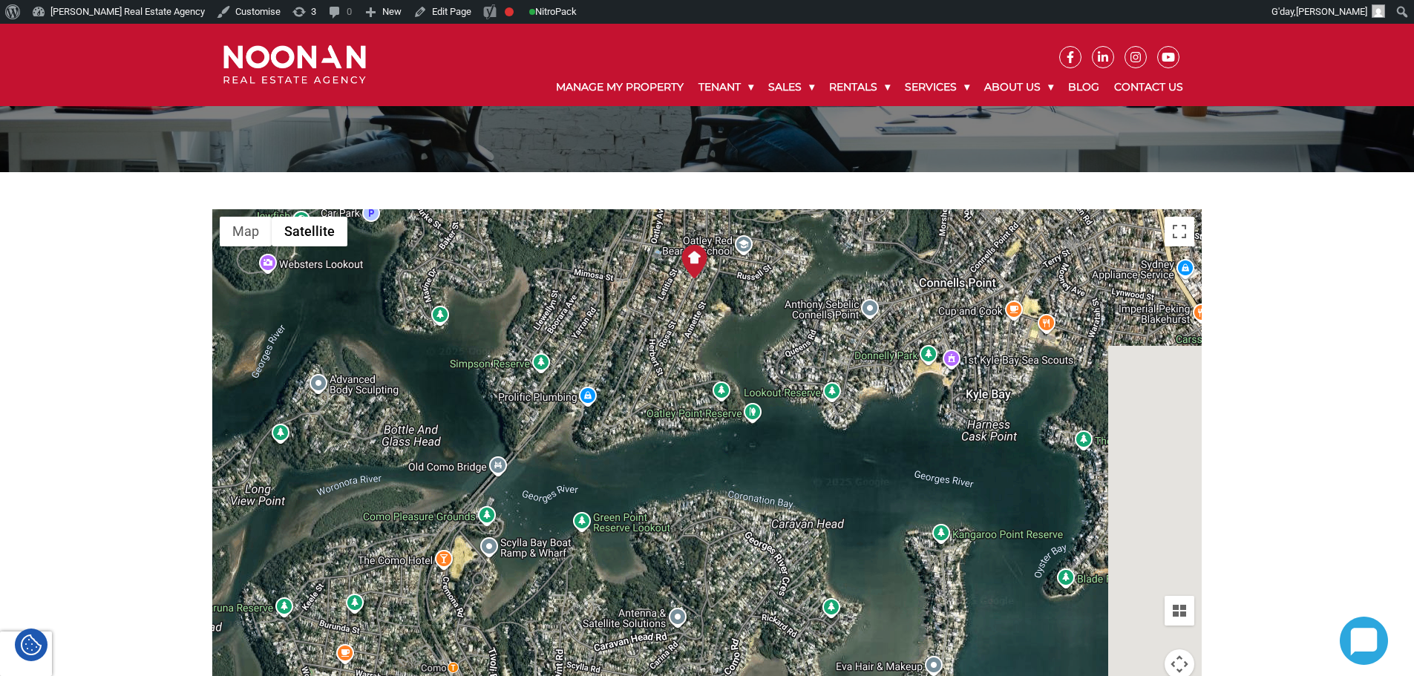
drag, startPoint x: 756, startPoint y: 351, endPoint x: 284, endPoint y: 503, distance: 495.4
click at [284, 503] on div at bounding box center [707, 479] width 990 height 541
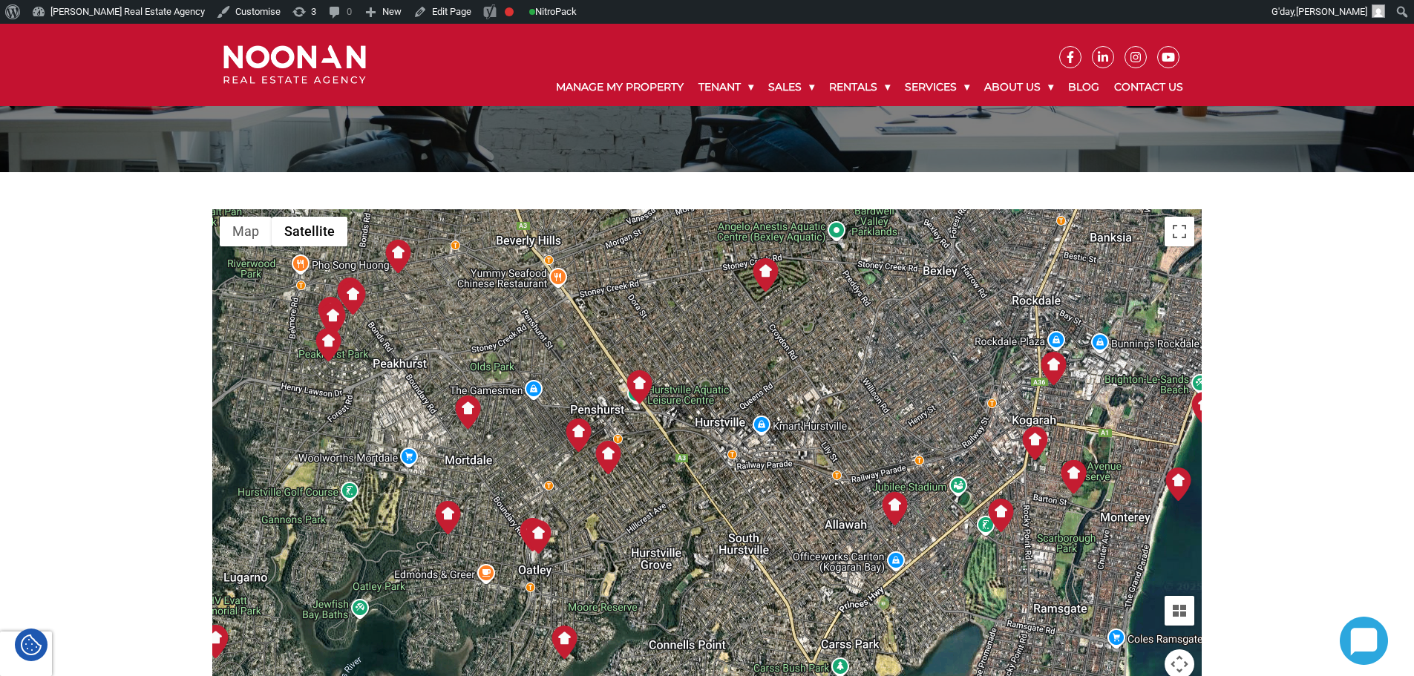
drag, startPoint x: 618, startPoint y: 371, endPoint x: 658, endPoint y: 595, distance: 227.0
click at [658, 595] on div at bounding box center [707, 479] width 990 height 541
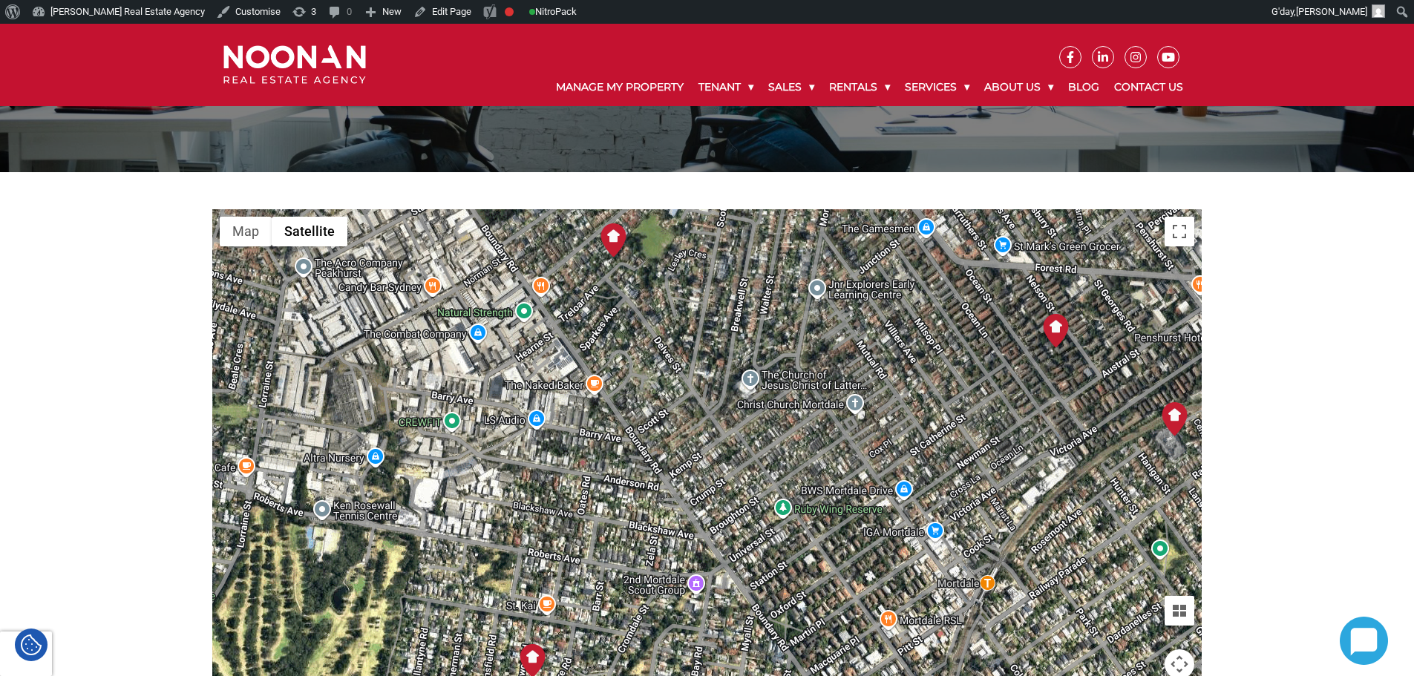
drag, startPoint x: 806, startPoint y: 406, endPoint x: 831, endPoint y: 575, distance: 170.3
click at [831, 575] on div at bounding box center [707, 479] width 990 height 541
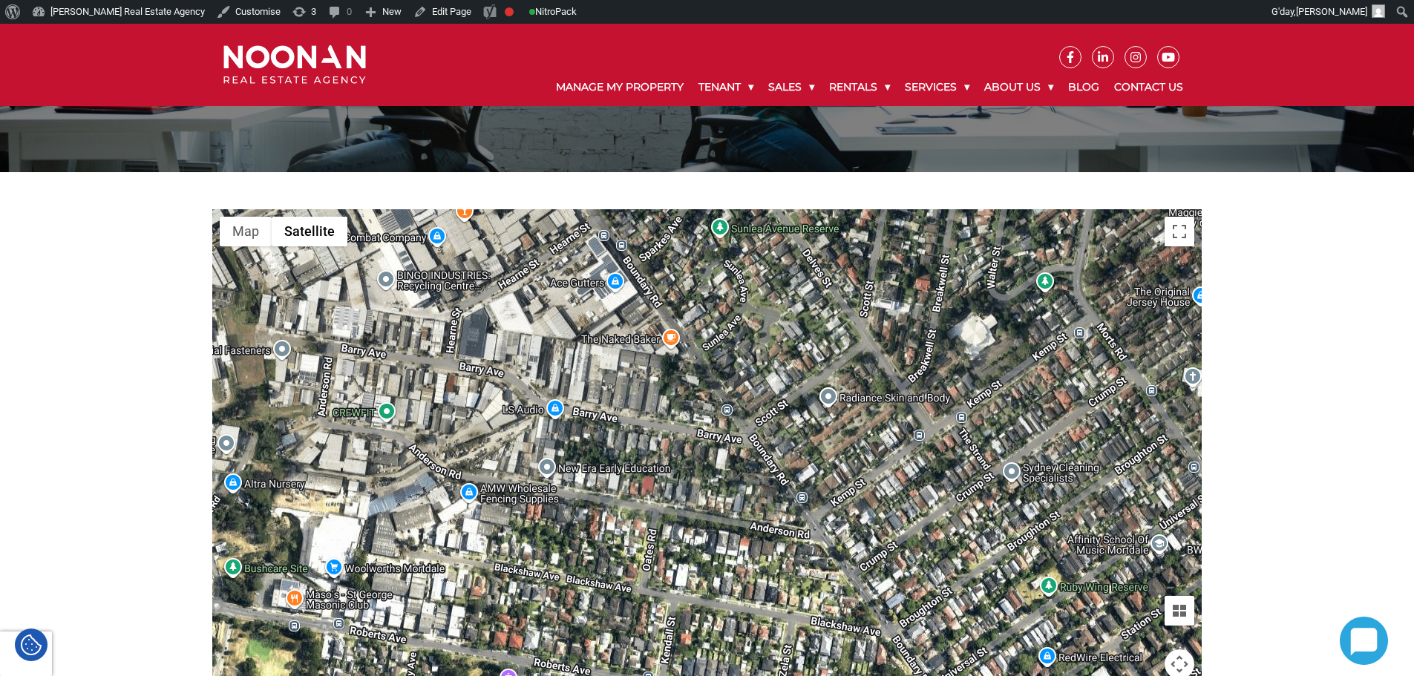
drag, startPoint x: 743, startPoint y: 472, endPoint x: 716, endPoint y: 350, distance: 125.4
click at [716, 350] on div at bounding box center [707, 479] width 990 height 541
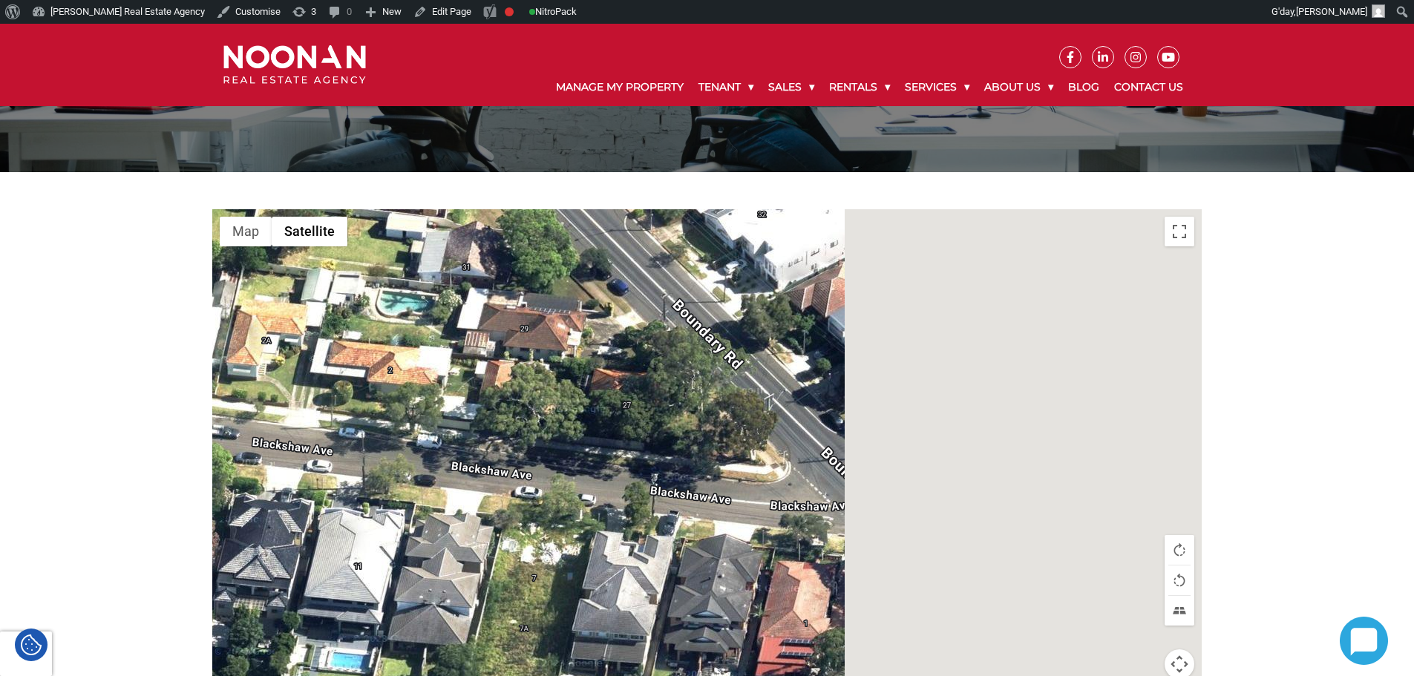
drag, startPoint x: 661, startPoint y: 422, endPoint x: 351, endPoint y: 339, distance: 320.5
click at [326, 328] on div at bounding box center [707, 479] width 990 height 541
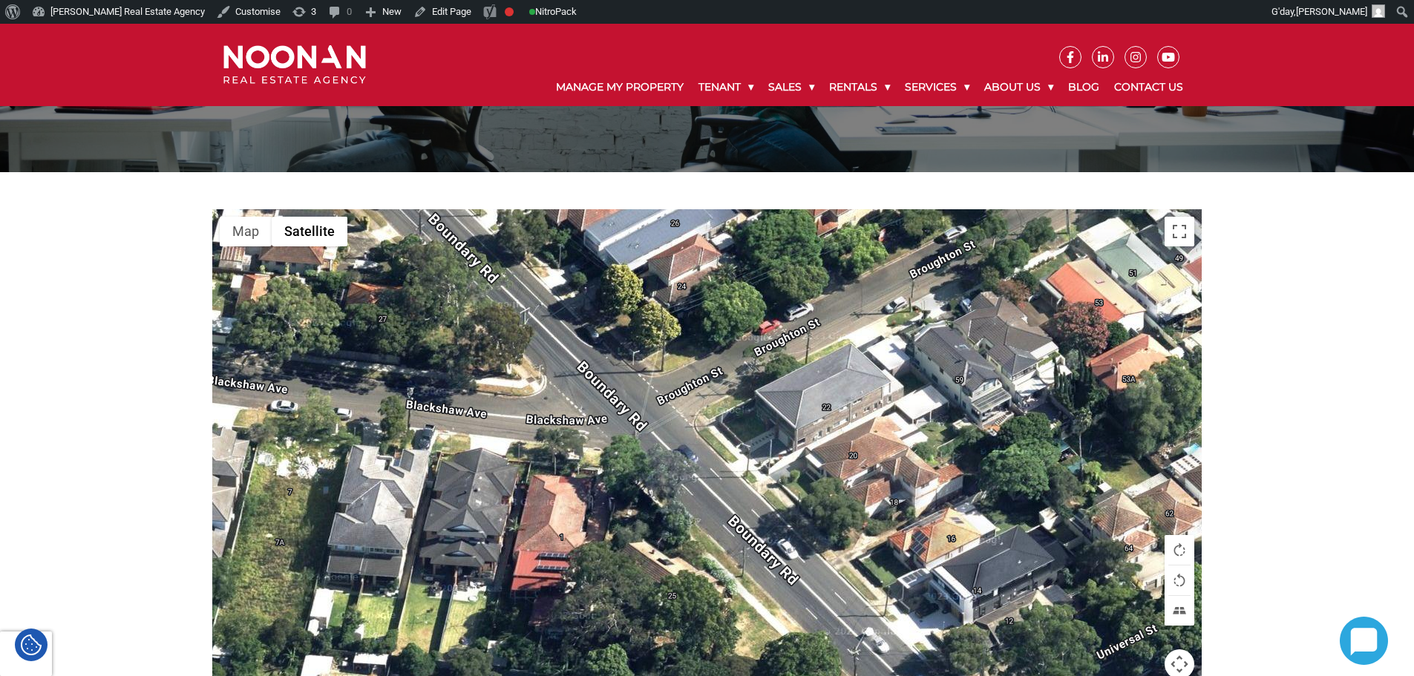
drag, startPoint x: 557, startPoint y: 358, endPoint x: 517, endPoint y: 313, distance: 60.5
click at [533, 331] on div at bounding box center [707, 479] width 990 height 541
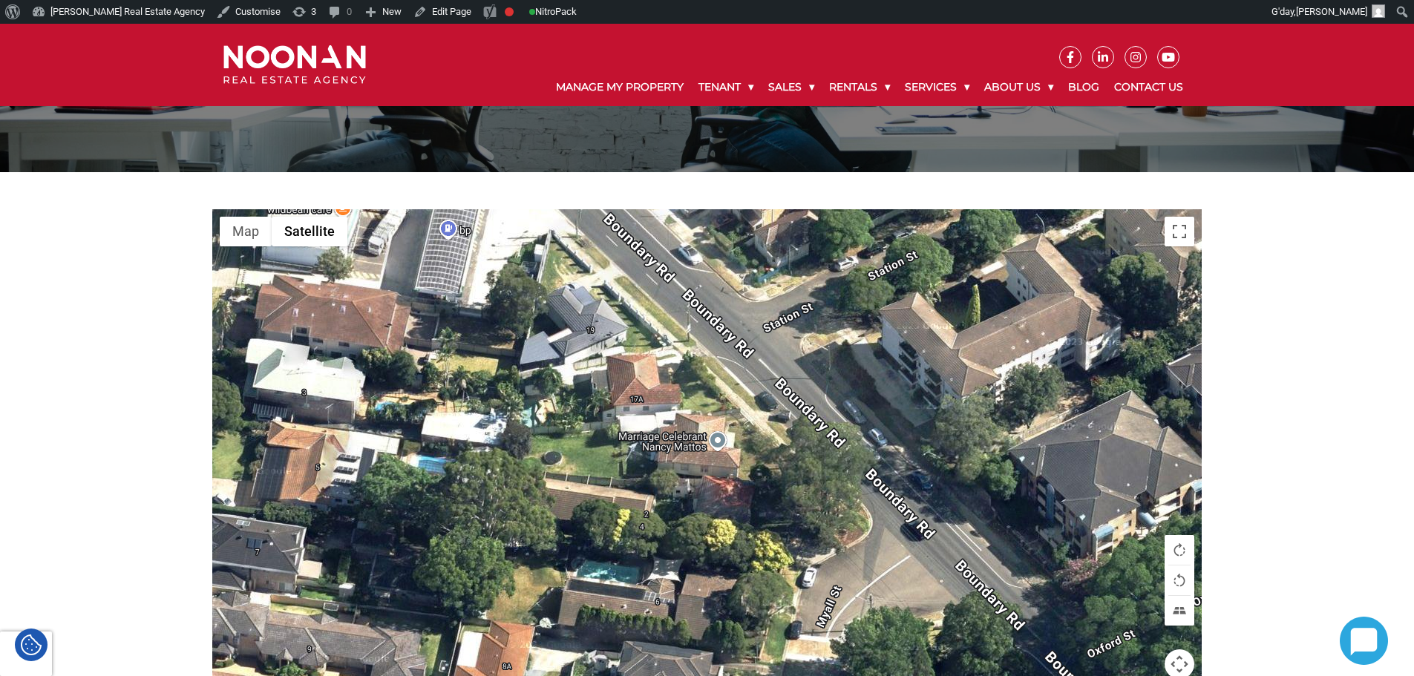
drag, startPoint x: 649, startPoint y: 464, endPoint x: 667, endPoint y: 504, distance: 43.9
click at [667, 504] on div at bounding box center [707, 479] width 990 height 541
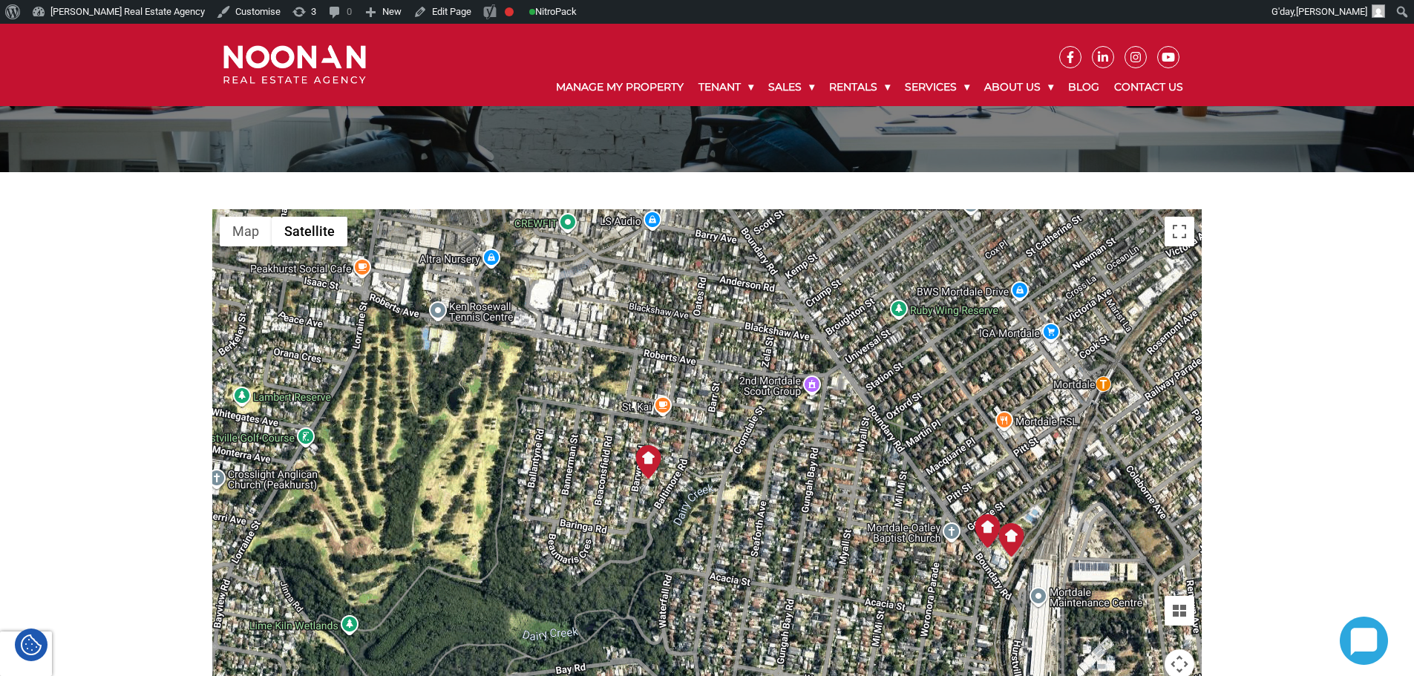
drag, startPoint x: 782, startPoint y: 504, endPoint x: 874, endPoint y: 375, distance: 159.0
click at [874, 375] on div at bounding box center [707, 479] width 990 height 541
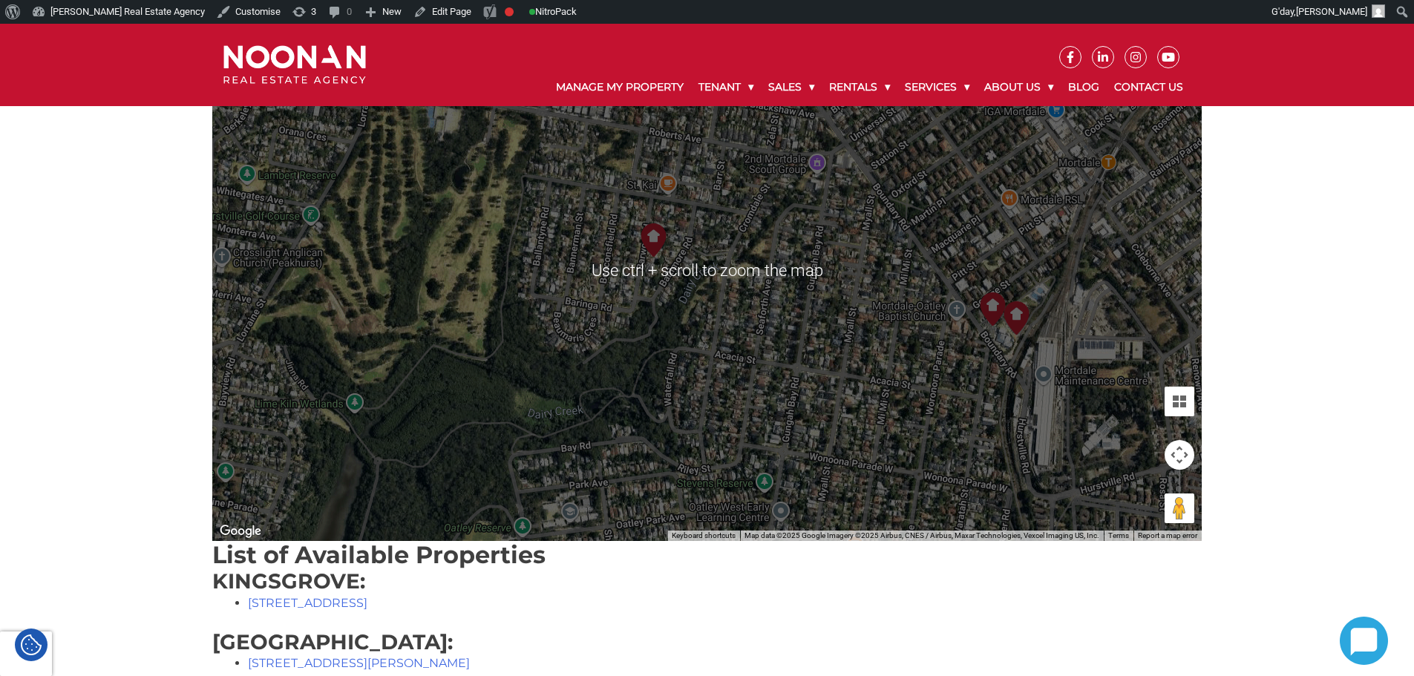
scroll to position [371, 0]
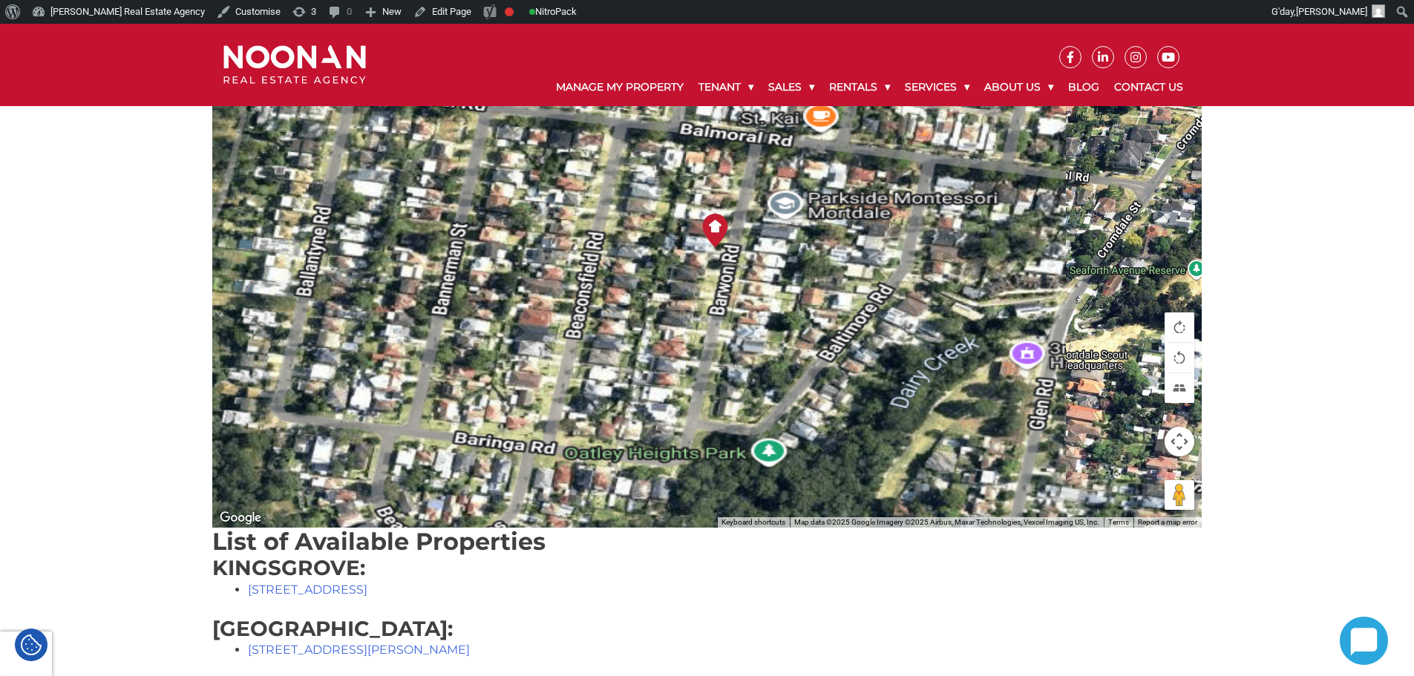
drag, startPoint x: 656, startPoint y: 264, endPoint x: 745, endPoint y: 433, distance: 191.3
click at [745, 433] on div at bounding box center [707, 257] width 990 height 541
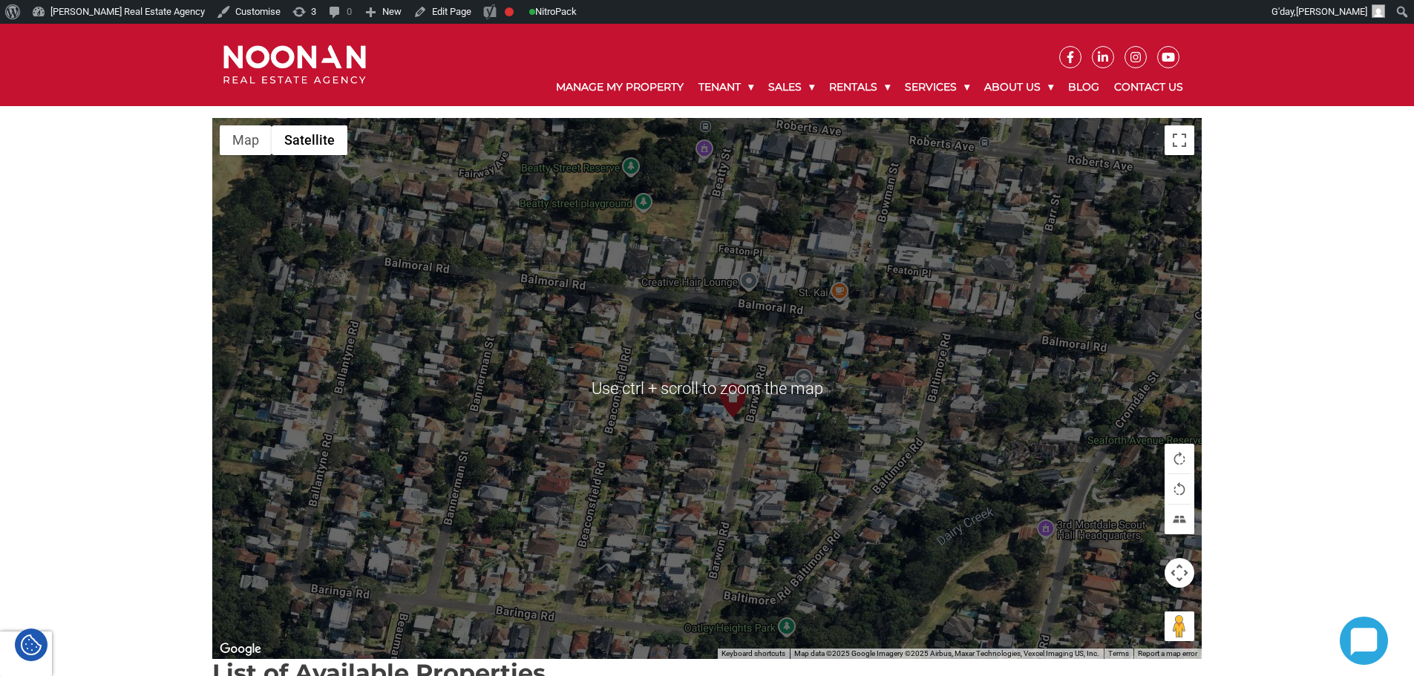
scroll to position [223, 0]
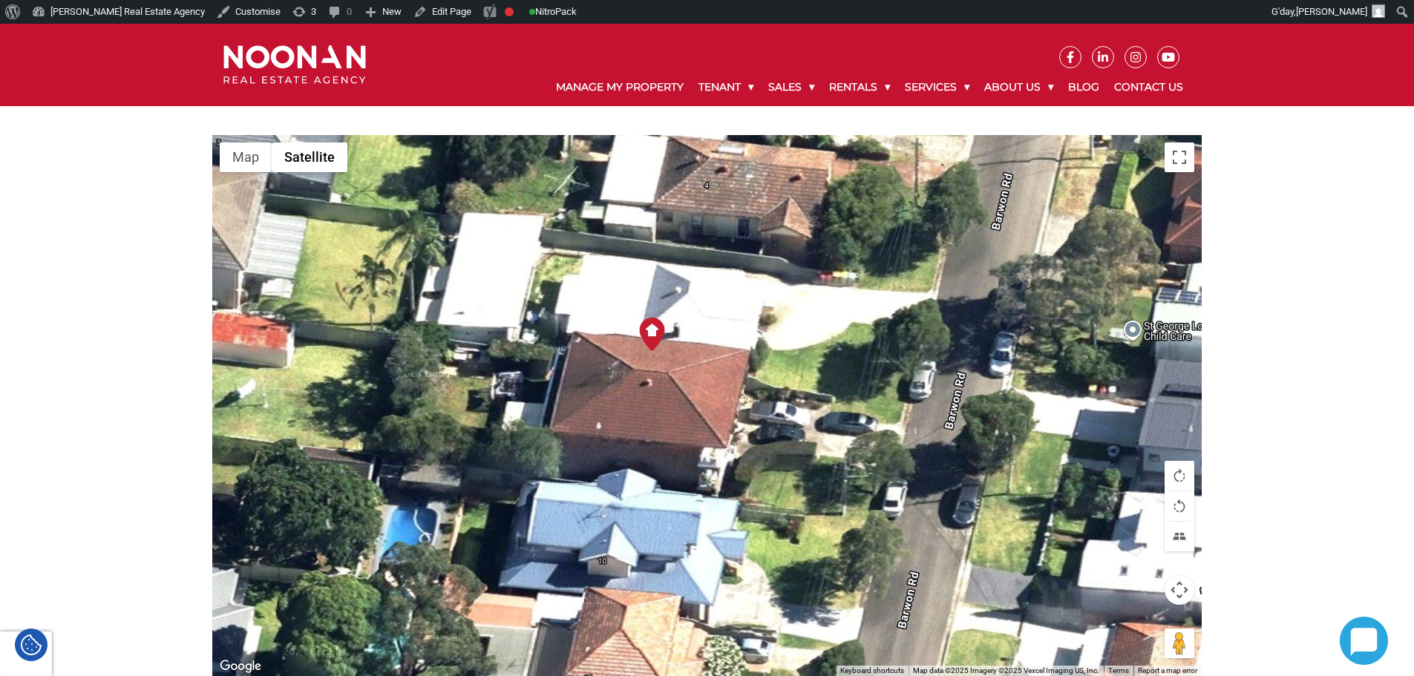
click at [654, 326] on img at bounding box center [651, 334] width 33 height 33
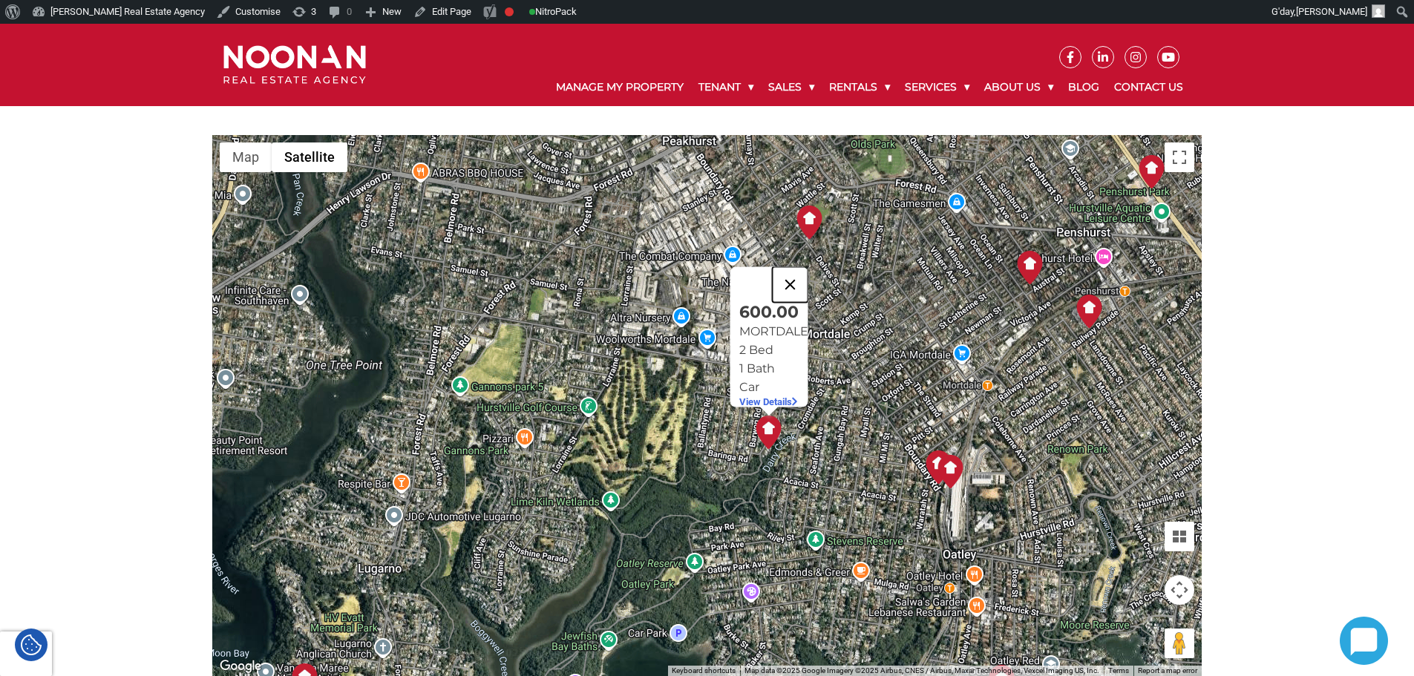
click at [802, 276] on button "Close" at bounding box center [790, 285] width 36 height 36
